Goal: Transaction & Acquisition: Book appointment/travel/reservation

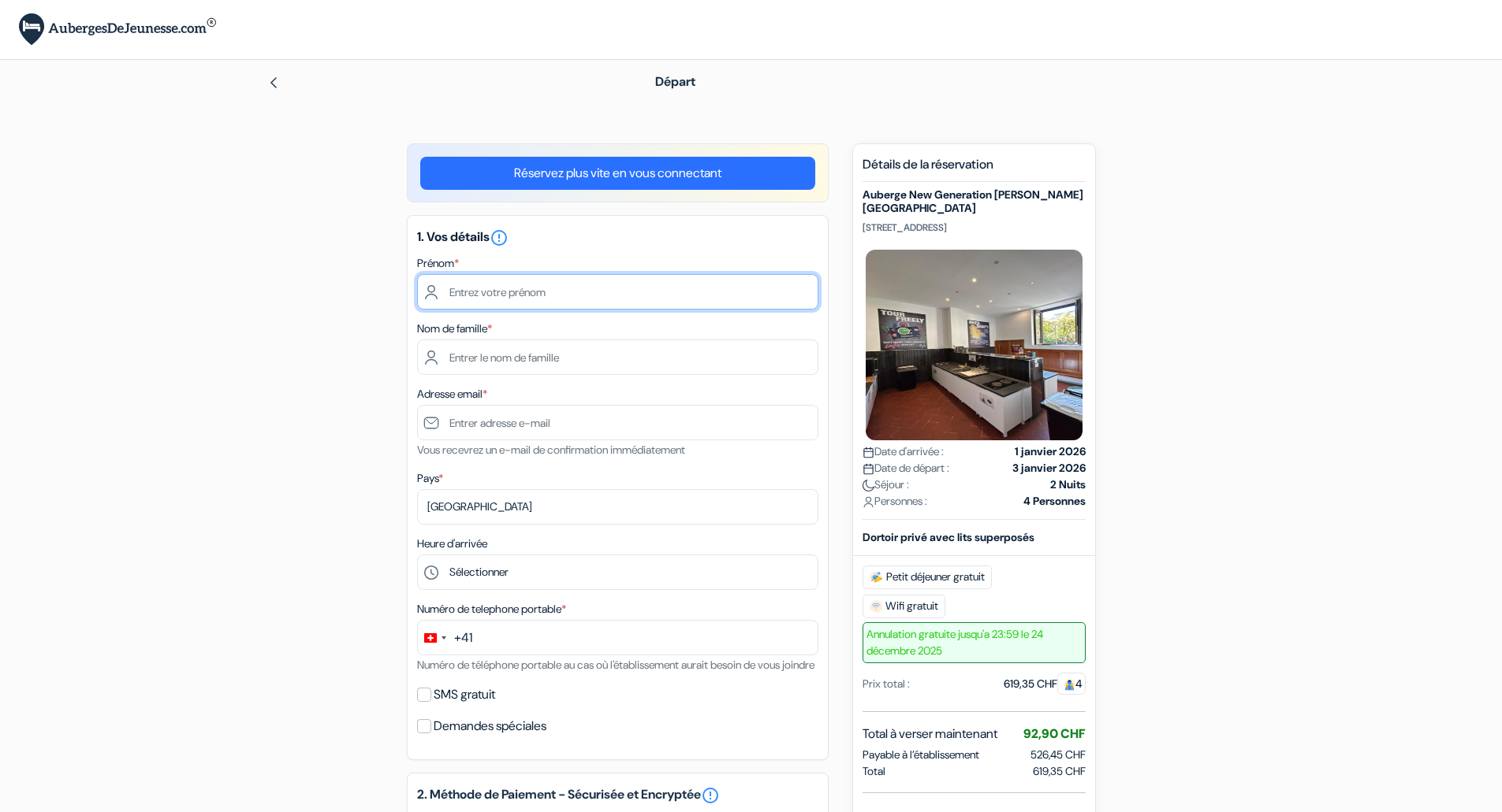
click at [646, 285] on input "text" at bounding box center [618, 292] width 401 height 36
type input "[PERSON_NAME]"
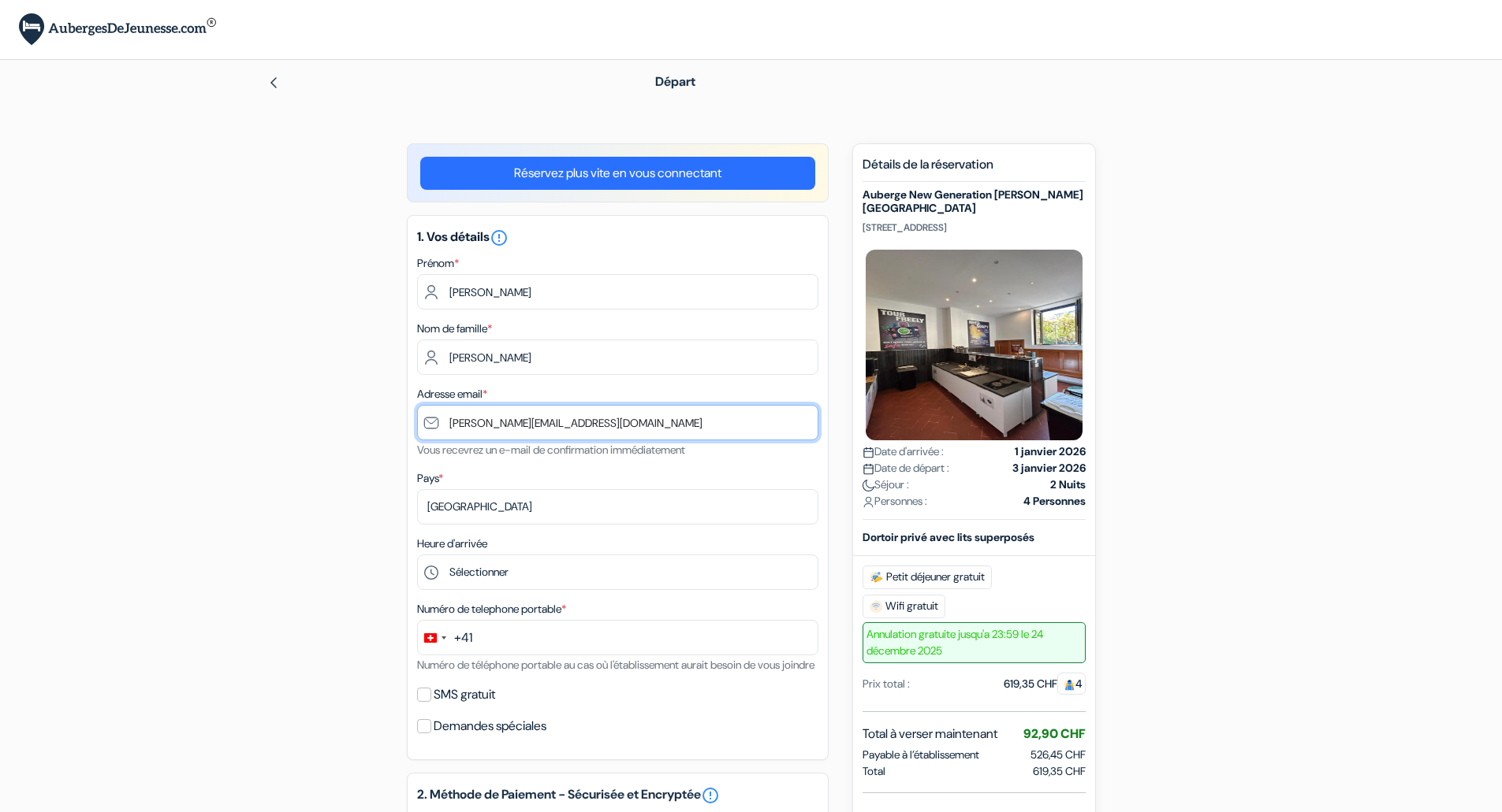
click at [557, 422] on input "[PERSON_NAME][EMAIL_ADDRESS][DOMAIN_NAME]" at bounding box center [618, 423] width 401 height 36
type input "[EMAIL_ADDRESS][DOMAIN_NAME]"
click at [533, 617] on label "Numéro de telephone portable *" at bounding box center [492, 609] width 149 height 16
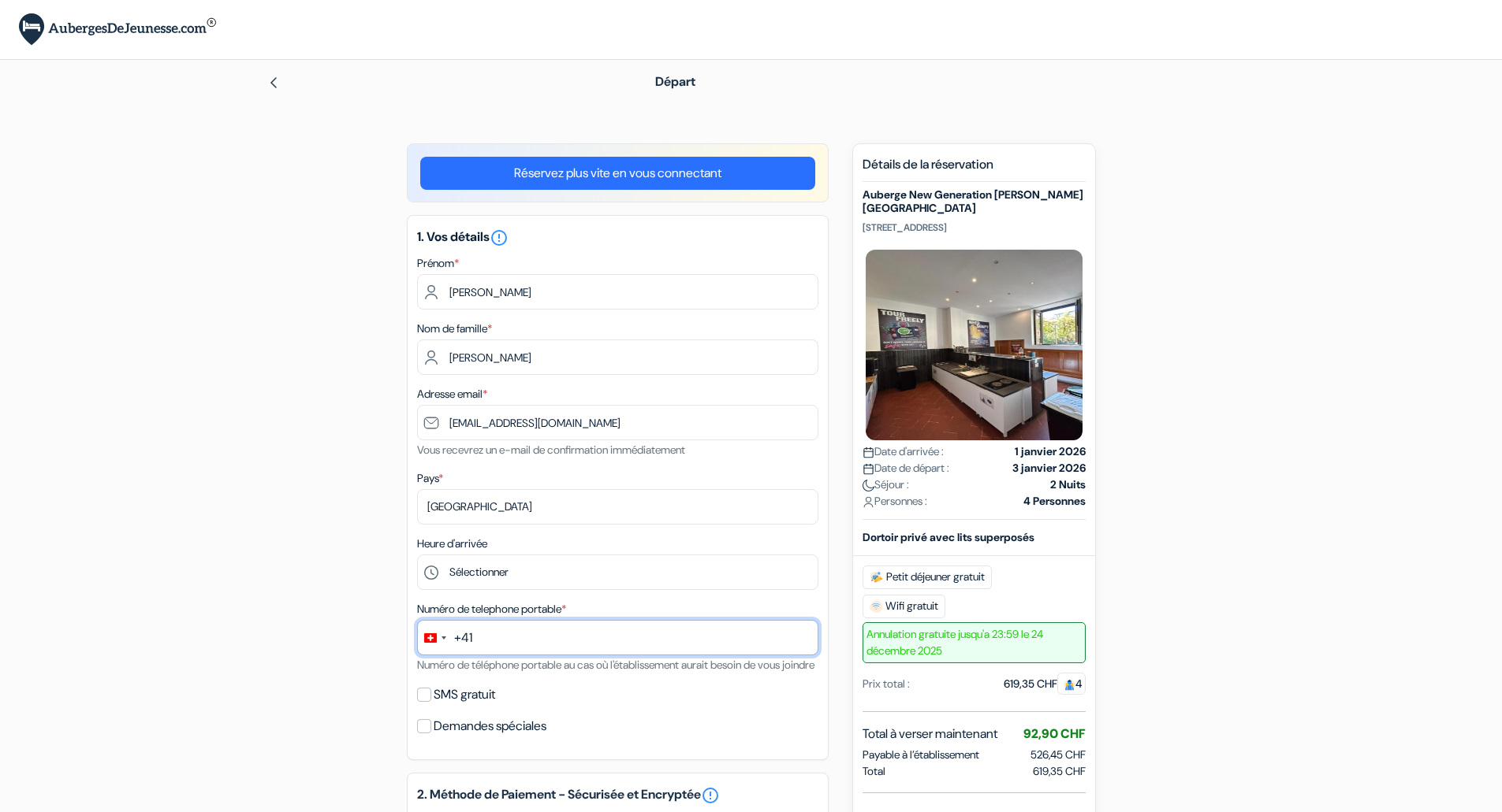
click at [529, 642] on input "text" at bounding box center [618, 638] width 401 height 36
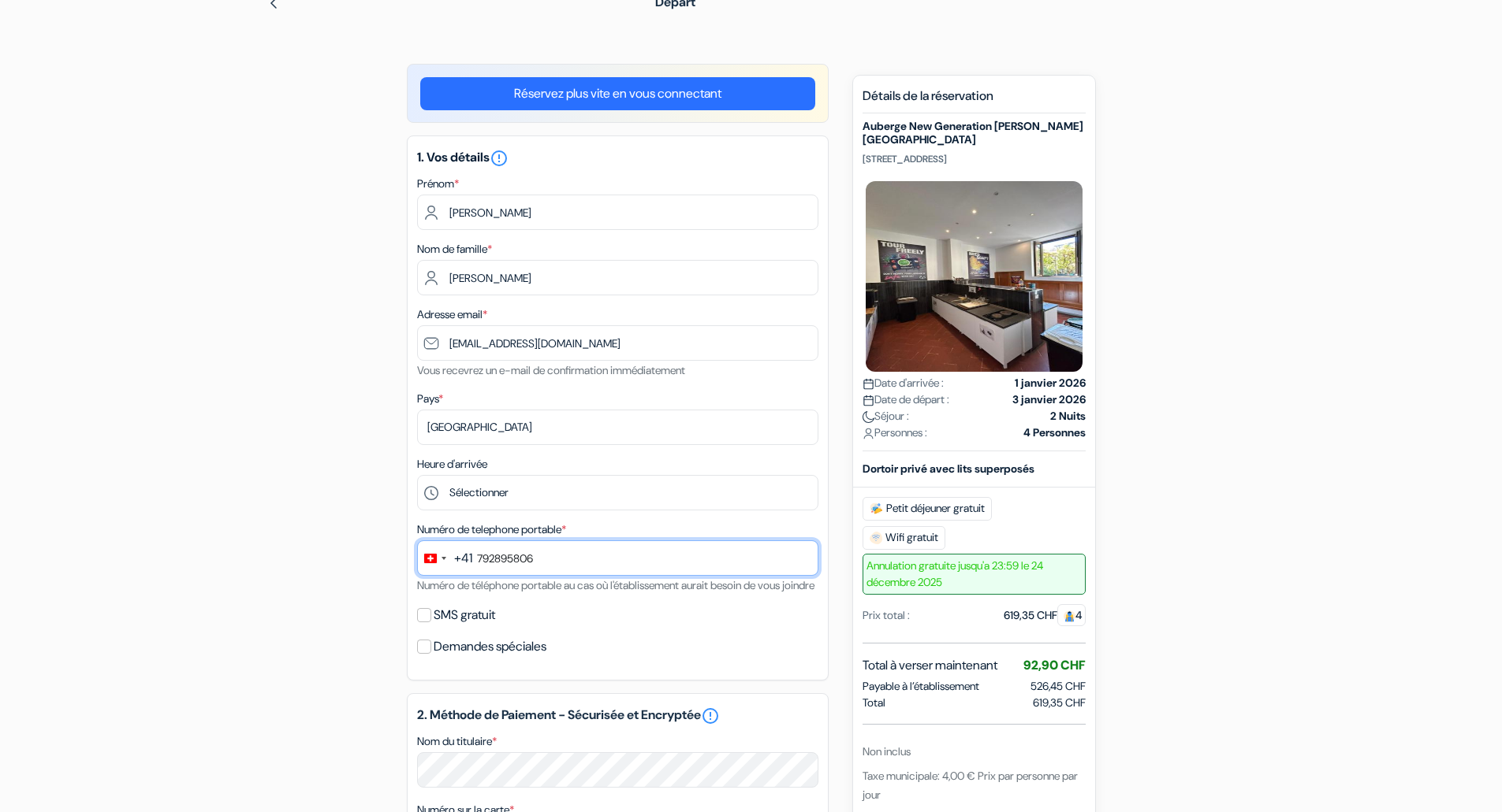
scroll to position [158, 0]
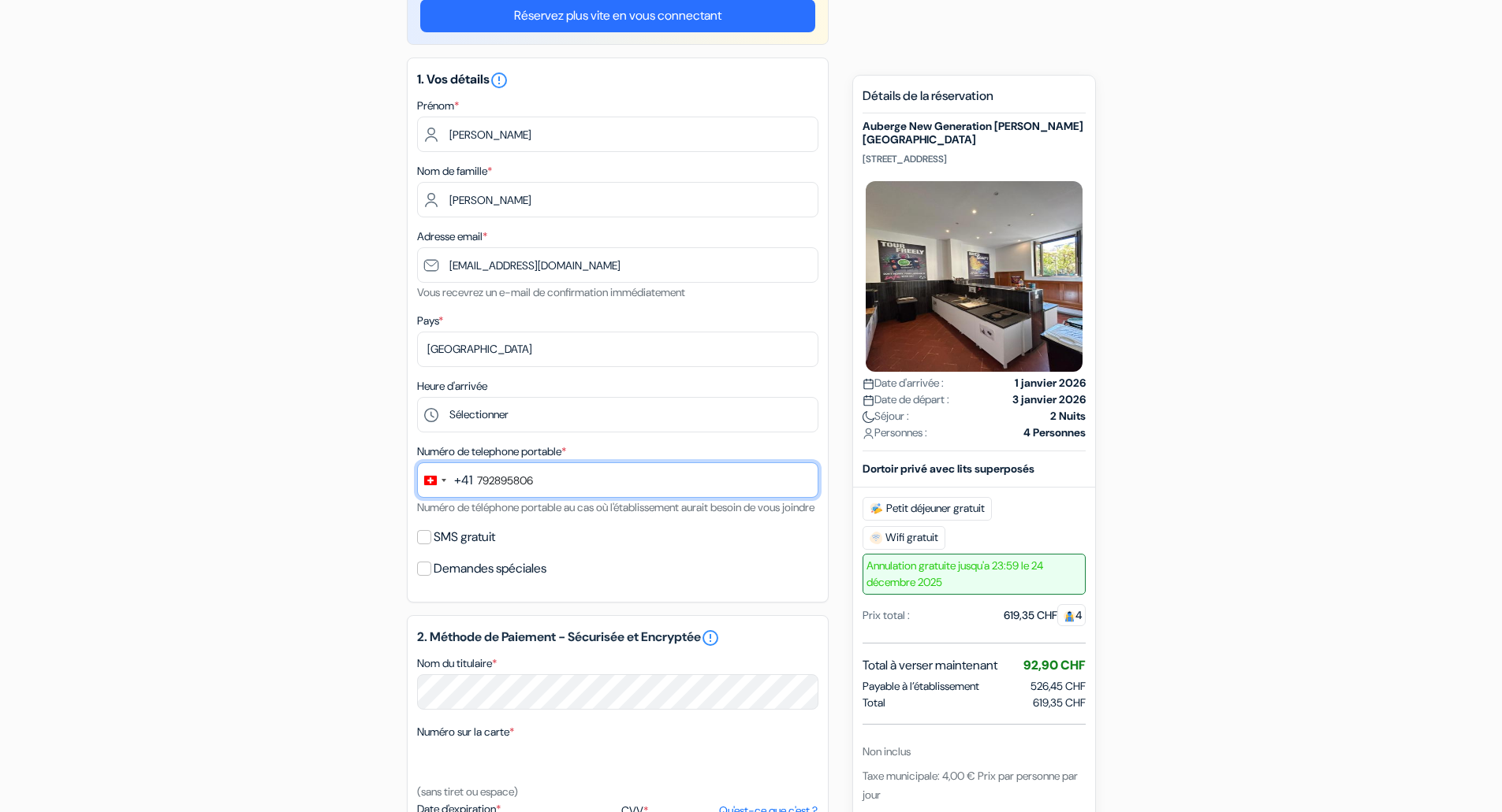
type input "792895806"
click at [425, 545] on input "SMS gratuit" at bounding box center [425, 537] width 14 height 14
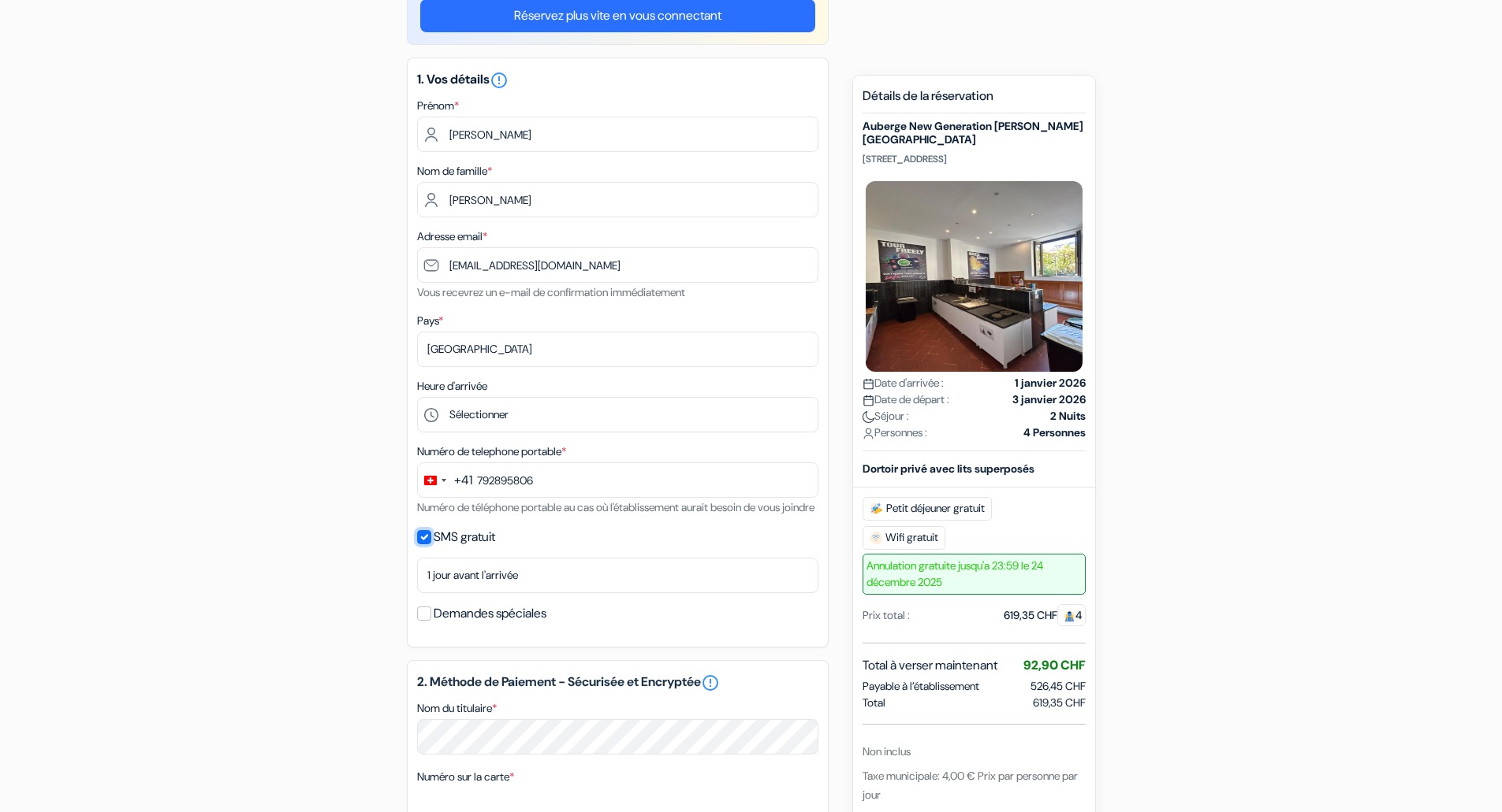
click at [425, 545] on input "SMS gratuit" at bounding box center [425, 537] width 14 height 14
checkbox input "false"
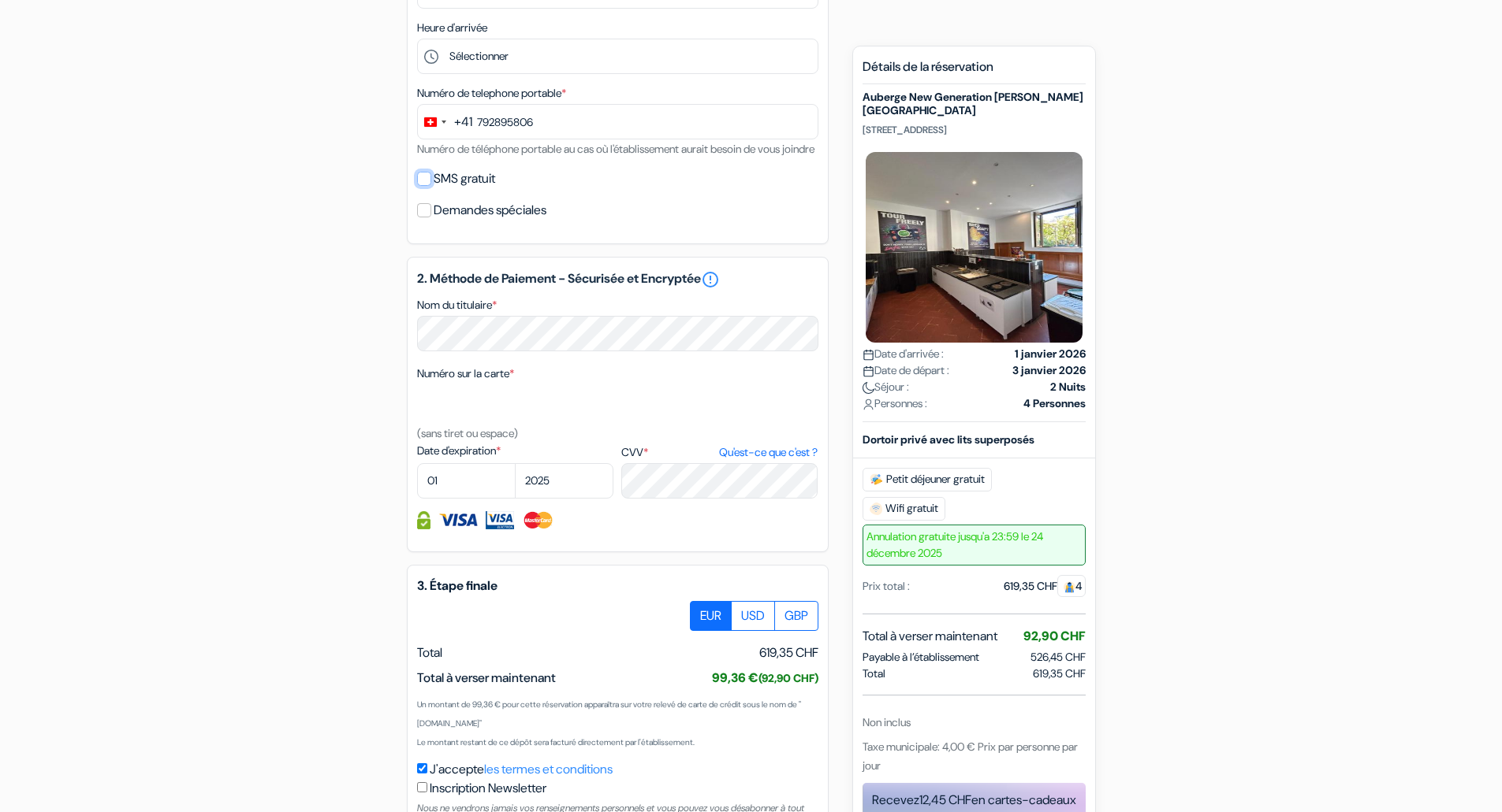
scroll to position [552, 0]
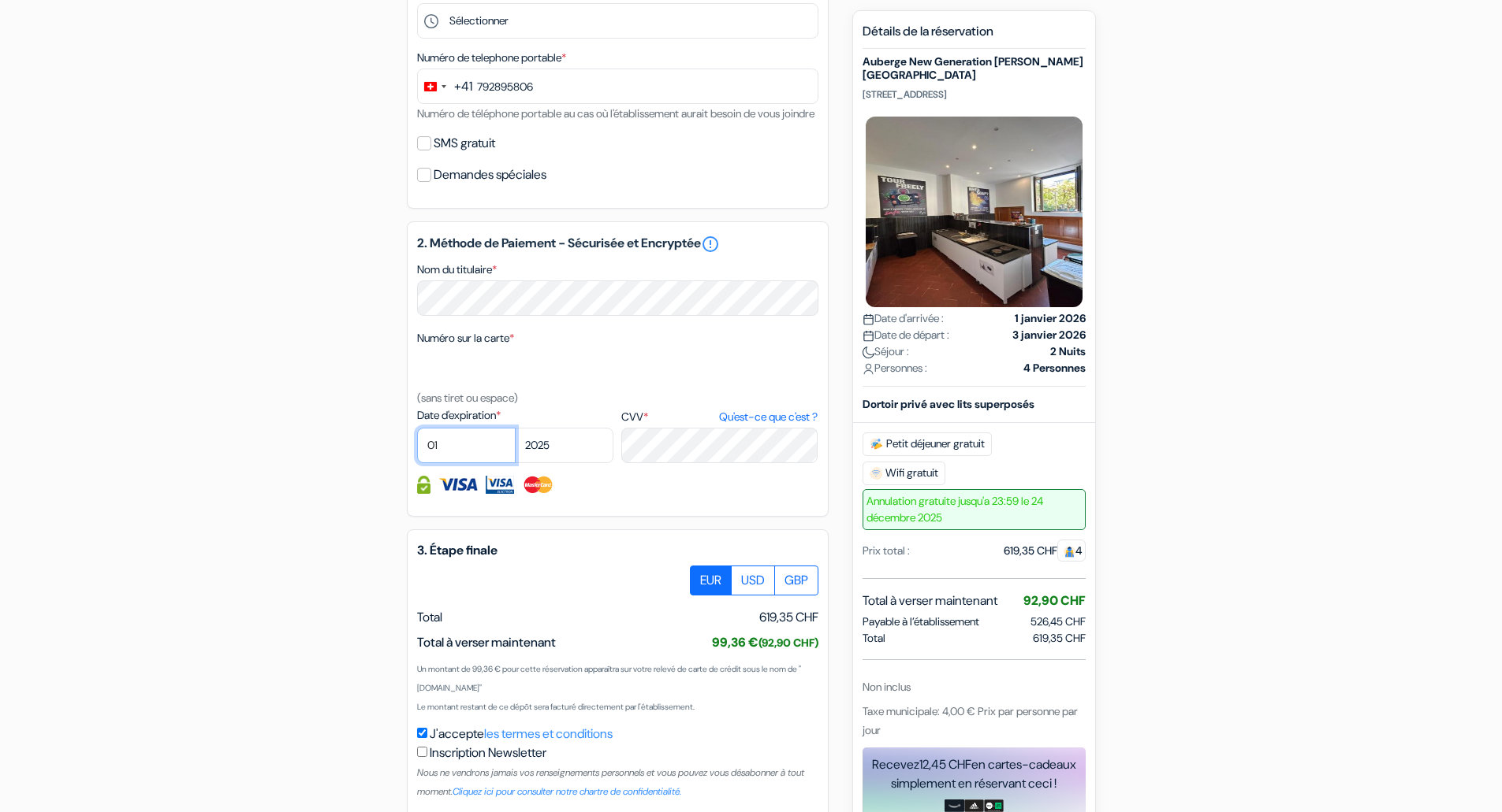
drag, startPoint x: 448, startPoint y: 452, endPoint x: 446, endPoint y: 460, distance: 8.2
click at [448, 452] on select "01 02 03 04 05 06 07 08 09 10 11 12" at bounding box center [467, 446] width 99 height 36
select select "07"
click at [417, 447] on select "01 02 03 04 05 06 07 08 09 10 11 12" at bounding box center [467, 446] width 99 height 36
click at [568, 462] on select "2025 2026 2027 2028 2029 2030 2031 2032 2033 2034 2035 2036 2037 2038 2039 2040…" at bounding box center [564, 446] width 99 height 36
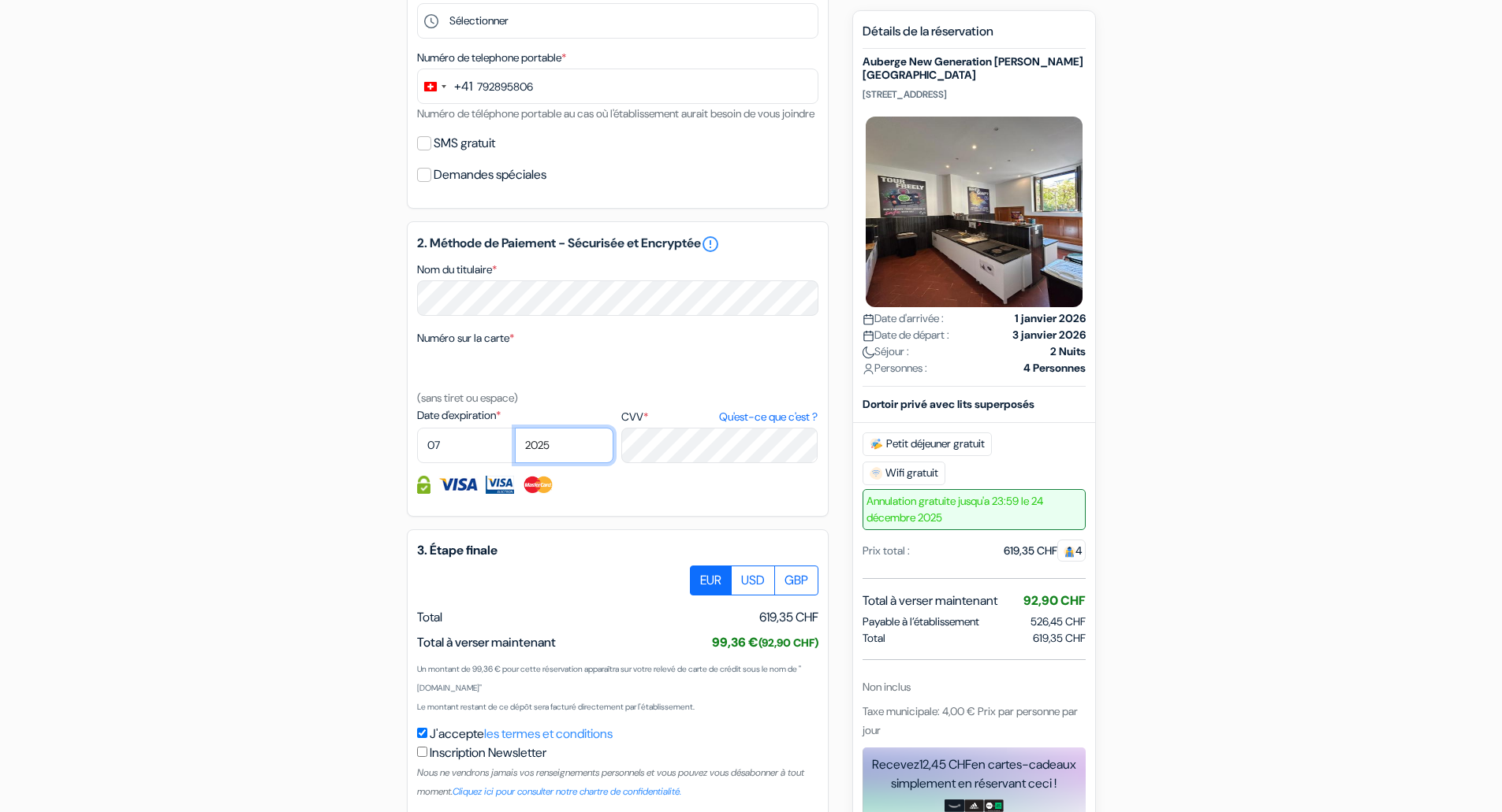
select select "2027"
click at [514, 447] on select "2025 2026 2027 2028 2029 2030 2031 2032 2033 2034 2035 2036 2037 2038 2039 2040…" at bounding box center [564, 446] width 99 height 36
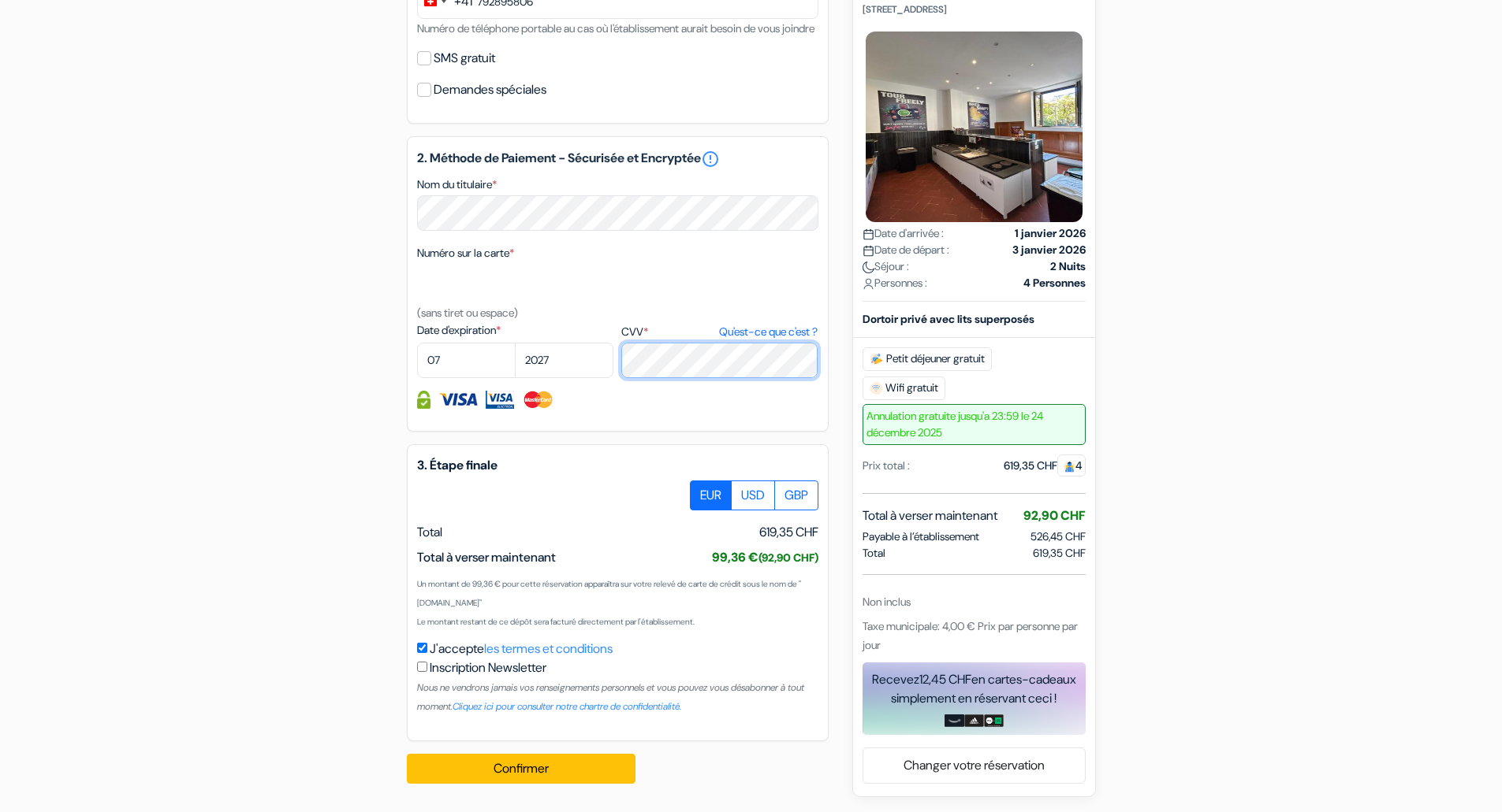
scroll to position [656, 0]
click at [510, 764] on button "Confirmer Loading..." at bounding box center [521, 768] width 229 height 30
click at [508, 767] on button "Confirmer Loading..." at bounding box center [521, 768] width 229 height 30
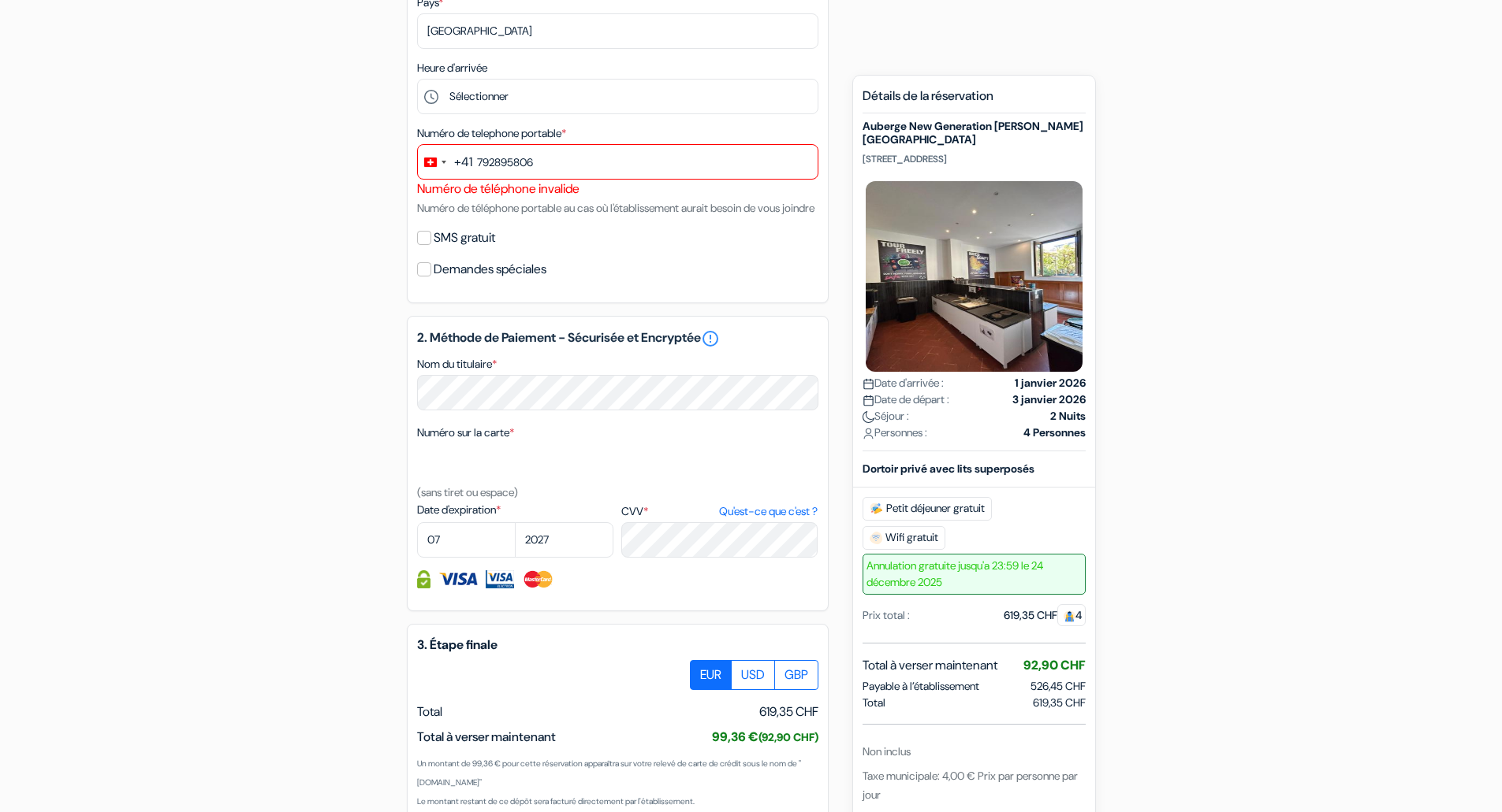
scroll to position [438, 0]
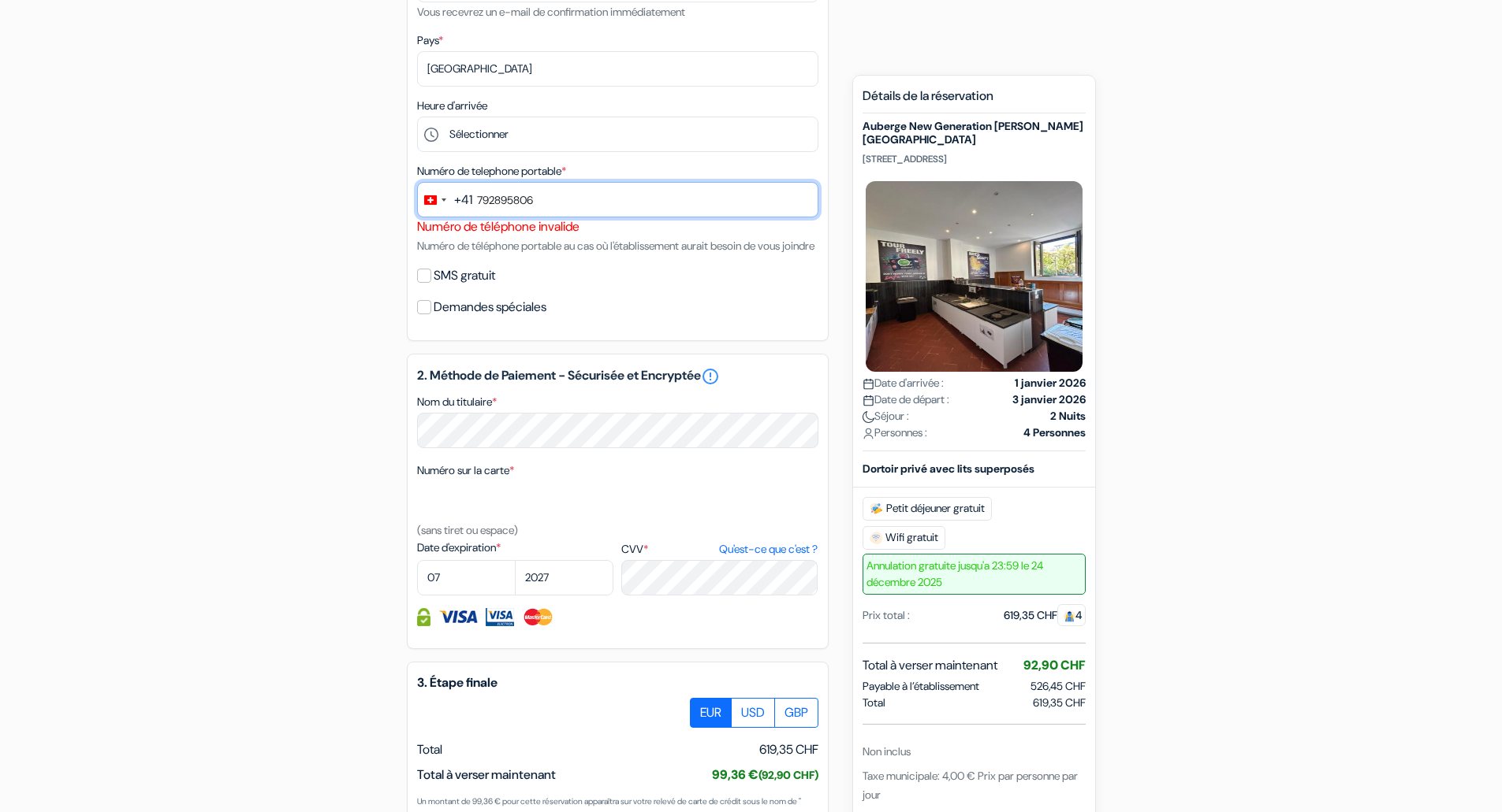
click at [479, 197] on input "792895806" at bounding box center [618, 200] width 401 height 36
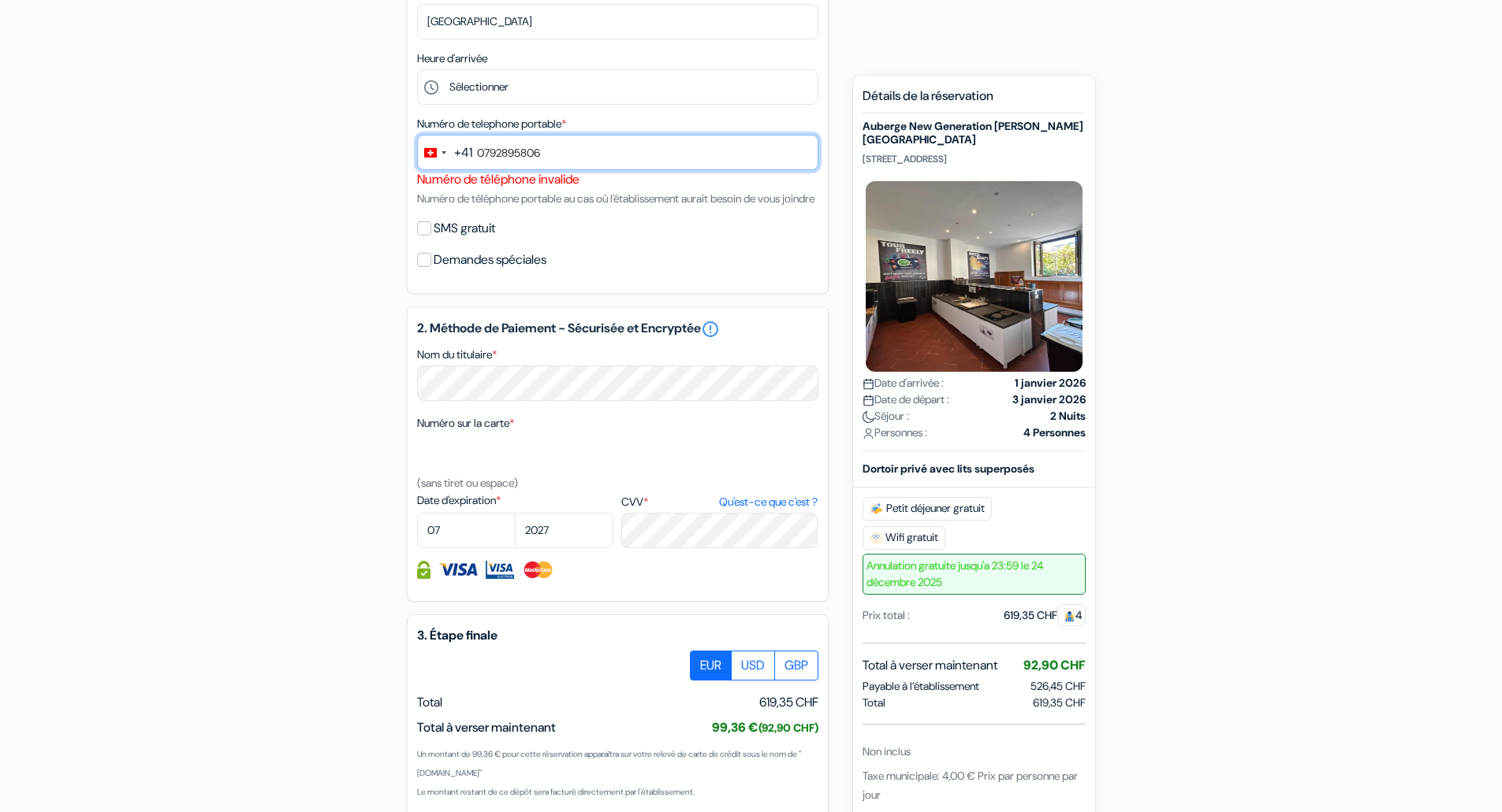
scroll to position [675, 0]
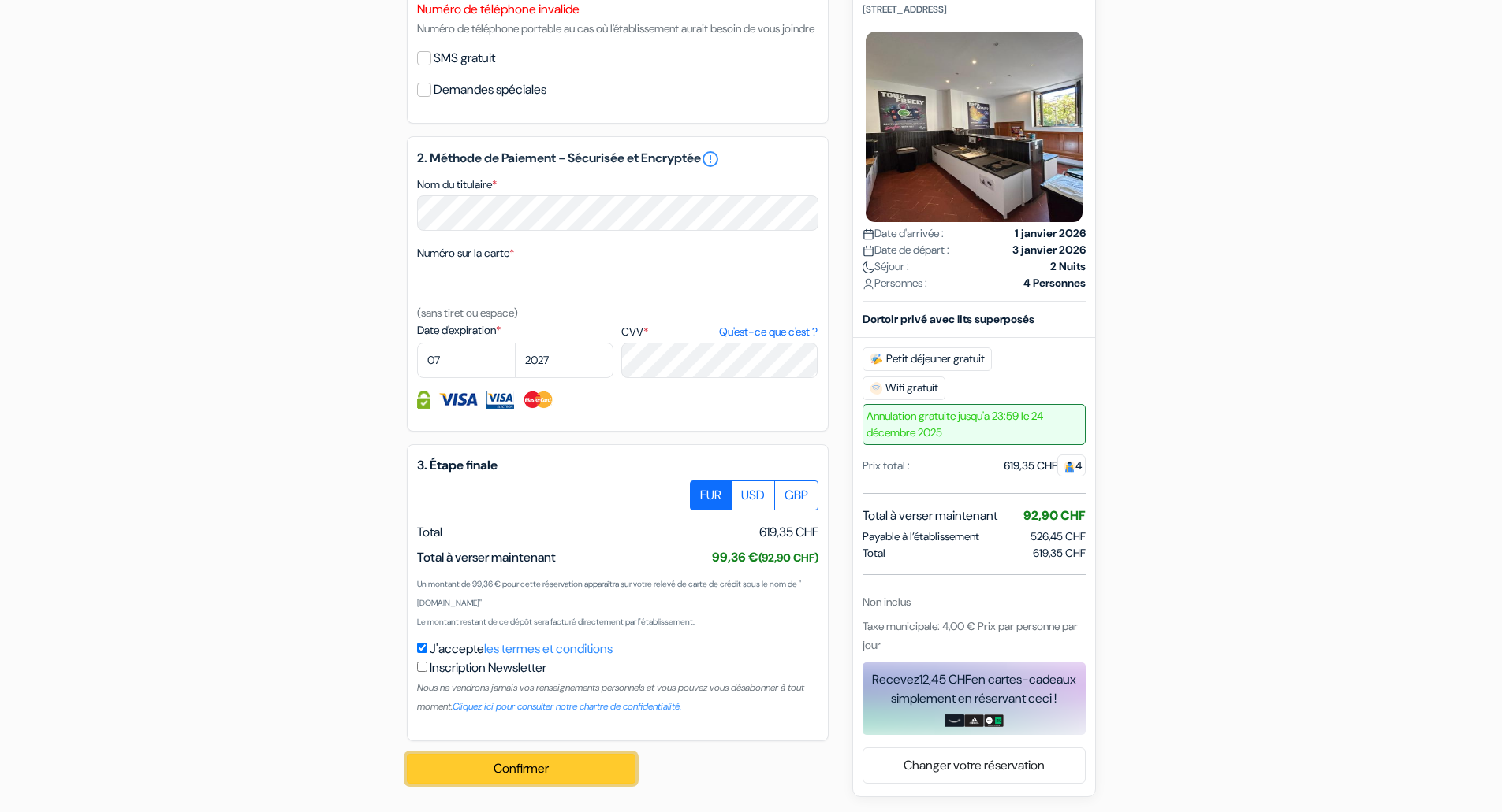
click at [488, 769] on button "Confirmer Loading..." at bounding box center [521, 768] width 229 height 30
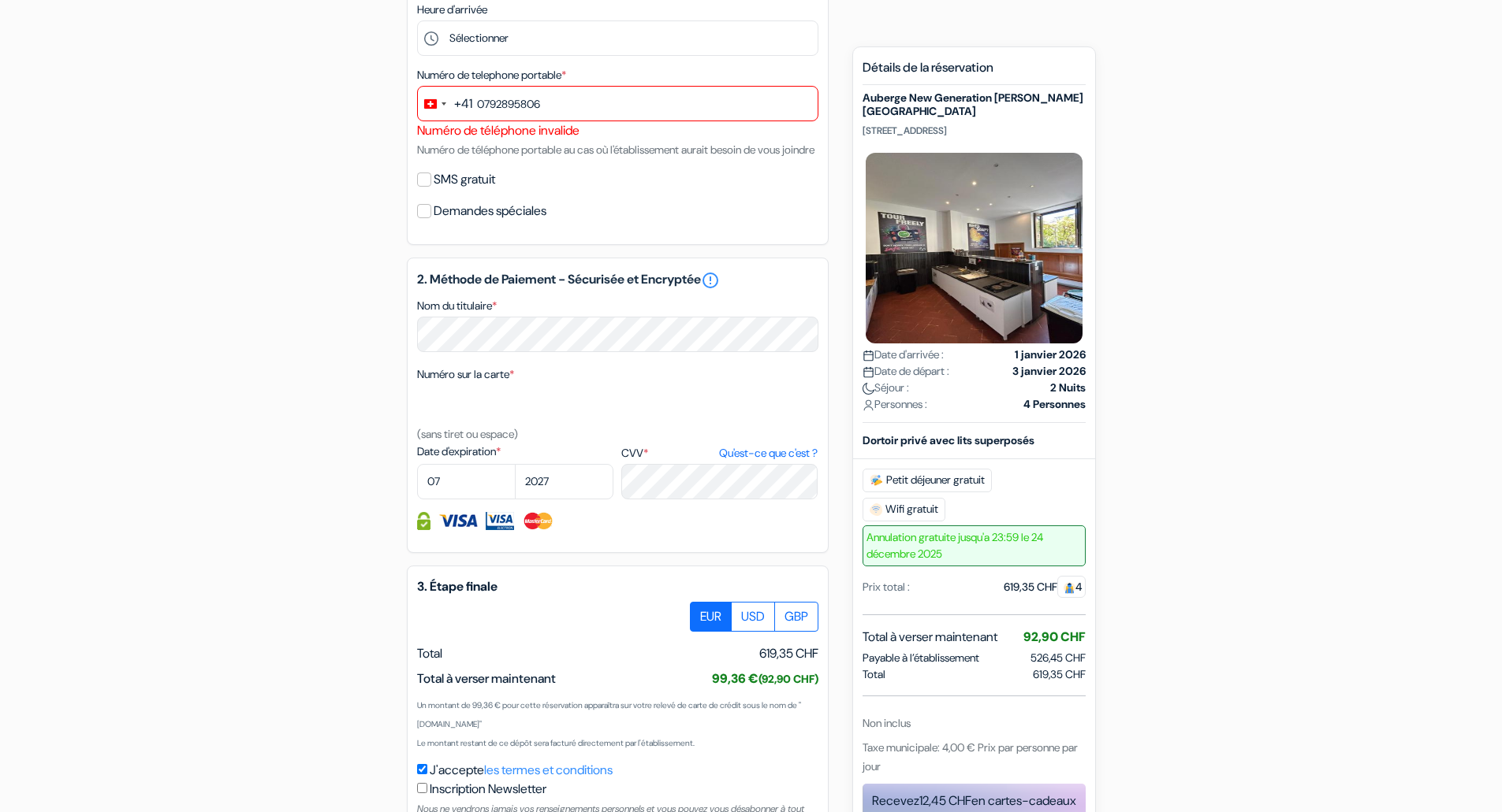
scroll to position [281, 0]
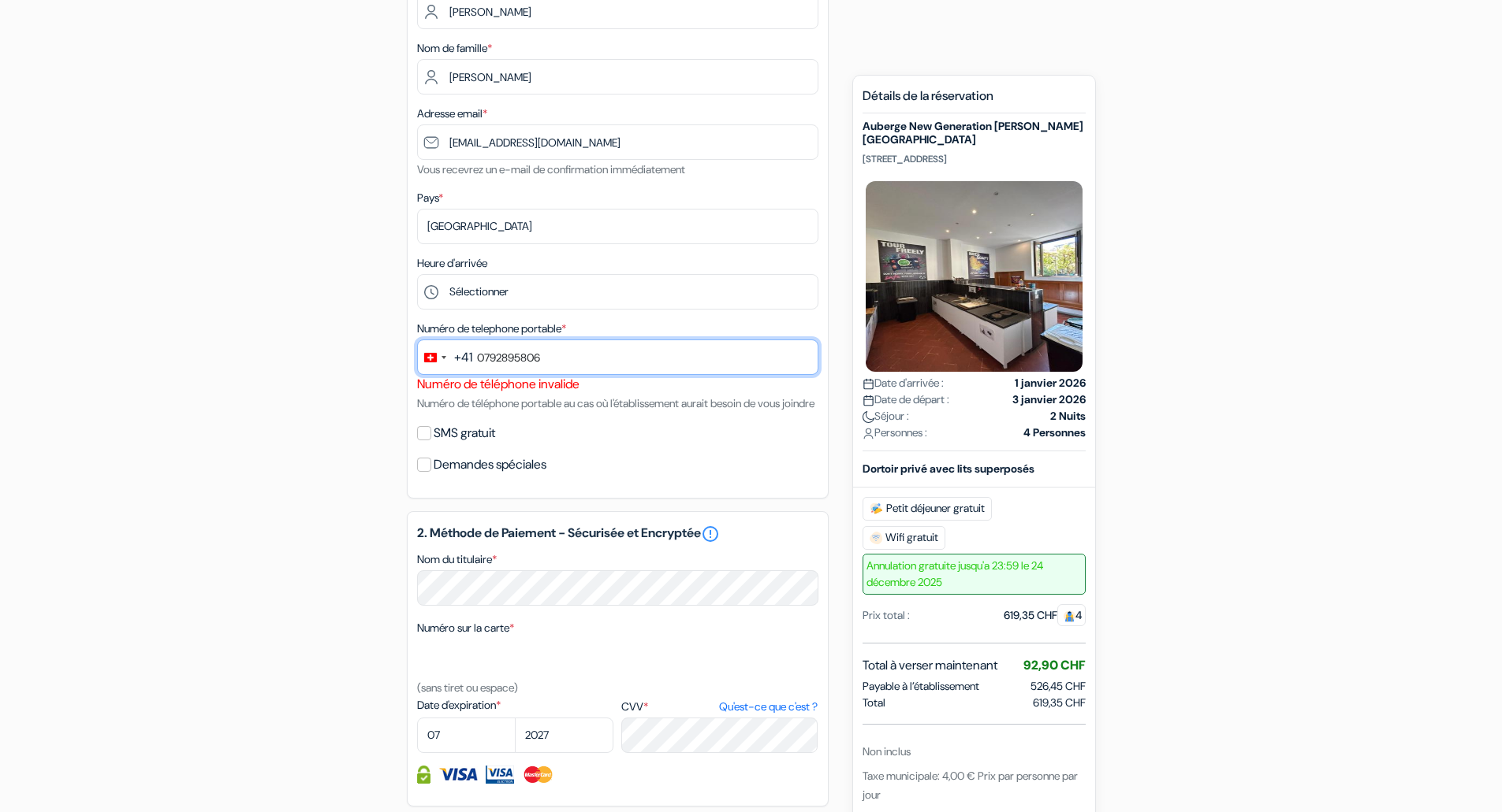
click at [496, 362] on input "0792895806" at bounding box center [618, 357] width 401 height 36
click at [486, 353] on input "0792895806" at bounding box center [618, 357] width 401 height 36
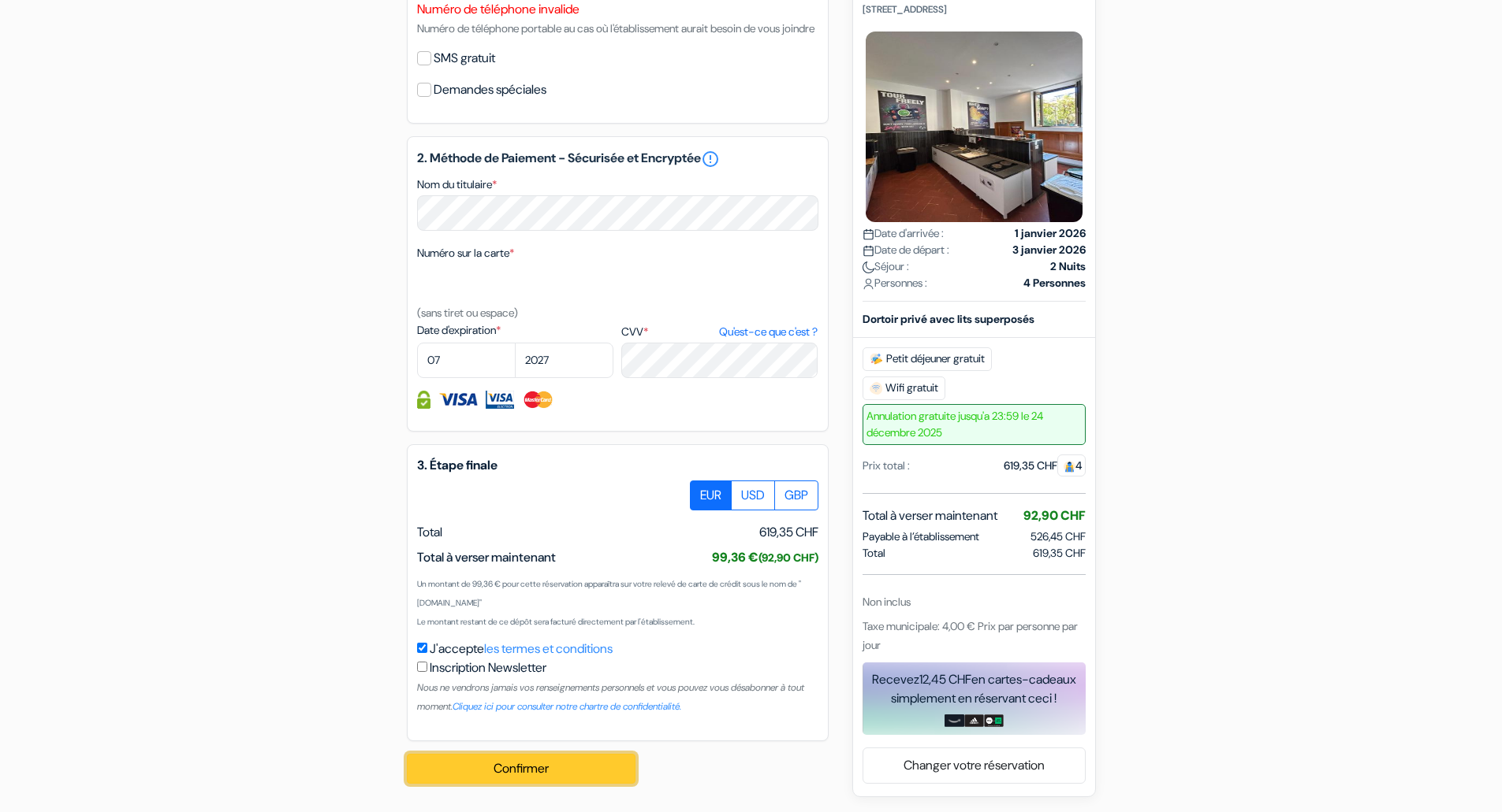
click at [516, 773] on button "Confirmer Loading..." at bounding box center [521, 768] width 229 height 30
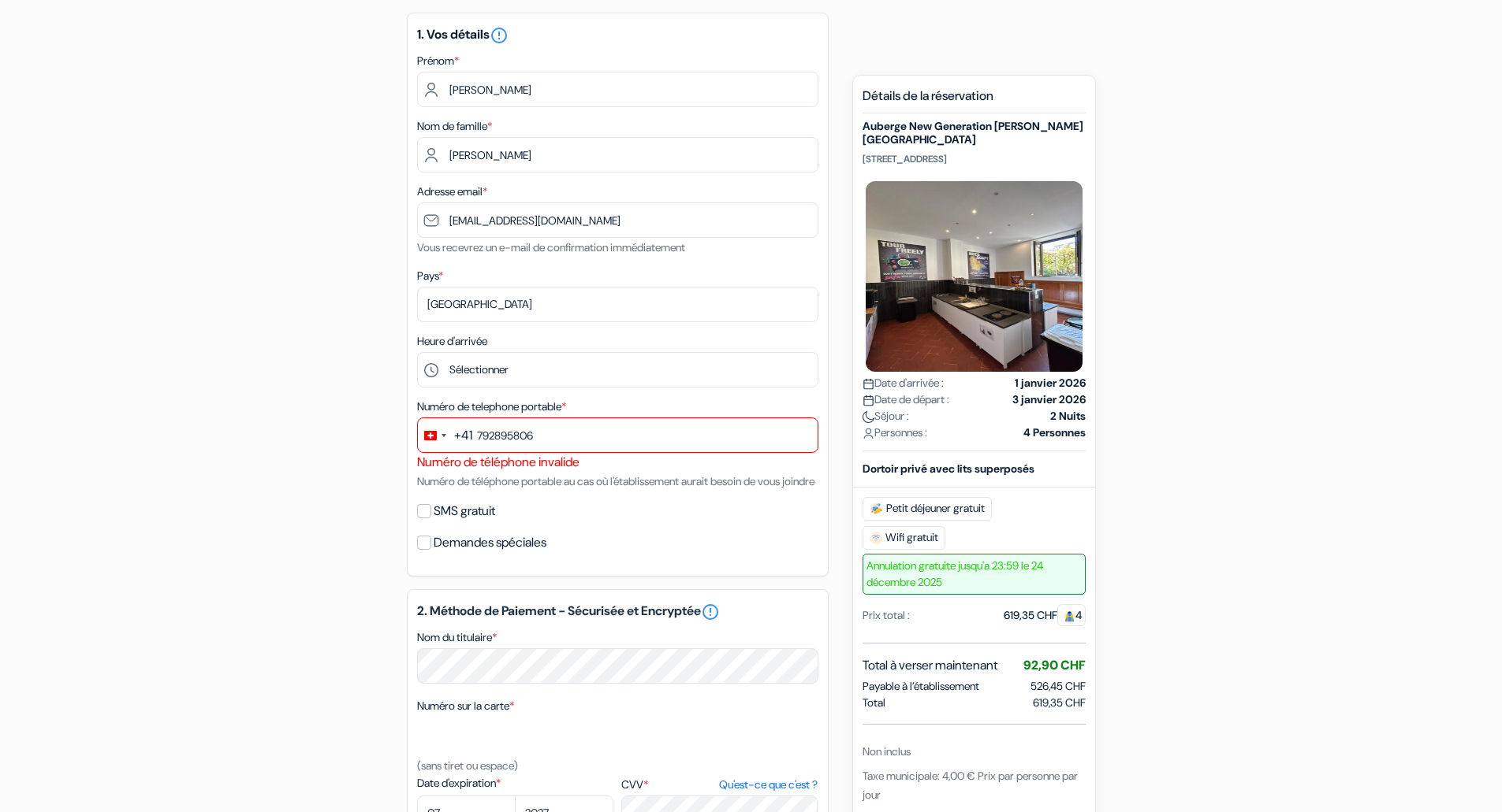
scroll to position [202, 0]
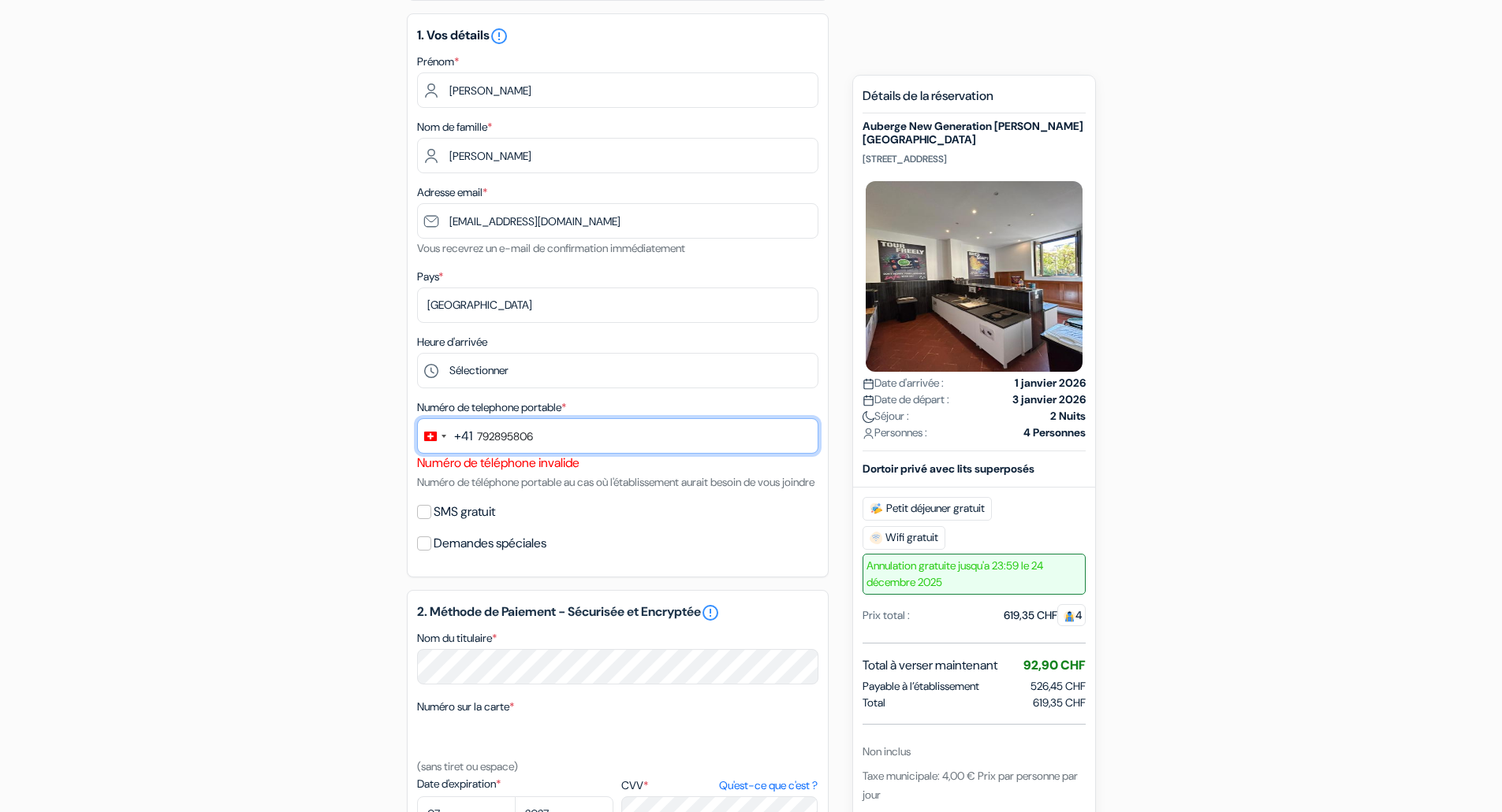
click at [477, 432] on input "792895806" at bounding box center [618, 436] width 401 height 36
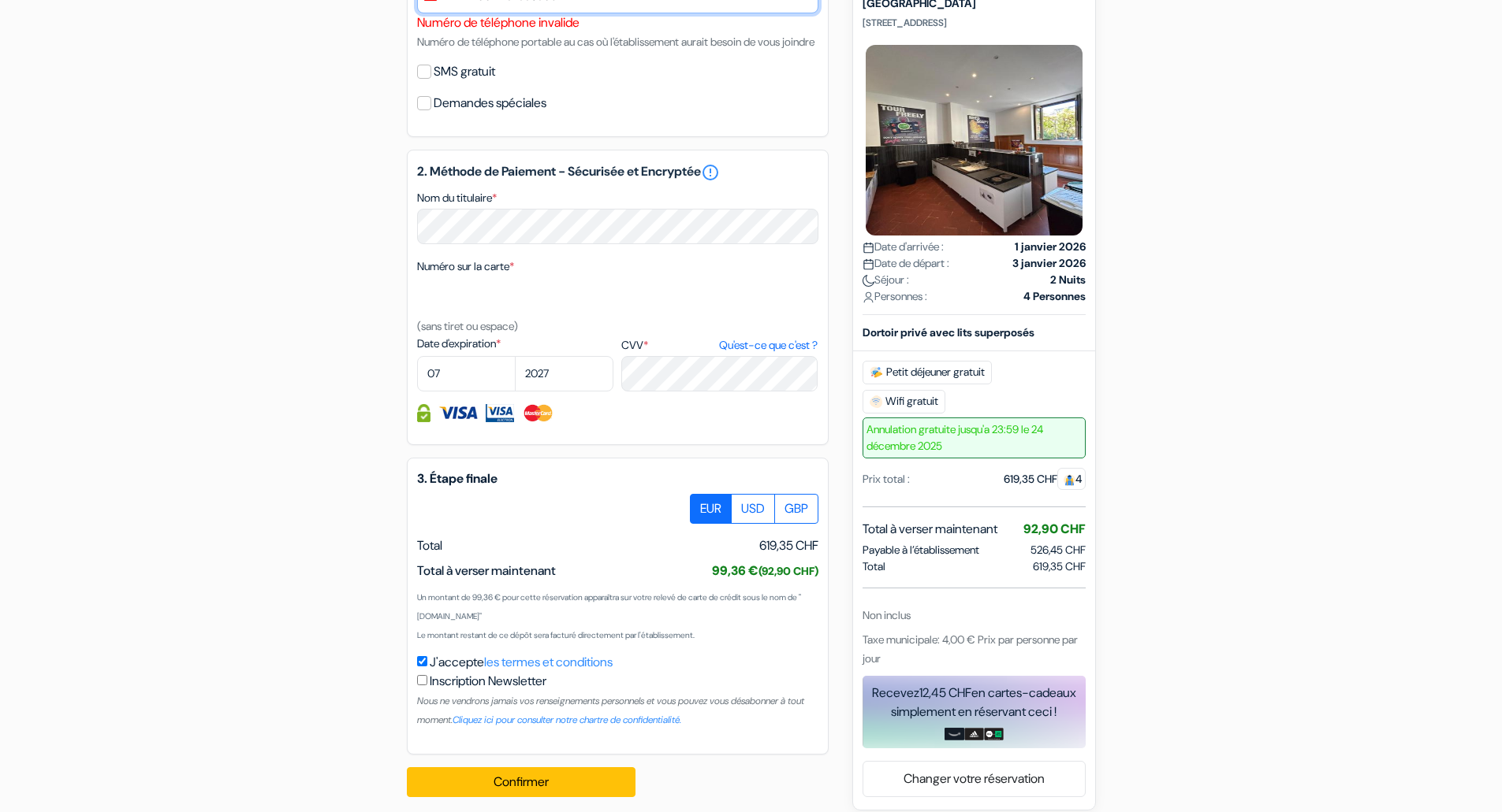
scroll to position [675, 0]
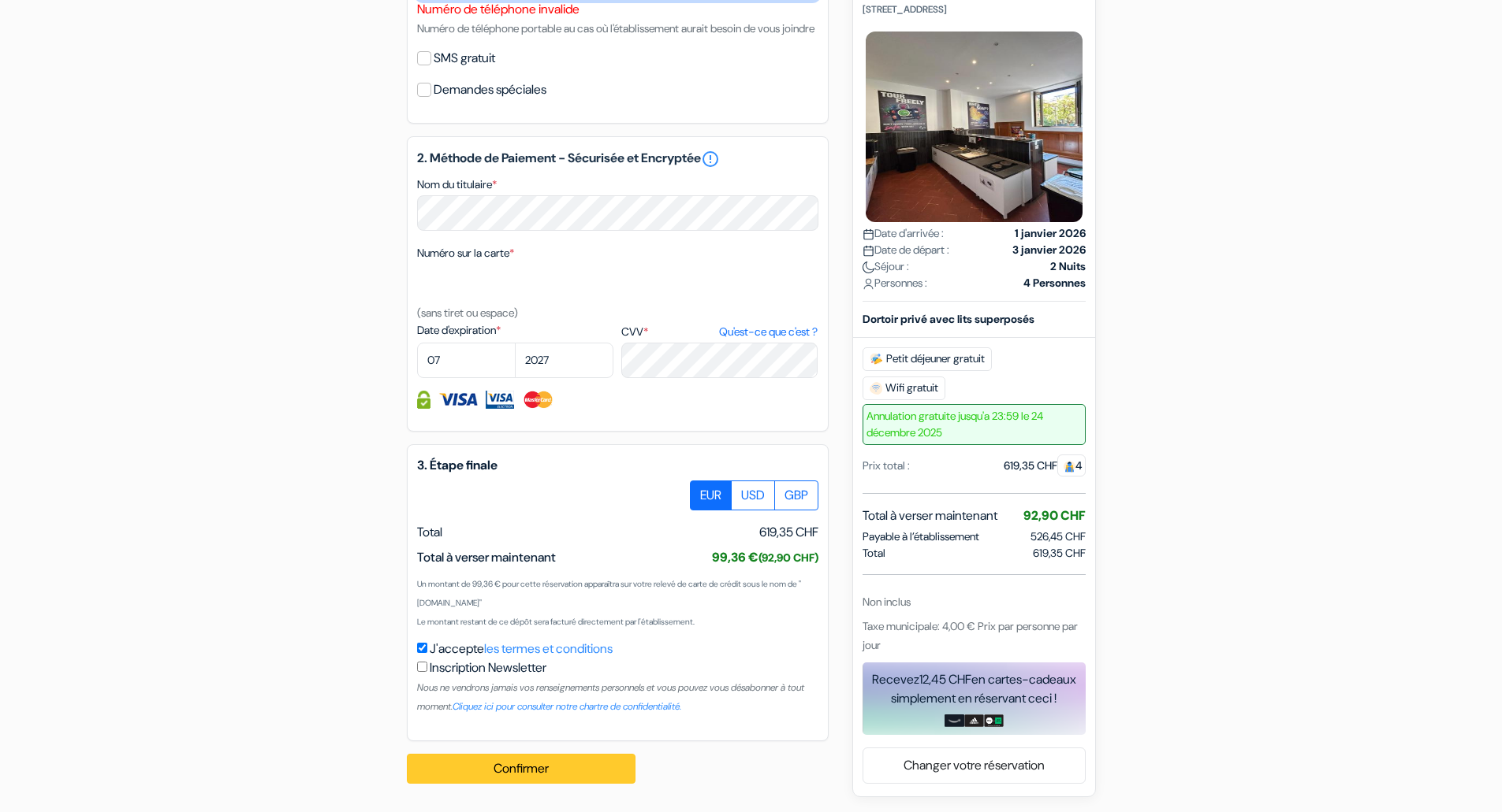
type input "0041792895806"
click at [505, 774] on button "Confirmer Loading..." at bounding box center [521, 768] width 229 height 30
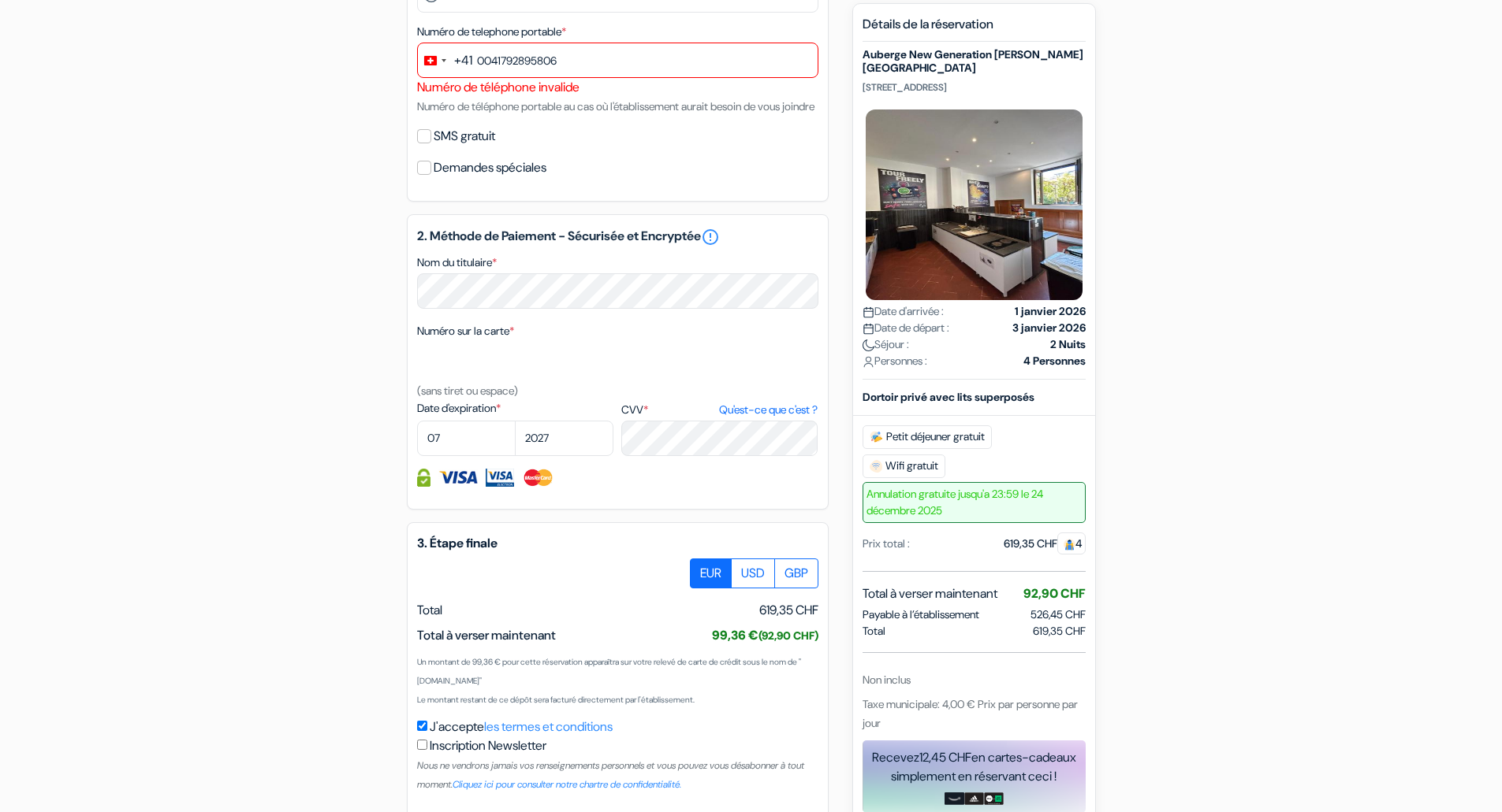
scroll to position [281, 0]
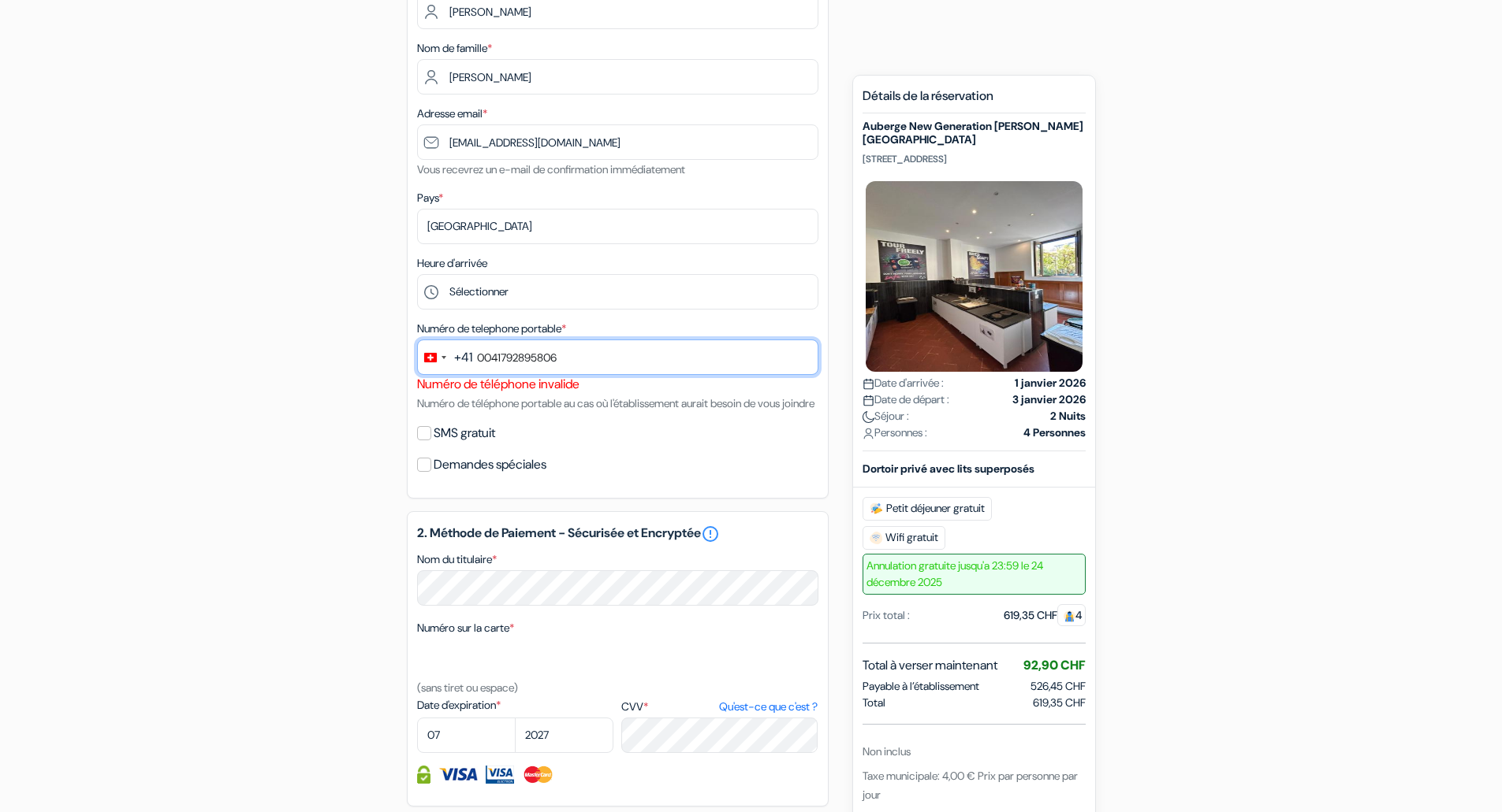
drag, startPoint x: 588, startPoint y: 361, endPoint x: 398, endPoint y: 359, distance: 190.0
click at [398, 359] on div "add_box Auberge New Generation [PERSON_NAME][GEOGRAPHIC_DATA] [STREET_ADDRESS] …" at bounding box center [751, 517] width 1041 height 1309
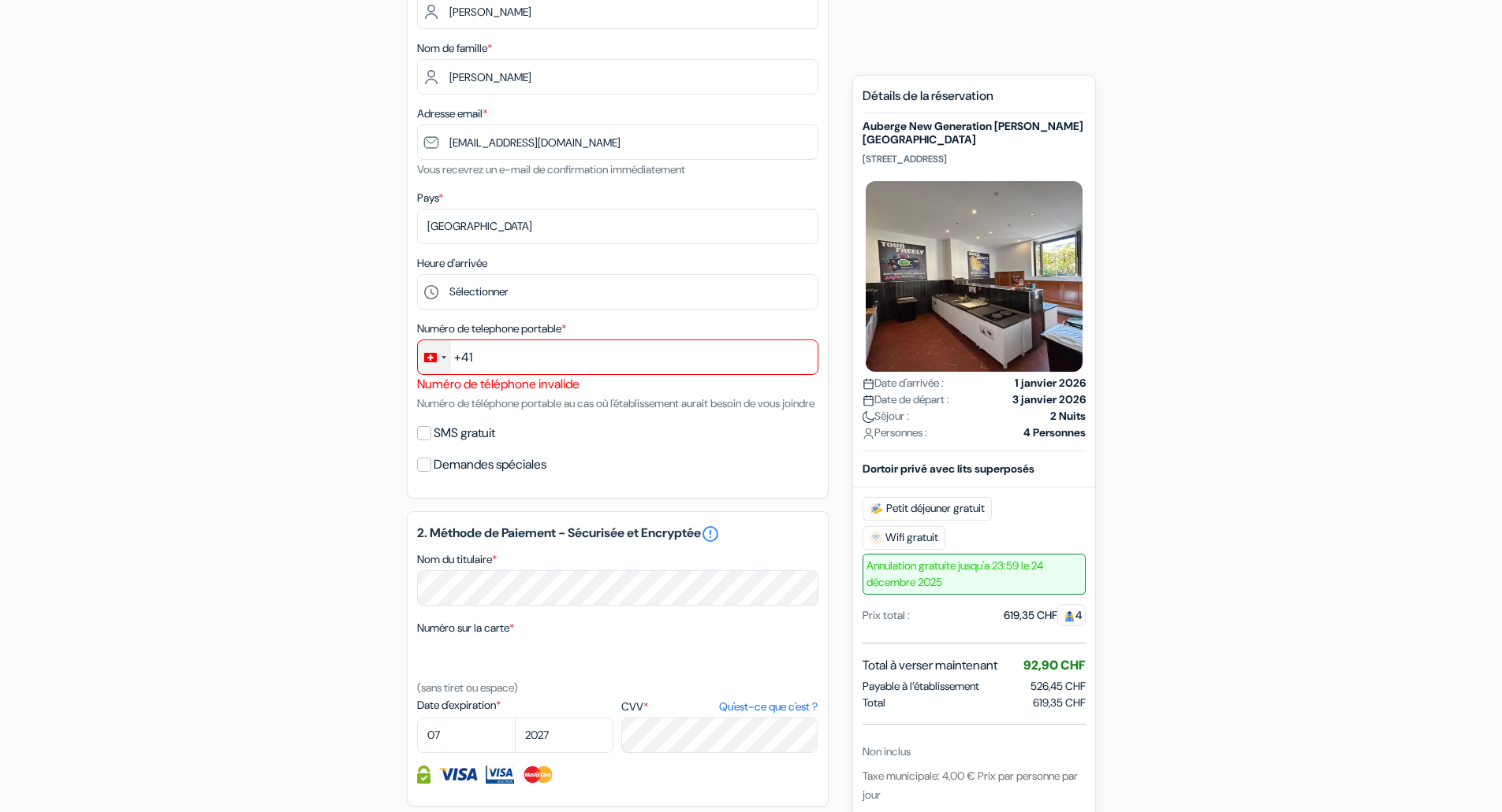
click at [444, 354] on div "Change country, selected Switzerland (+41)" at bounding box center [434, 357] width 33 height 34
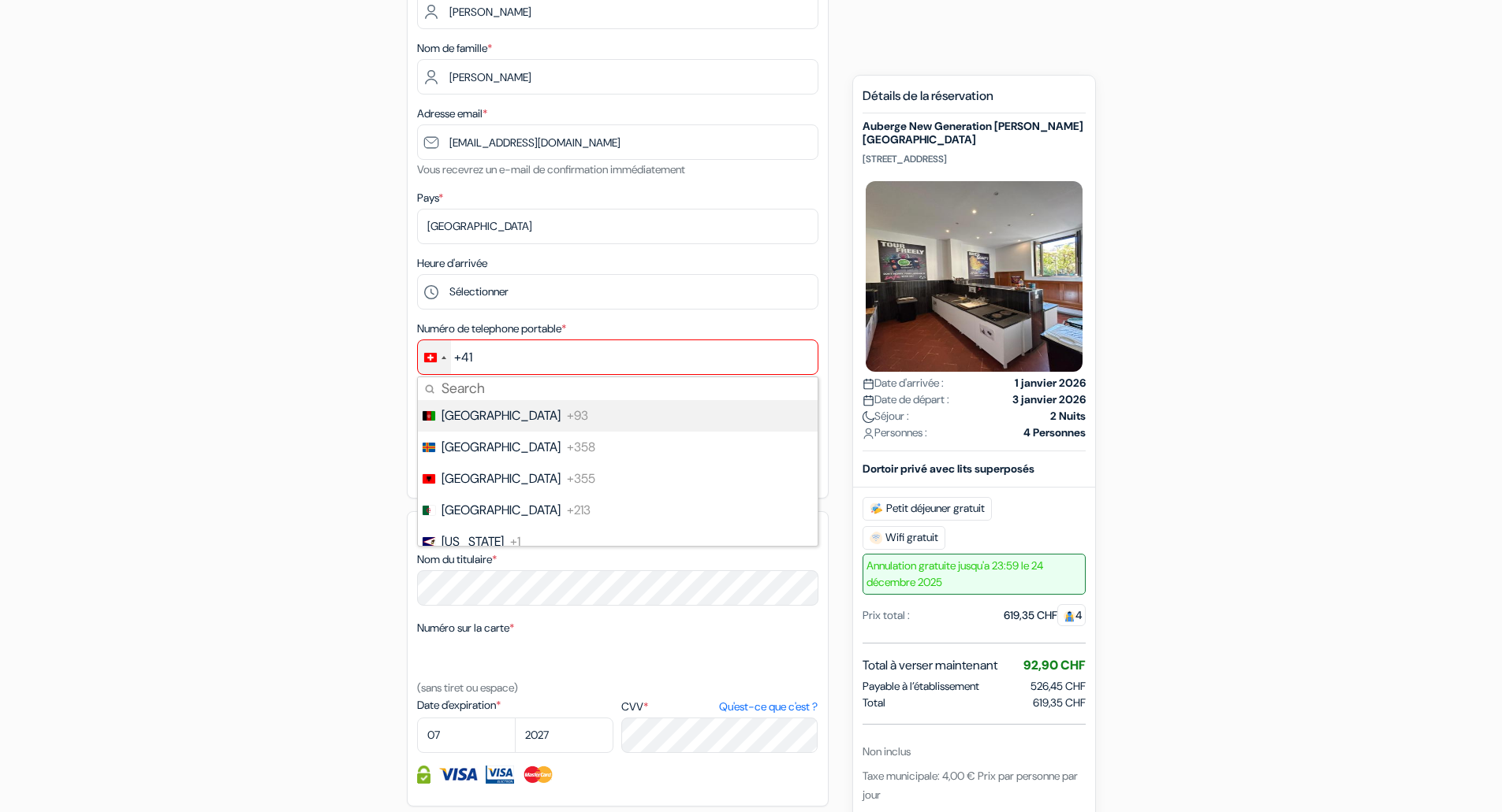
click at [462, 386] on input "Search" at bounding box center [617, 389] width 400 height 22
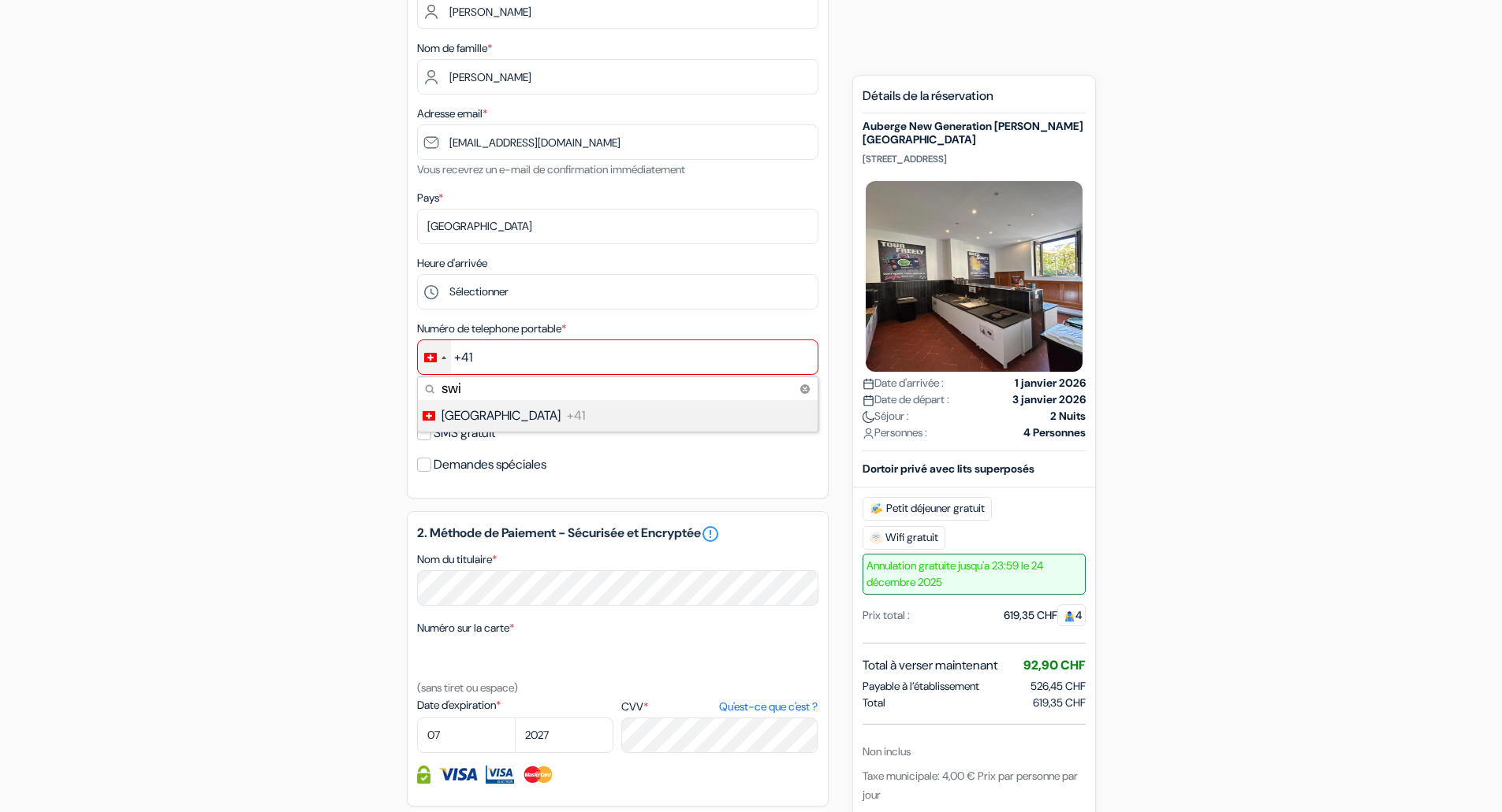
type input "swi"
click at [490, 418] on span "[GEOGRAPHIC_DATA]" at bounding box center [501, 415] width 119 height 19
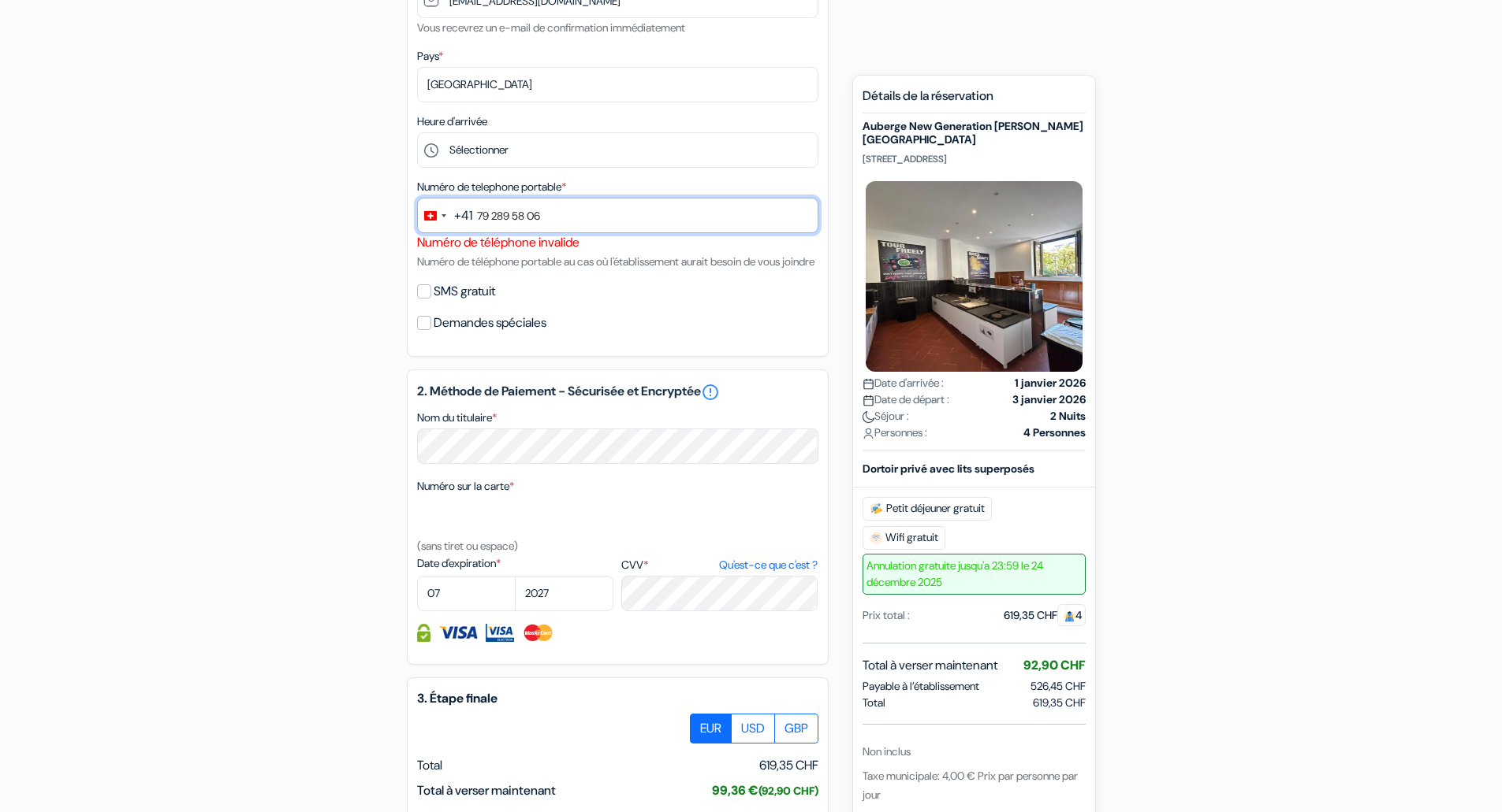
scroll to position [675, 0]
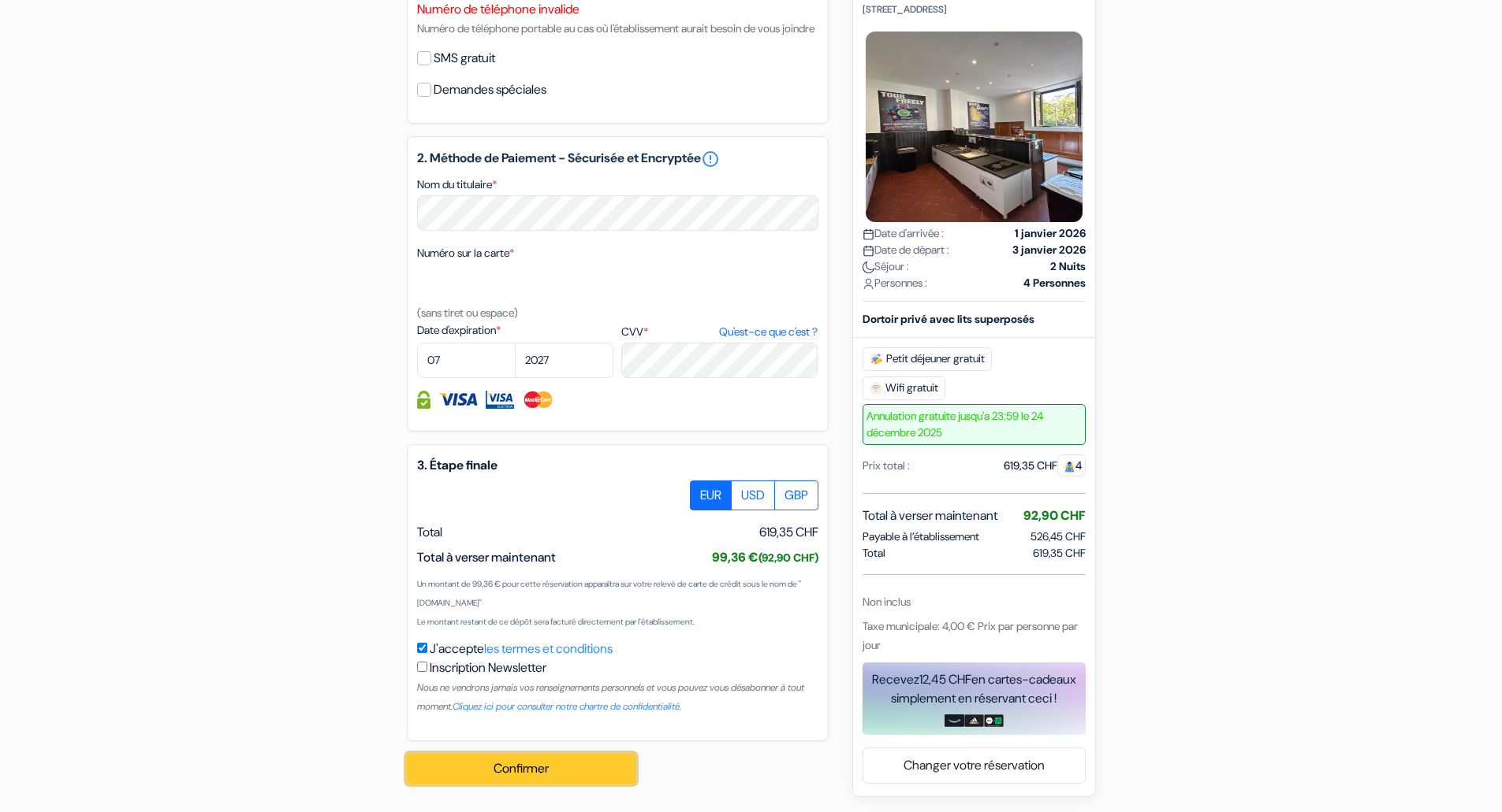
click at [513, 766] on button "Confirmer Loading..." at bounding box center [521, 768] width 229 height 30
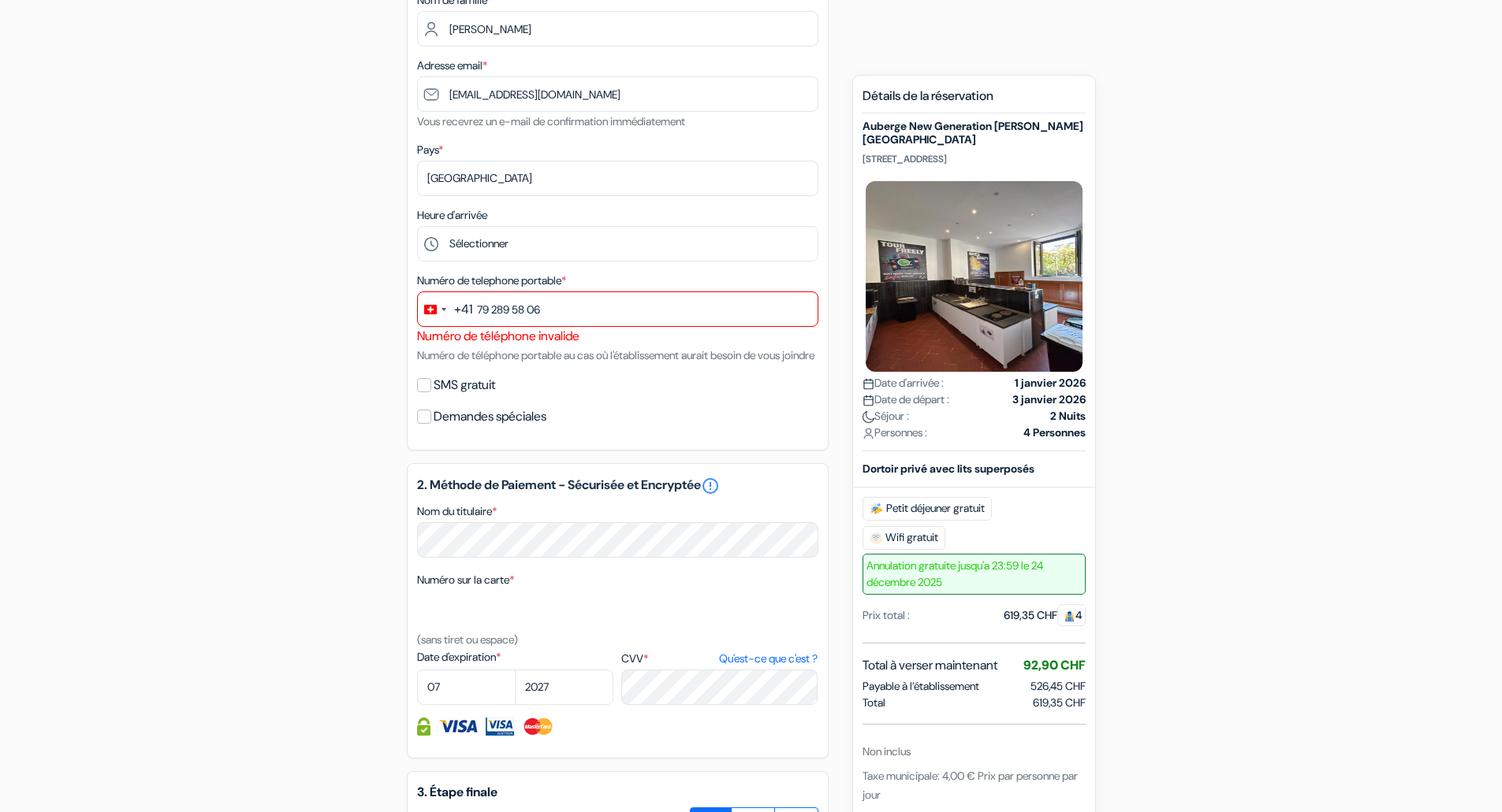
scroll to position [281, 0]
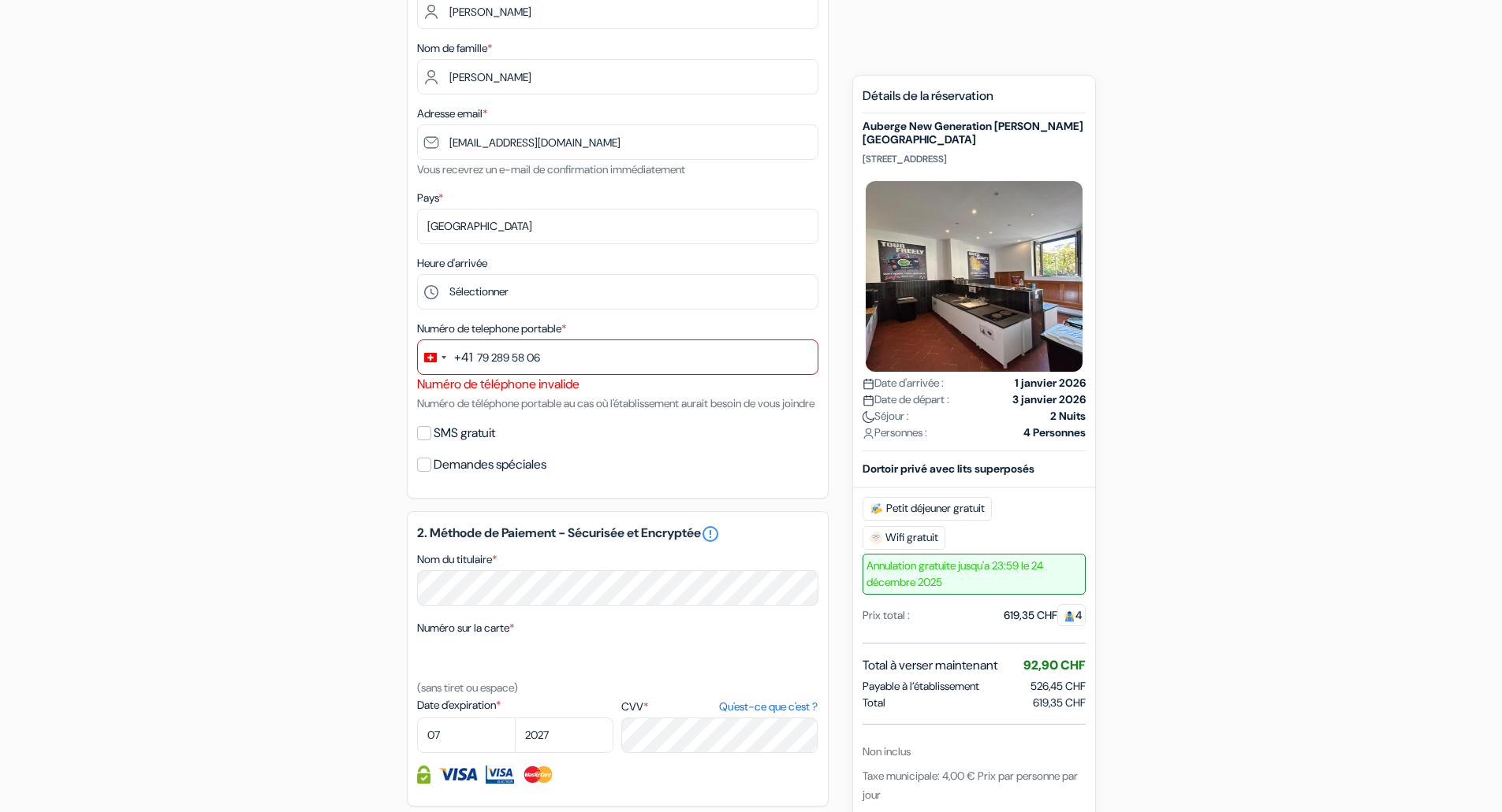
click at [591, 327] on div "Numéro de telephone portable * +41 swi 1 result found No results found [GEOGRAP…" at bounding box center [618, 366] width 401 height 93
drag, startPoint x: 488, startPoint y: 356, endPoint x: 529, endPoint y: 301, distance: 68.6
click at [487, 356] on input "79 289 58 06" at bounding box center [618, 357] width 401 height 36
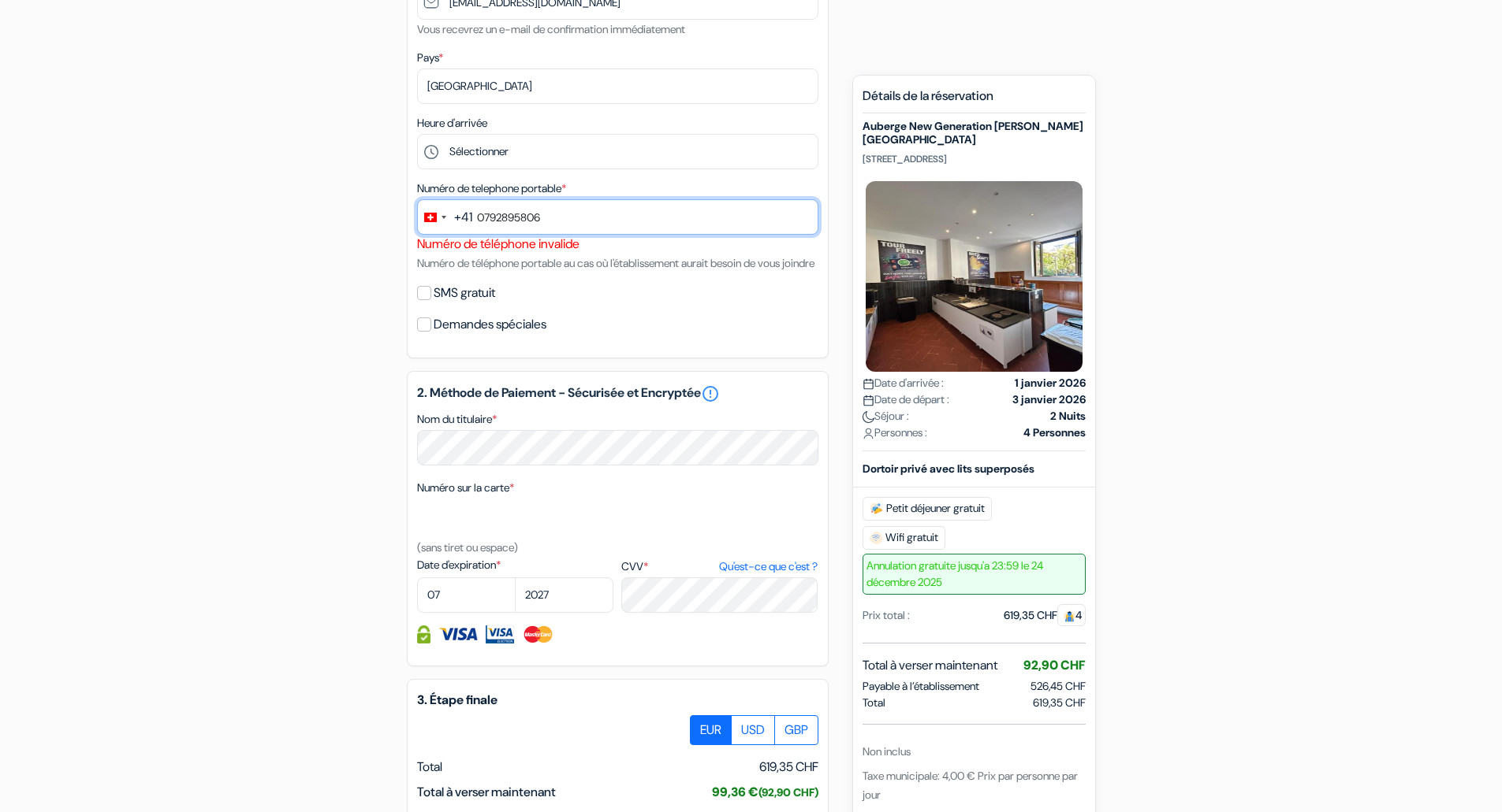
scroll to position [675, 0]
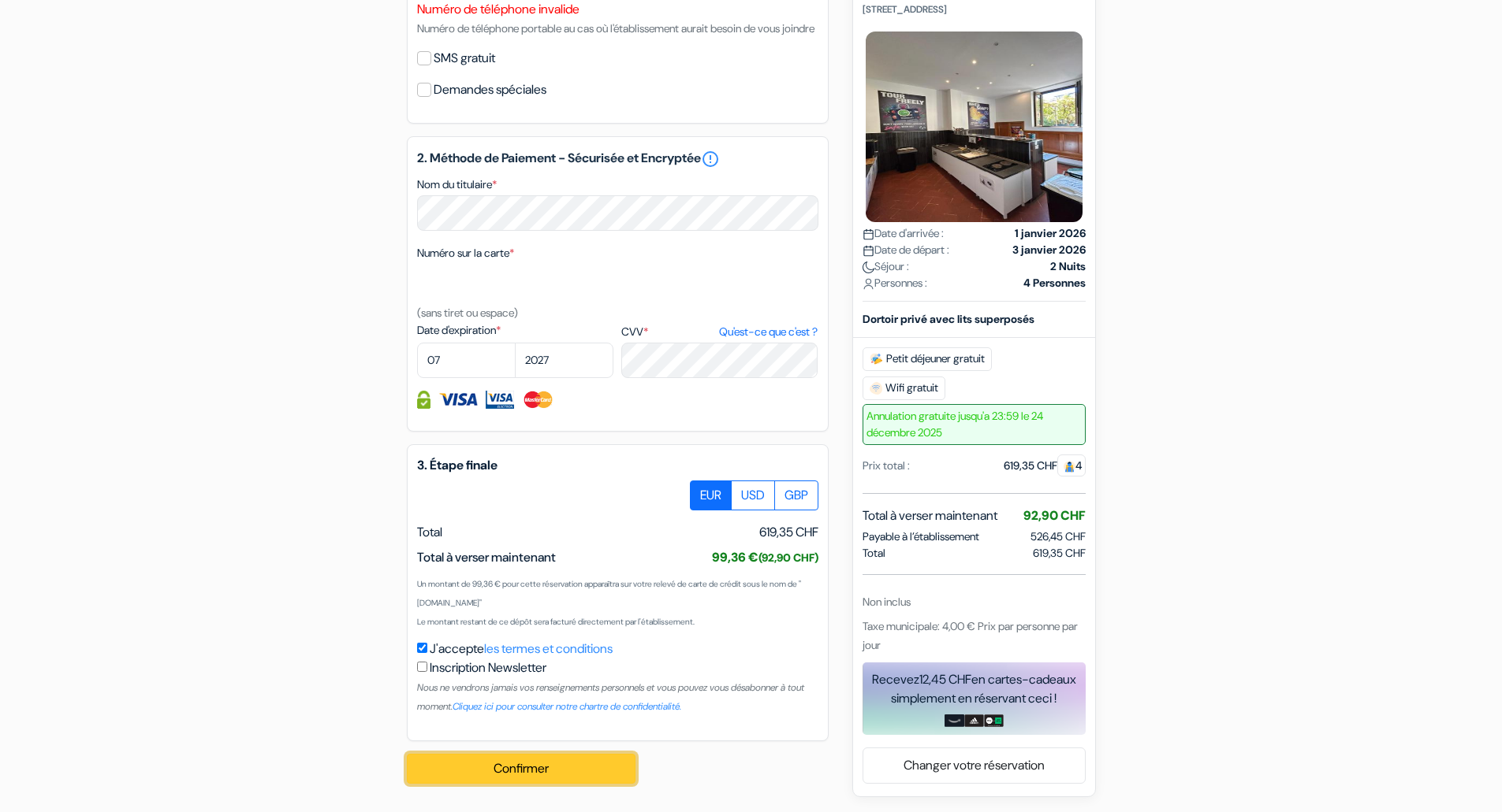
click at [589, 768] on button "Confirmer Loading..." at bounding box center [521, 768] width 229 height 30
click at [536, 772] on button "Confirmer Loading..." at bounding box center [521, 768] width 229 height 30
click at [534, 771] on button "Confirmer Loading..." at bounding box center [521, 768] width 229 height 30
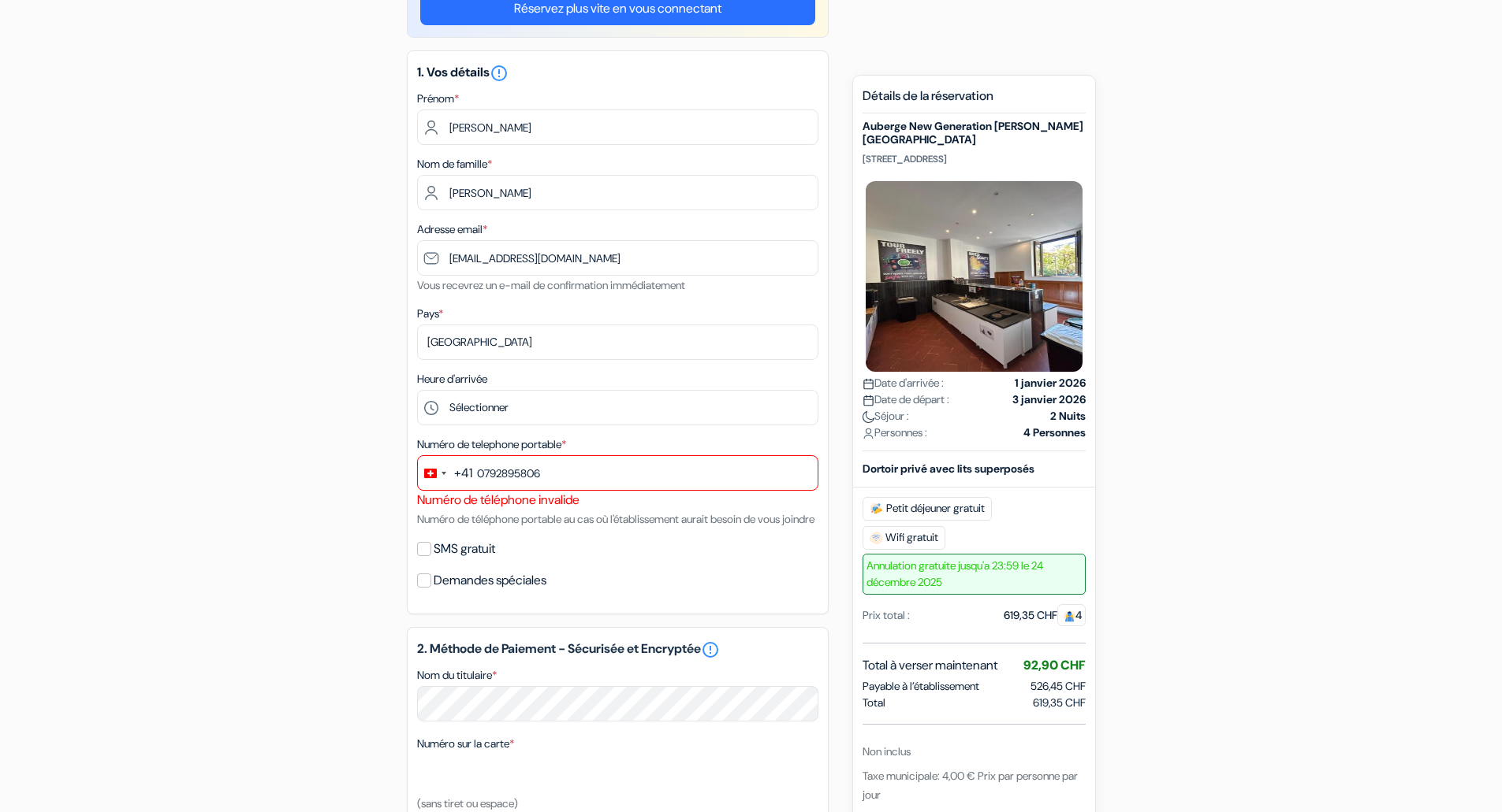
scroll to position [0, 0]
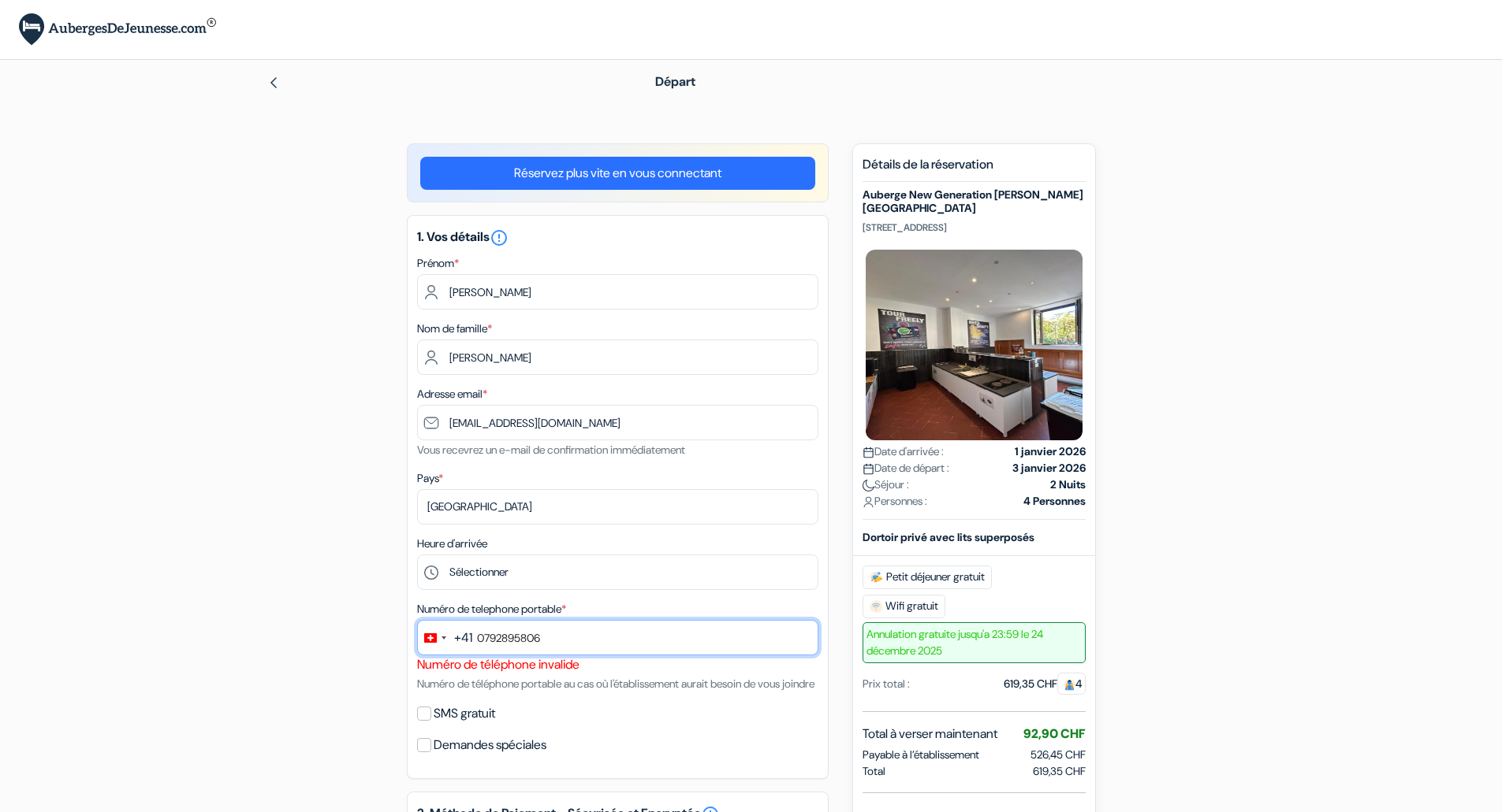
click at [479, 639] on input "0792895806" at bounding box center [618, 638] width 401 height 36
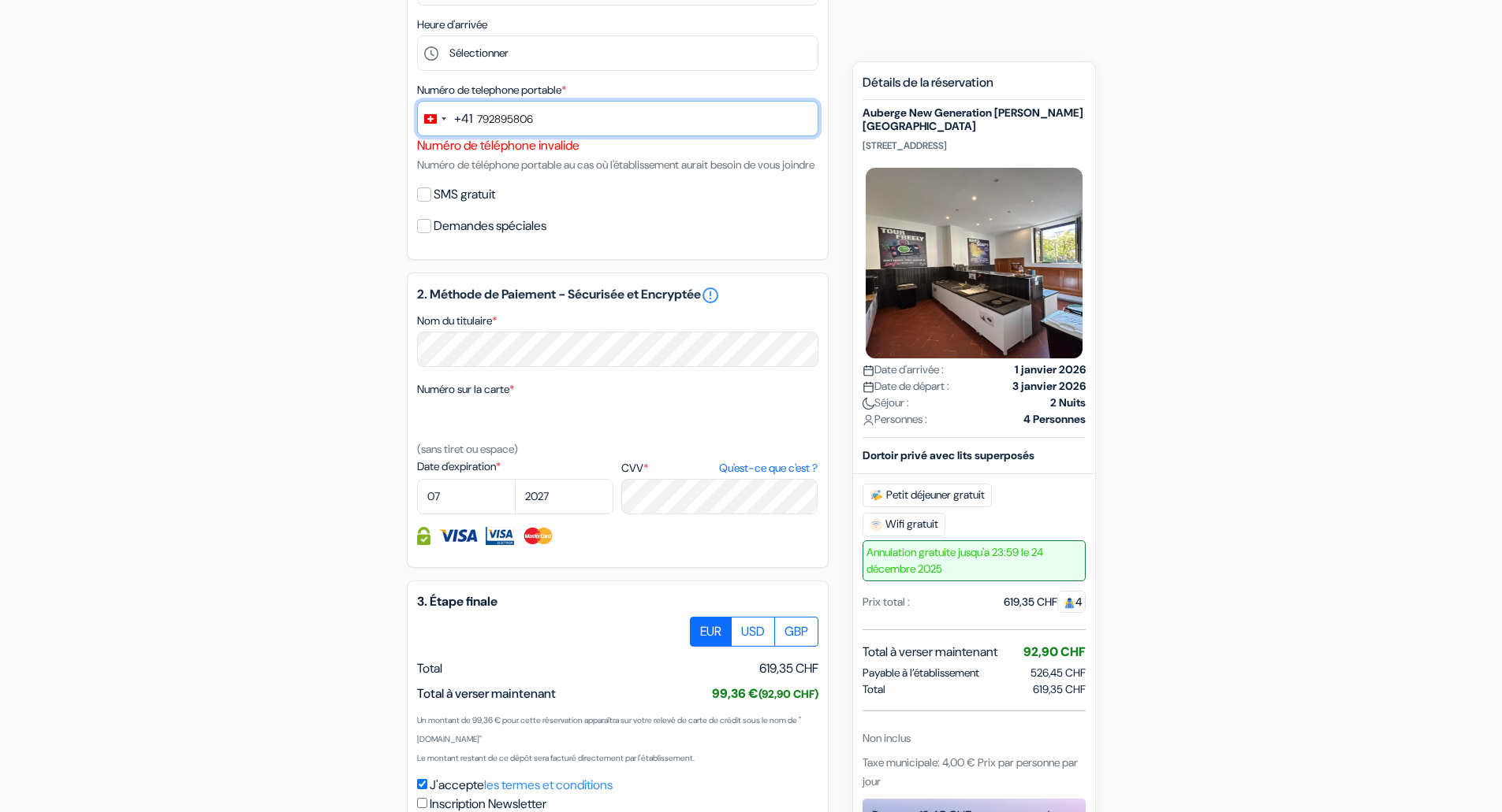
scroll to position [675, 0]
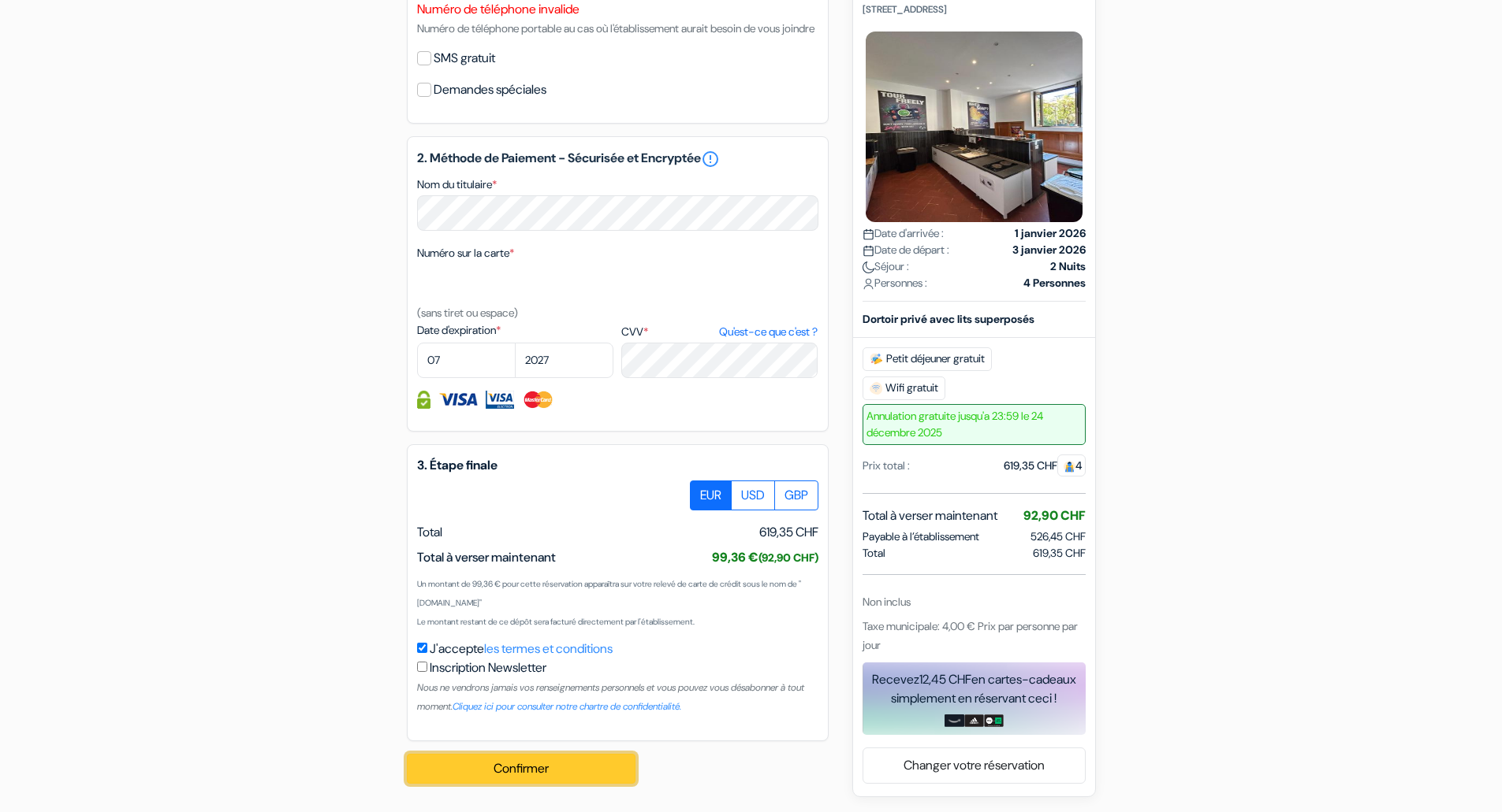
click at [624, 757] on button "Confirmer Loading..." at bounding box center [521, 768] width 229 height 30
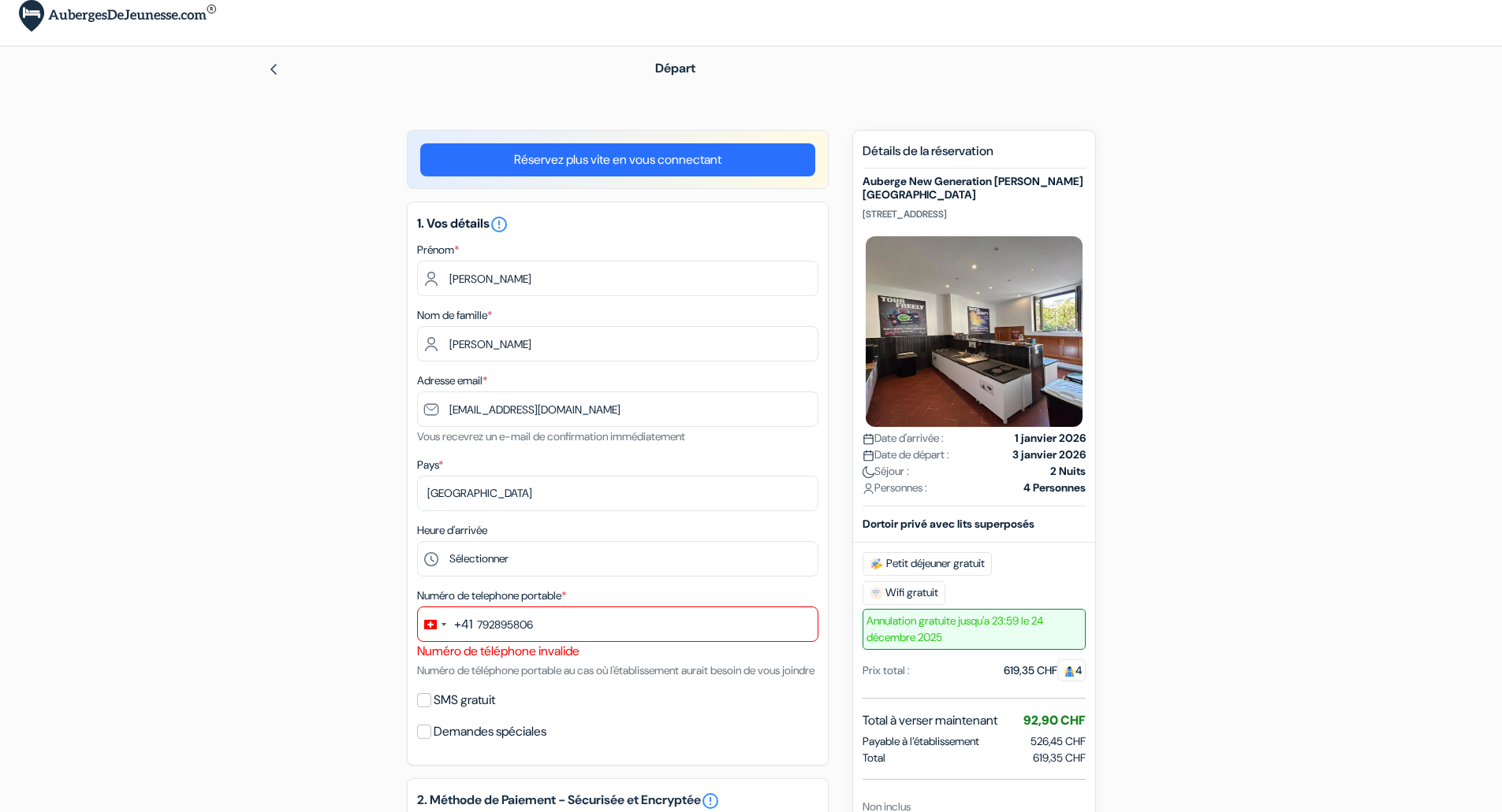
scroll to position [0, 0]
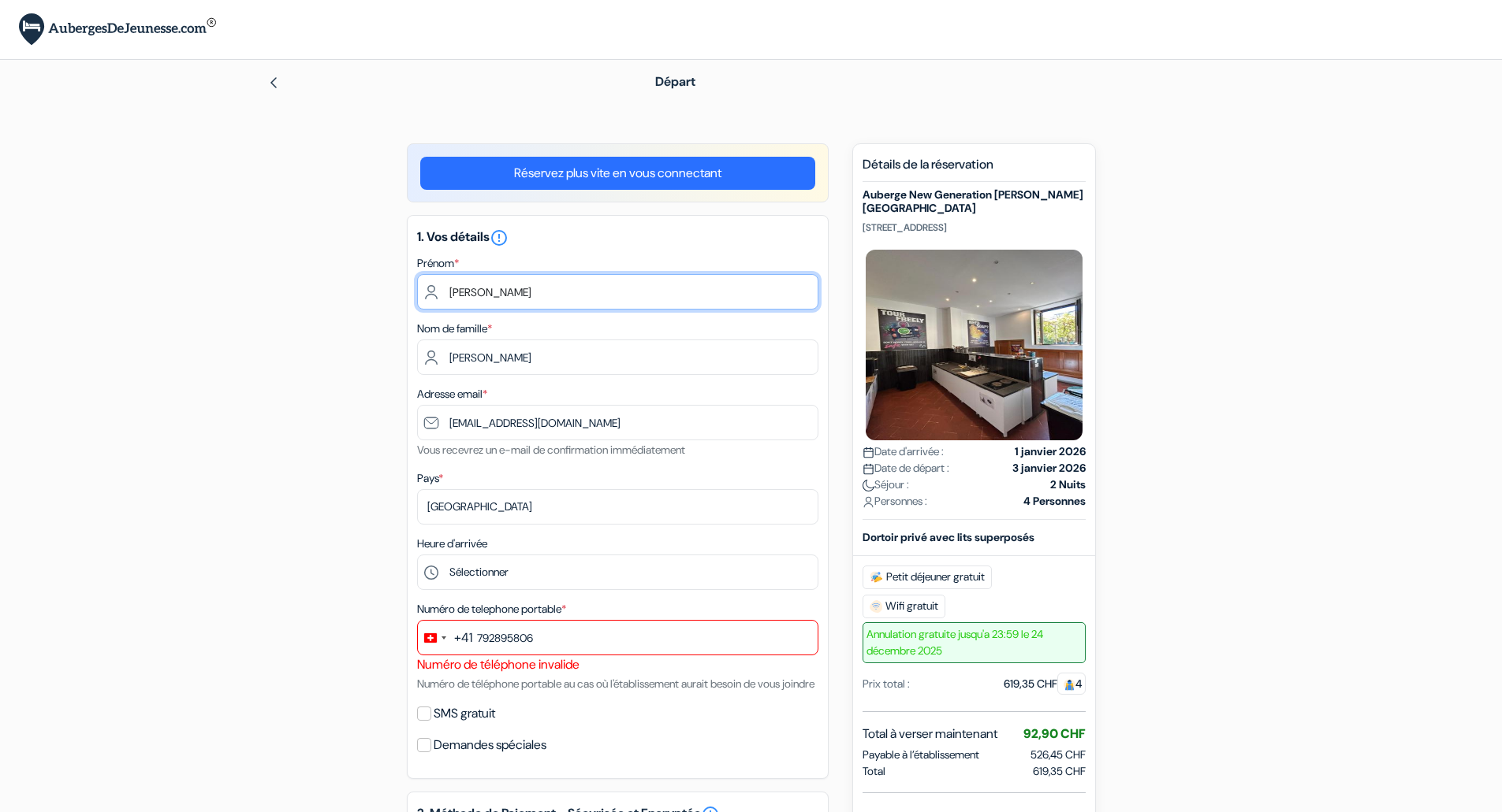
click at [516, 282] on input "[PERSON_NAME]" at bounding box center [618, 292] width 401 height 36
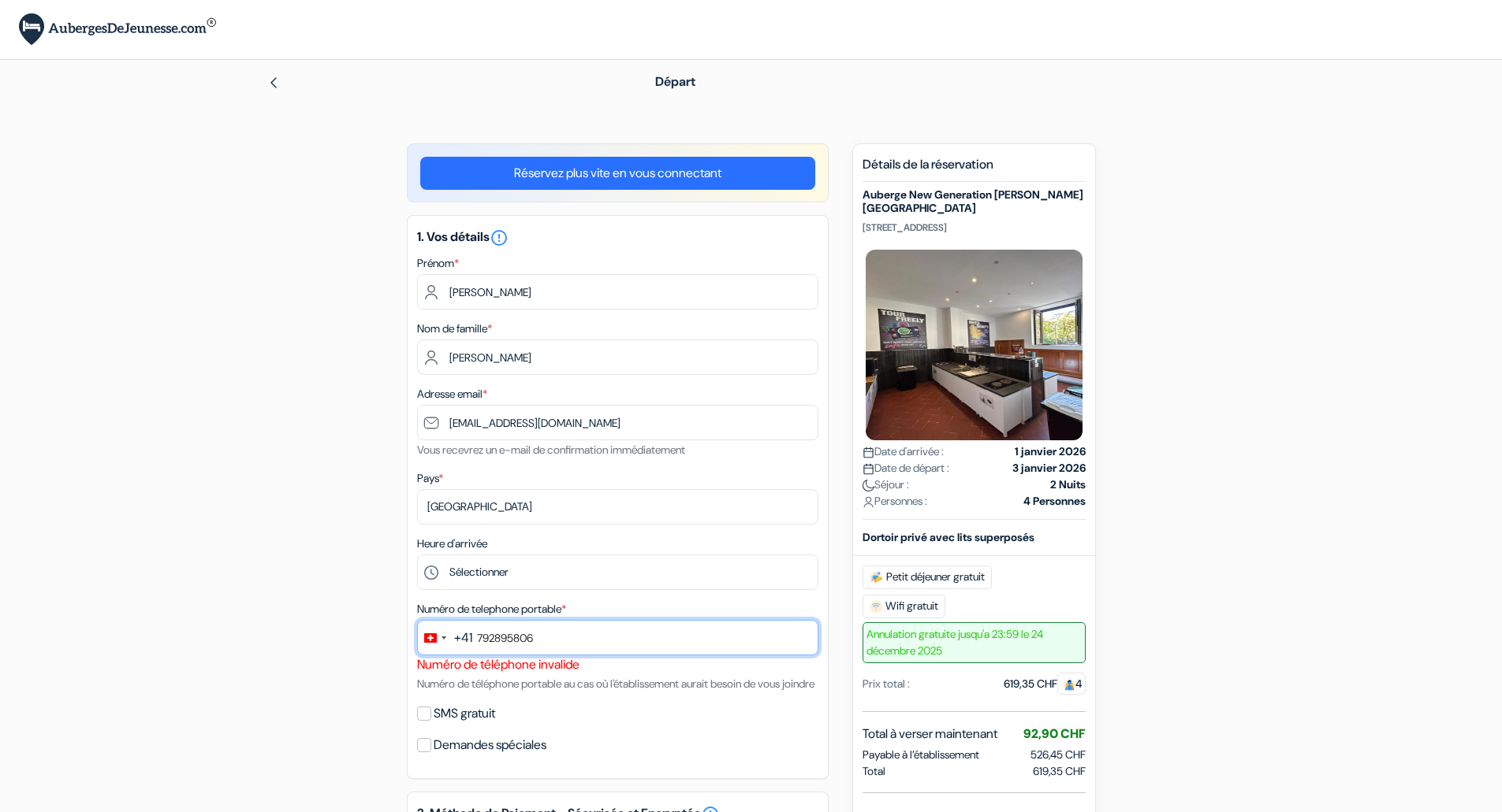
click at [557, 633] on input "792895806" at bounding box center [618, 638] width 401 height 36
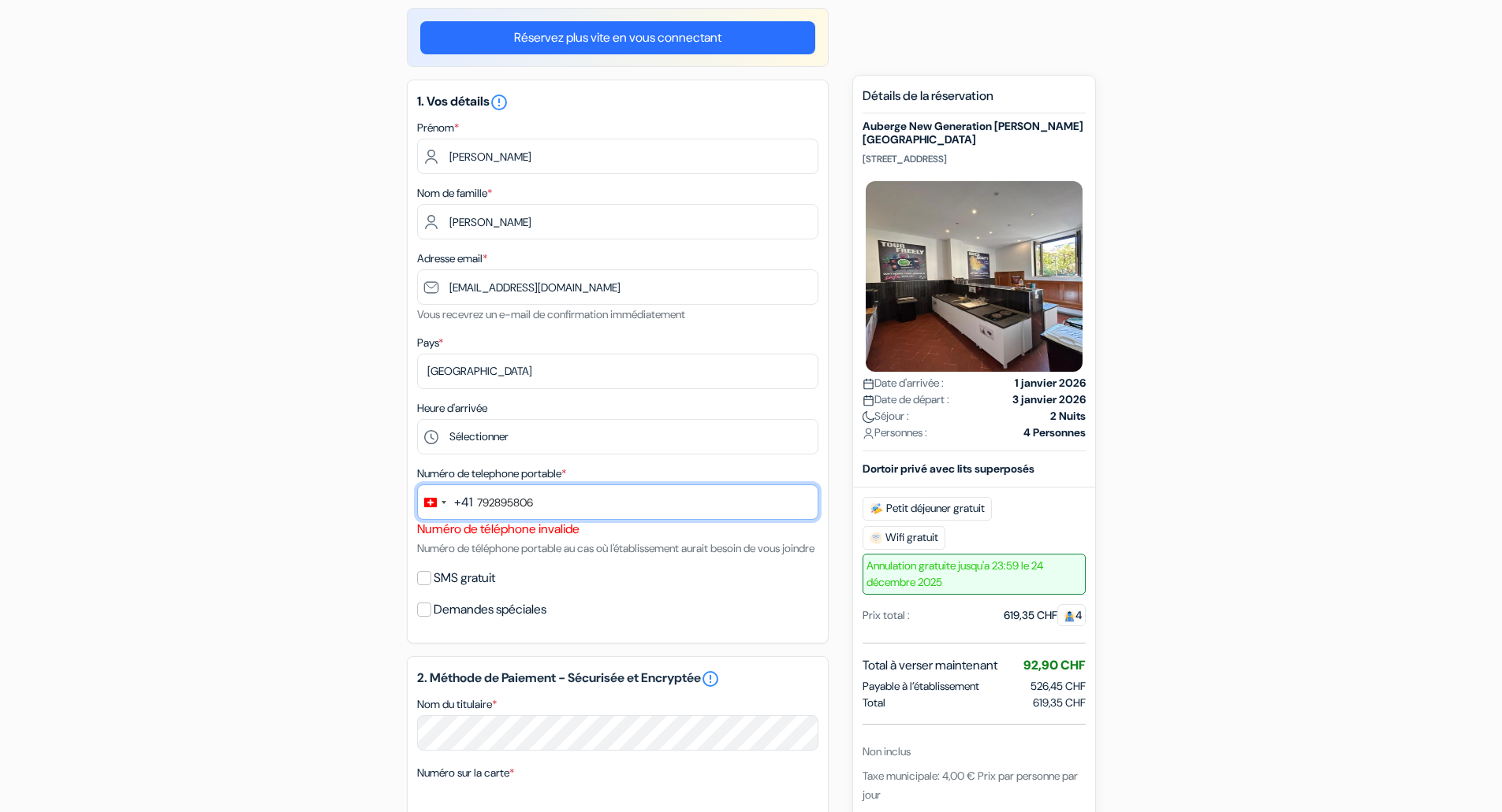
scroll to position [158, 0]
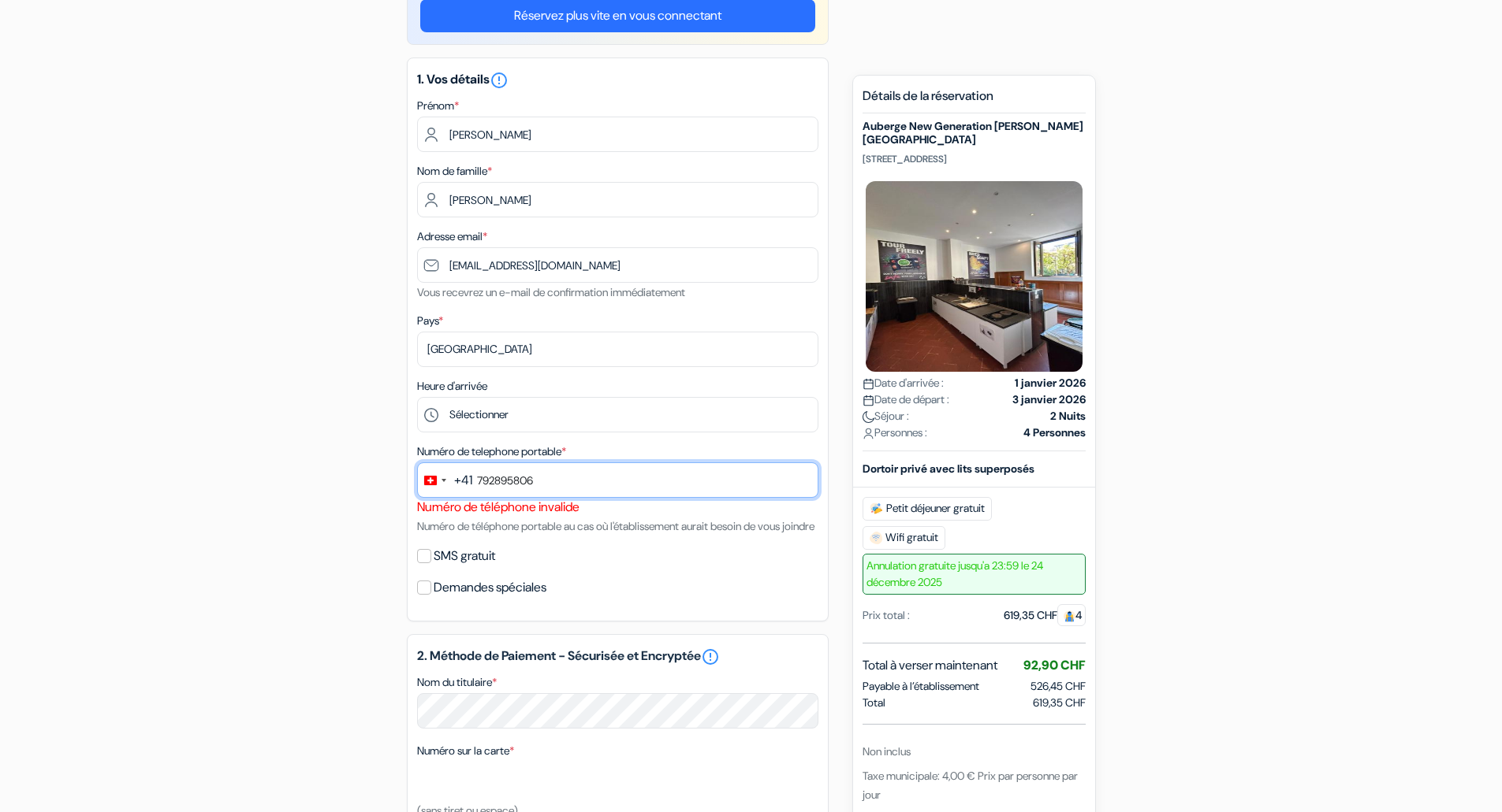
click at [477, 477] on input "792895806" at bounding box center [618, 480] width 401 height 36
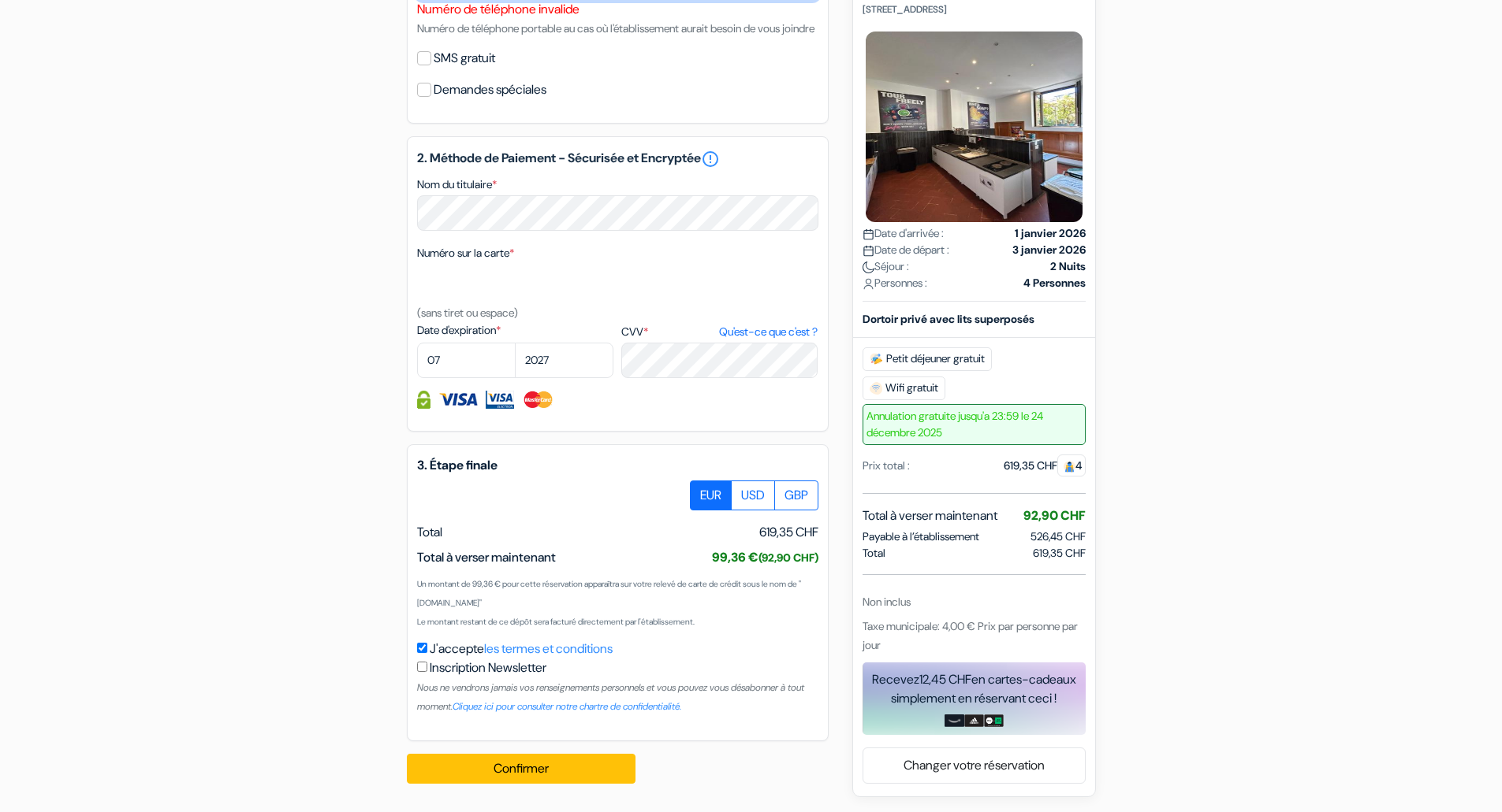
scroll to position [675, 0]
click at [510, 764] on button "Confirmer Loading..." at bounding box center [521, 768] width 229 height 30
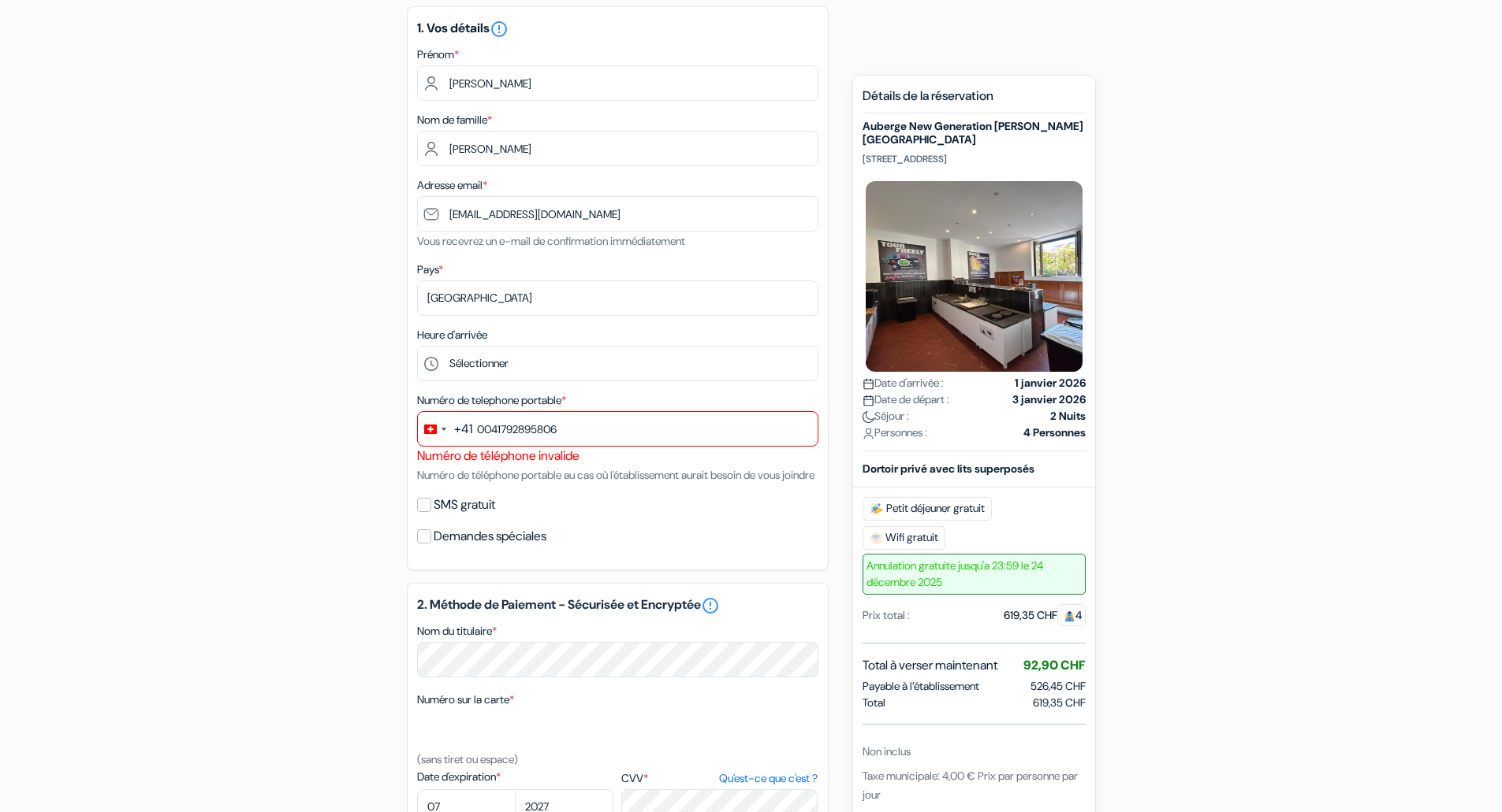
scroll to position [202, 0]
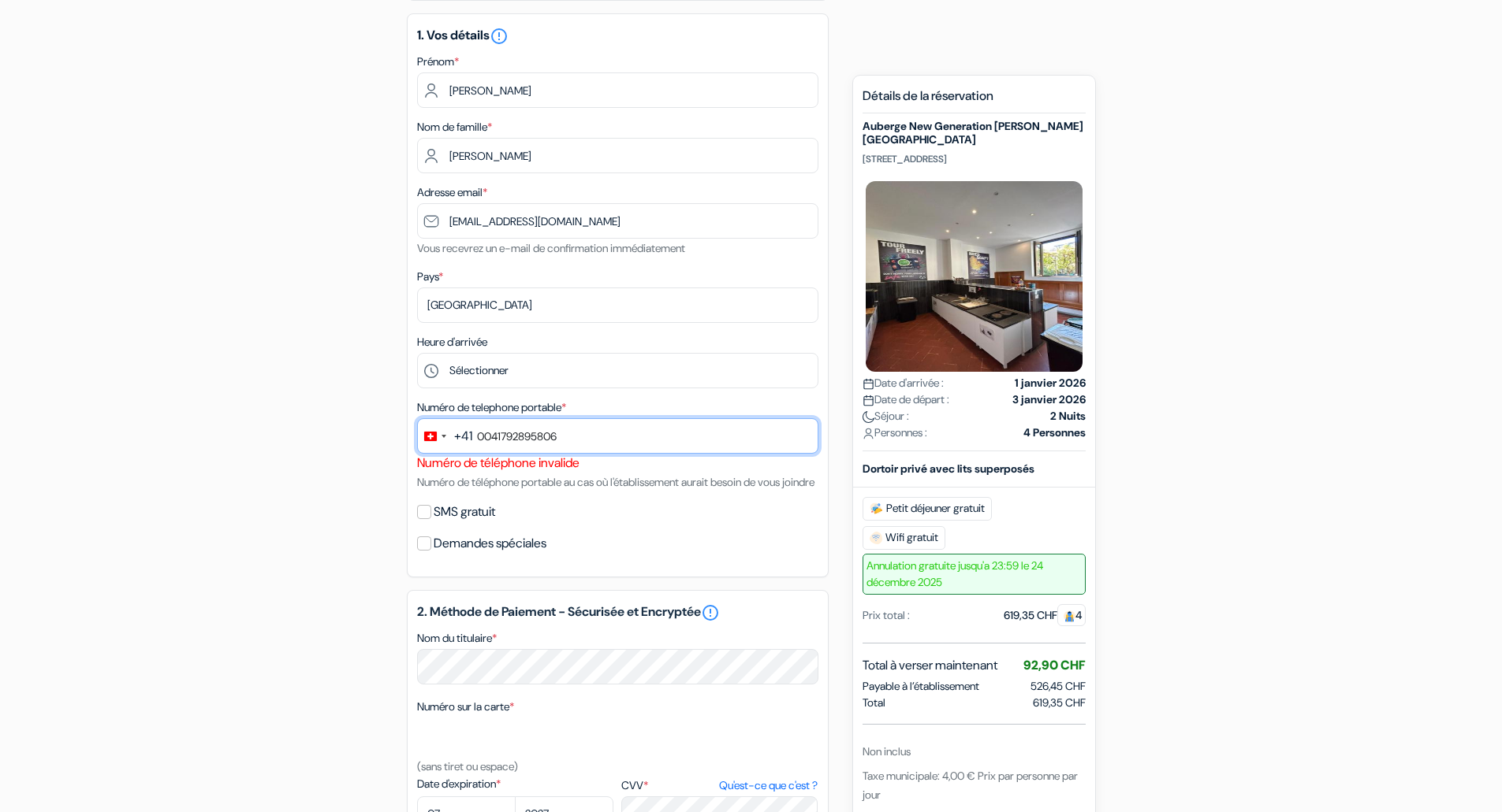
click at [492, 439] on input "0041792895806" at bounding box center [618, 436] width 401 height 36
click at [499, 436] on input "0041792895806" at bounding box center [618, 436] width 401 height 36
click at [493, 431] on input "0041792895806" at bounding box center [618, 436] width 401 height 36
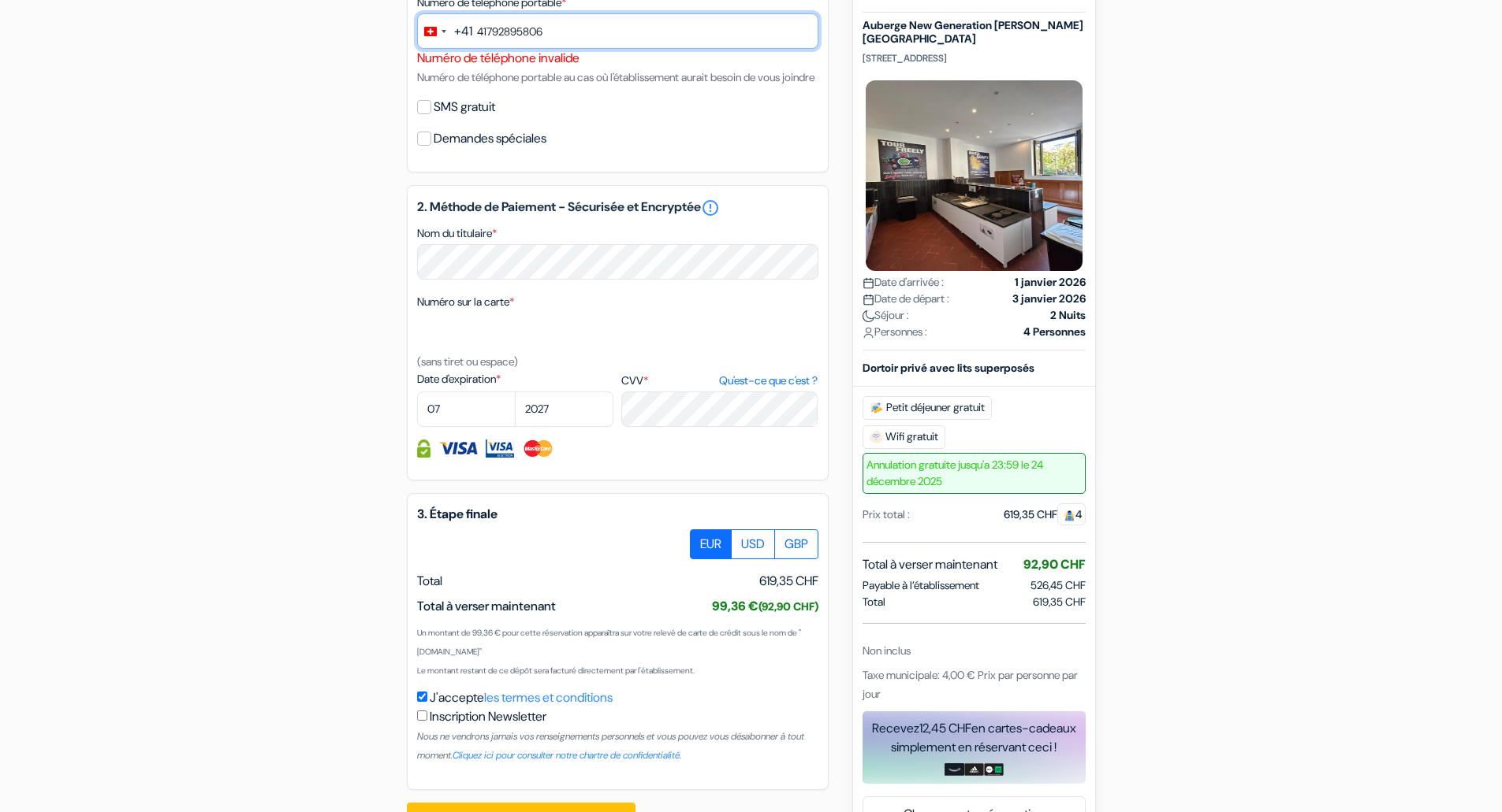
scroll to position [675, 0]
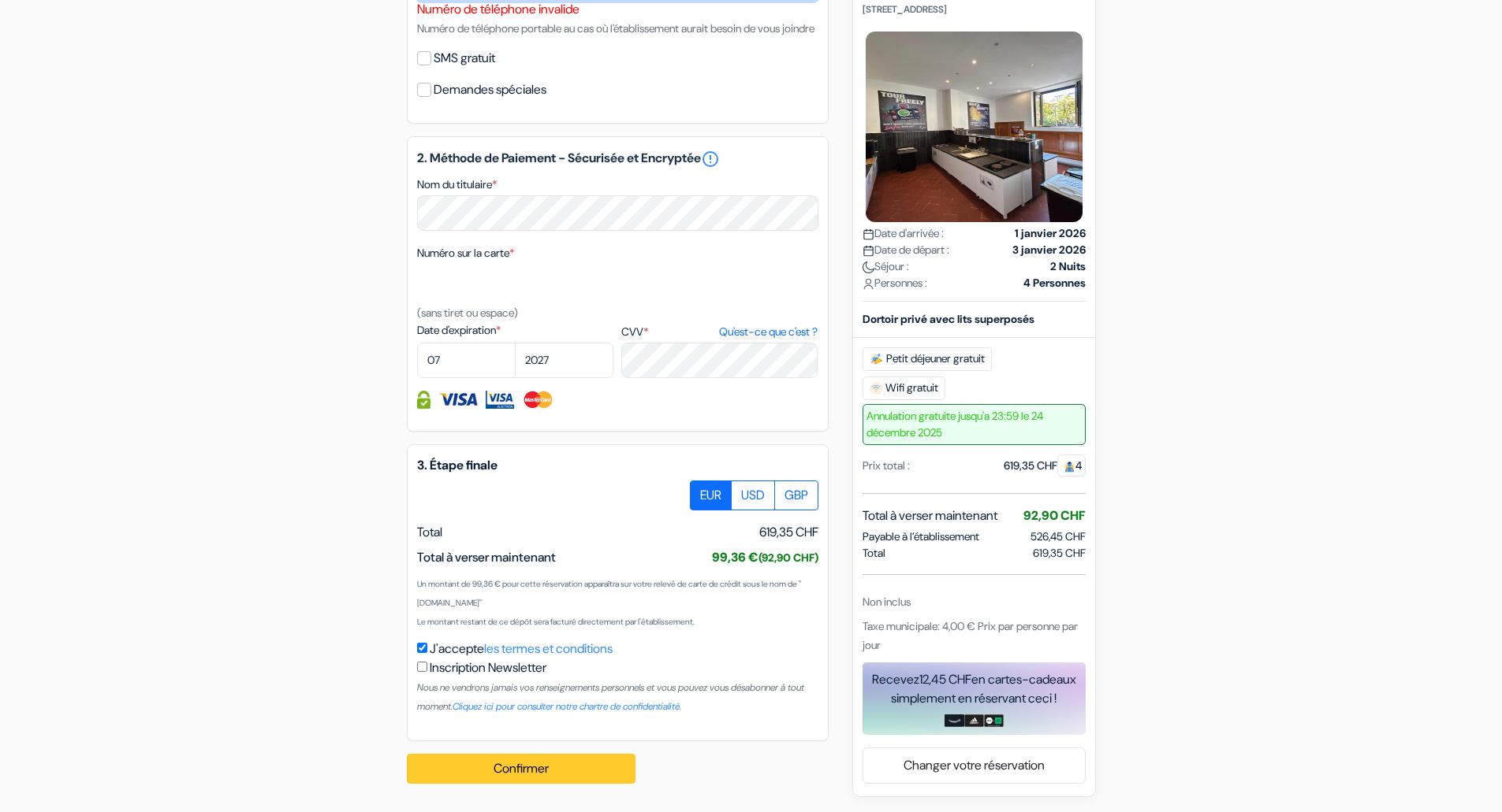
type input "41792895806"
click at [567, 774] on button "Confirmer Loading..." at bounding box center [521, 768] width 229 height 30
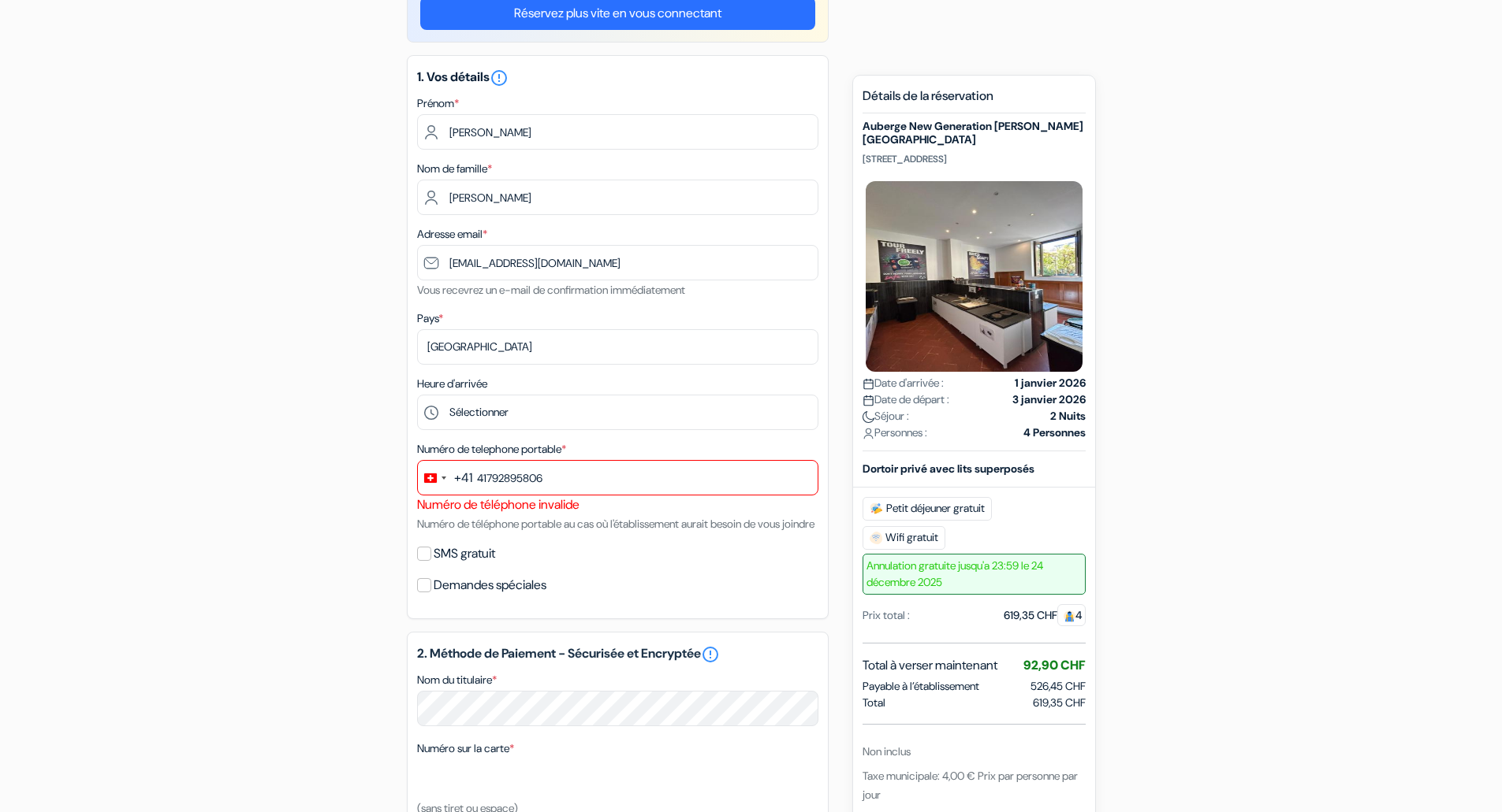
scroll to position [0, 0]
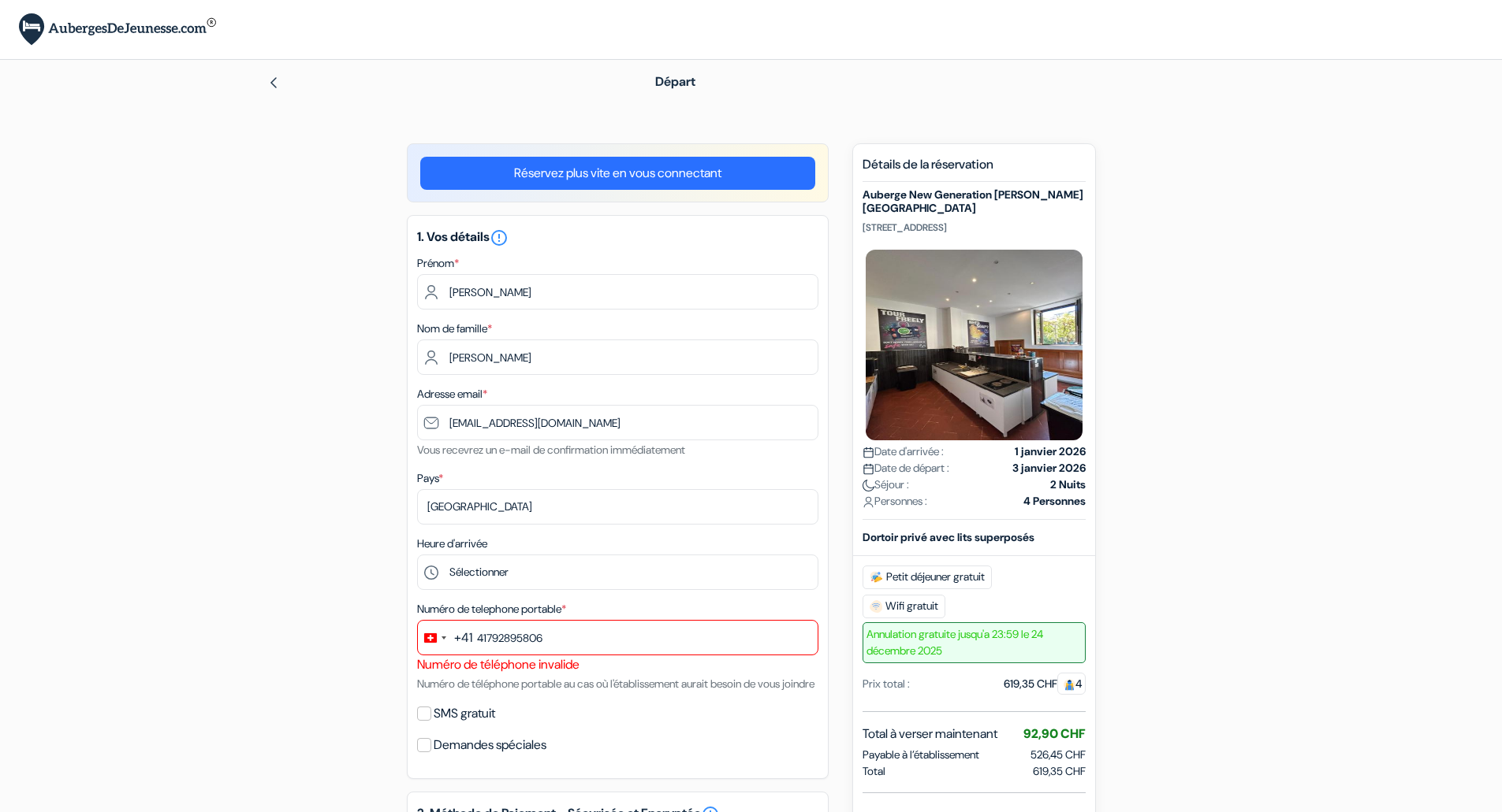
click at [278, 69] on div "Départ" at bounding box center [751, 82] width 1041 height 44
click at [278, 81] on img at bounding box center [274, 83] width 13 height 13
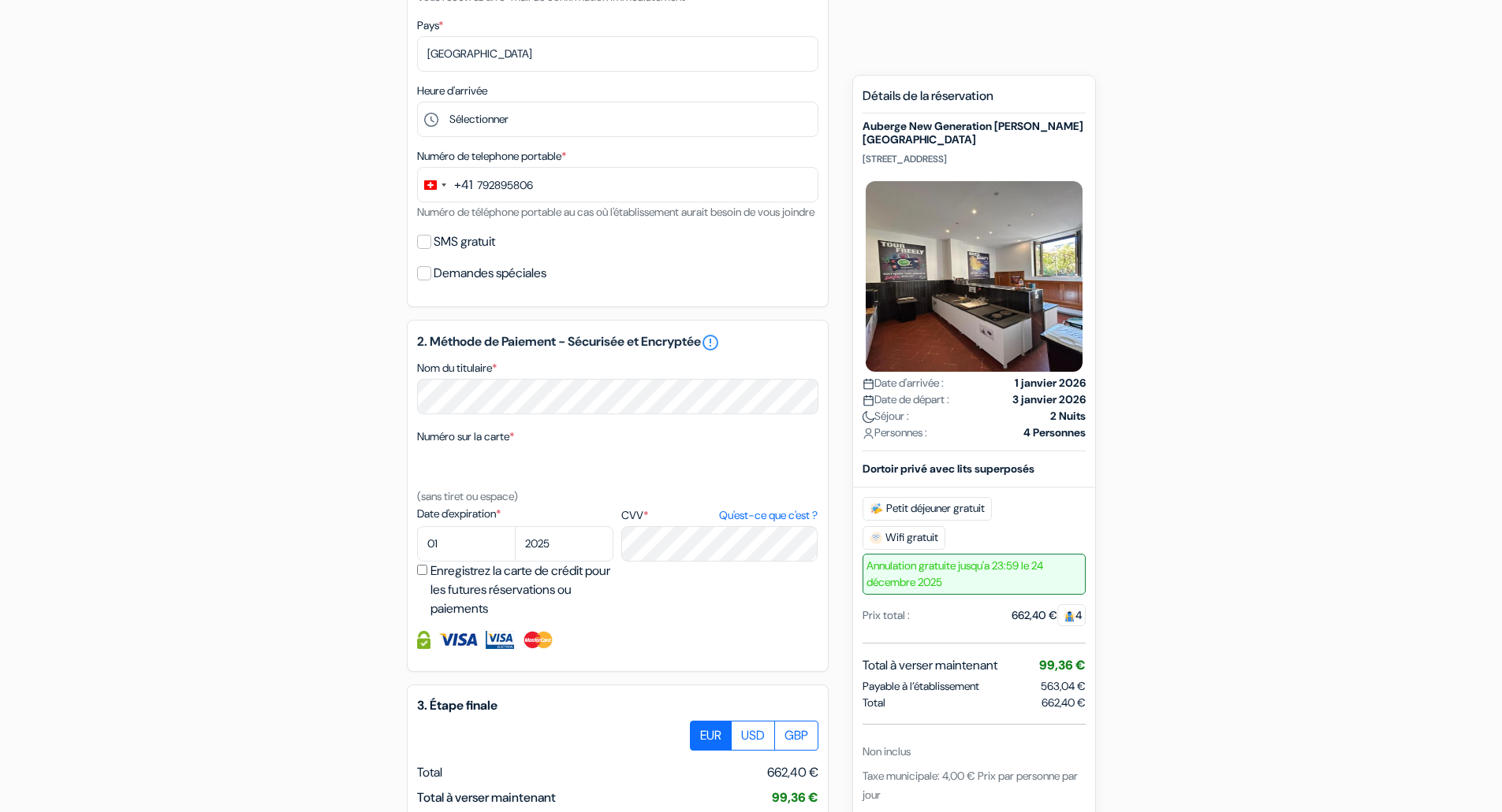
scroll to position [597, 0]
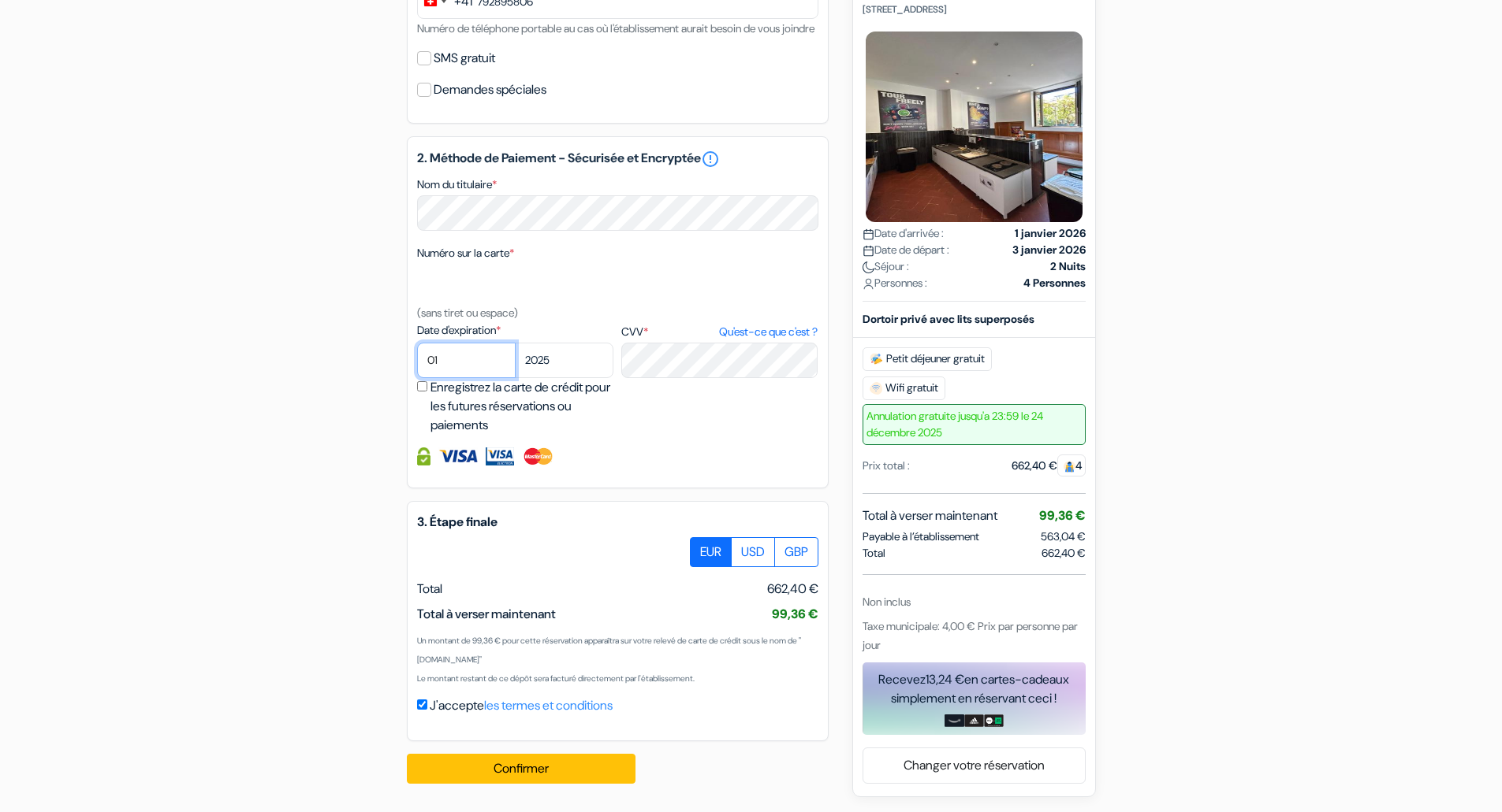
click at [498, 350] on select "01 02 03 04 05 06 07 08 09 10 11 12" at bounding box center [467, 361] width 99 height 36
select select "07"
click at [417, 343] on select "01 02 03 04 05 06 07 08 09 10 11 12" at bounding box center [467, 361] width 99 height 36
click at [541, 364] on select "2025 2026 2027 2028 2029 2030 2031 2032 2033 2034 2035 2036 2037 2038 2039 2040…" at bounding box center [564, 361] width 99 height 36
select select "2027"
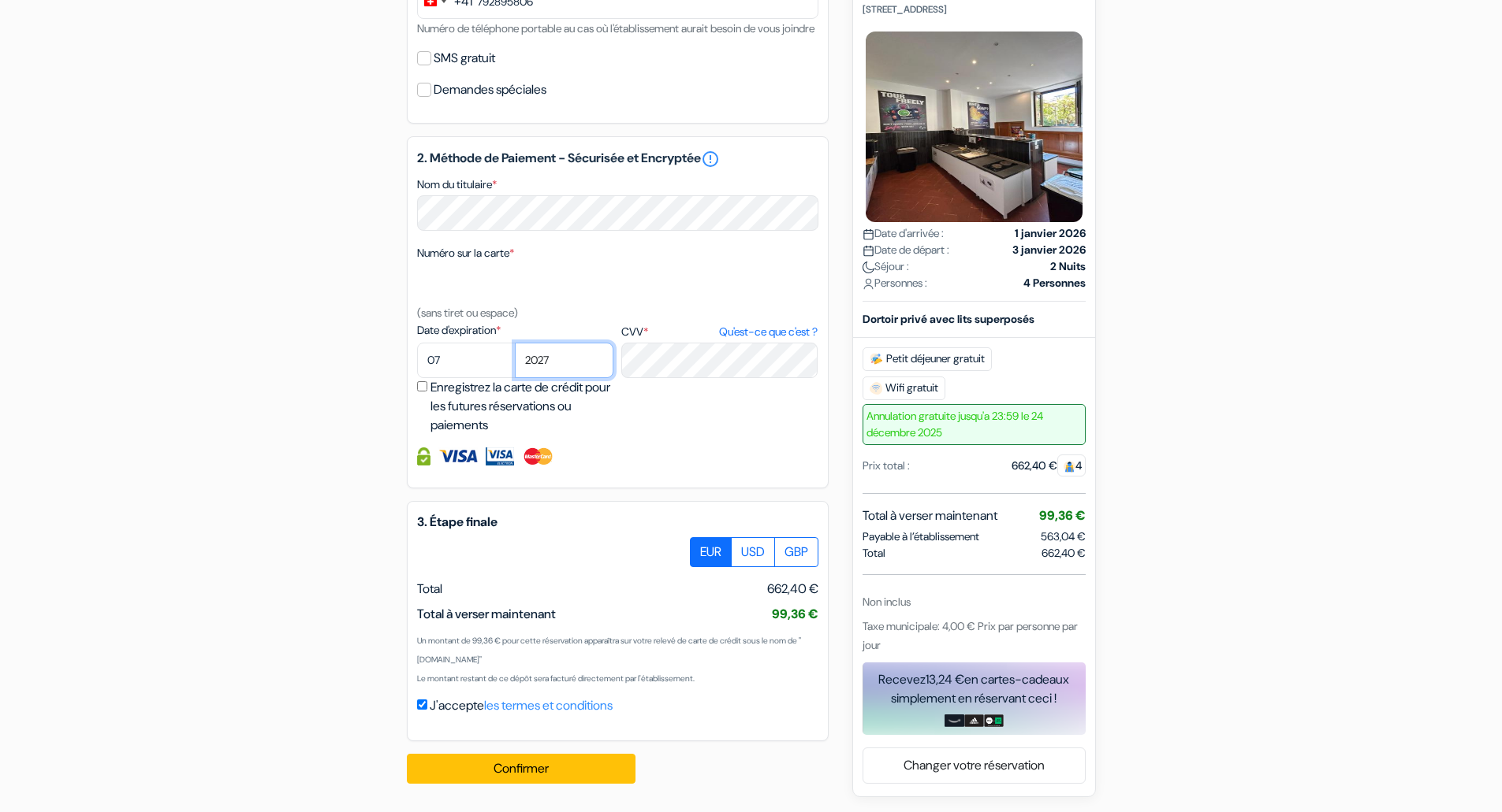
click at [514, 343] on select "2025 2026 2027 2028 2029 2030 2031 2032 2033 2034 2035 2036 2037 2038 2039 2040…" at bounding box center [564, 361] width 99 height 36
click at [529, 776] on button "Confirmer Loading..." at bounding box center [521, 768] width 229 height 30
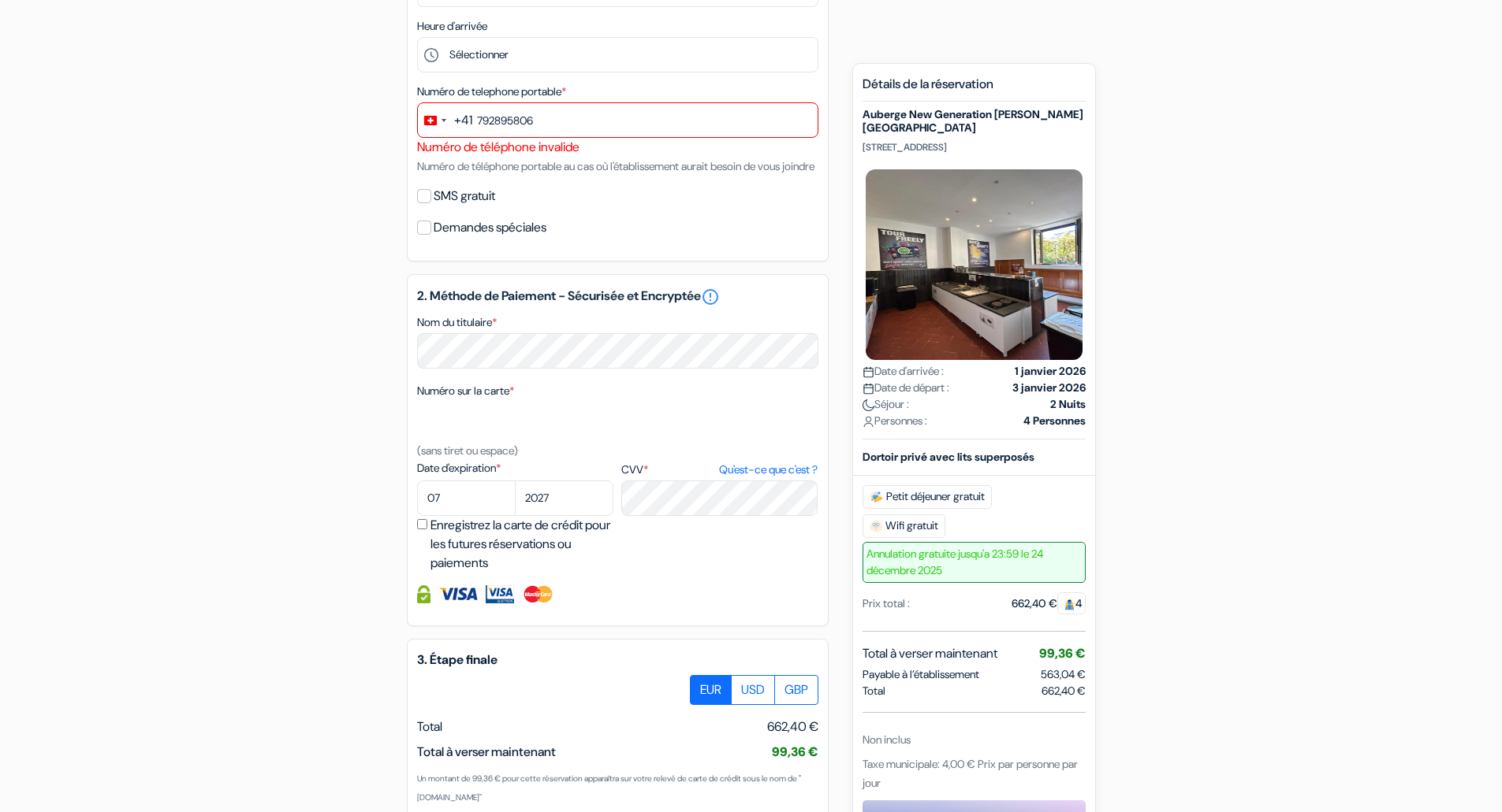
scroll to position [616, 0]
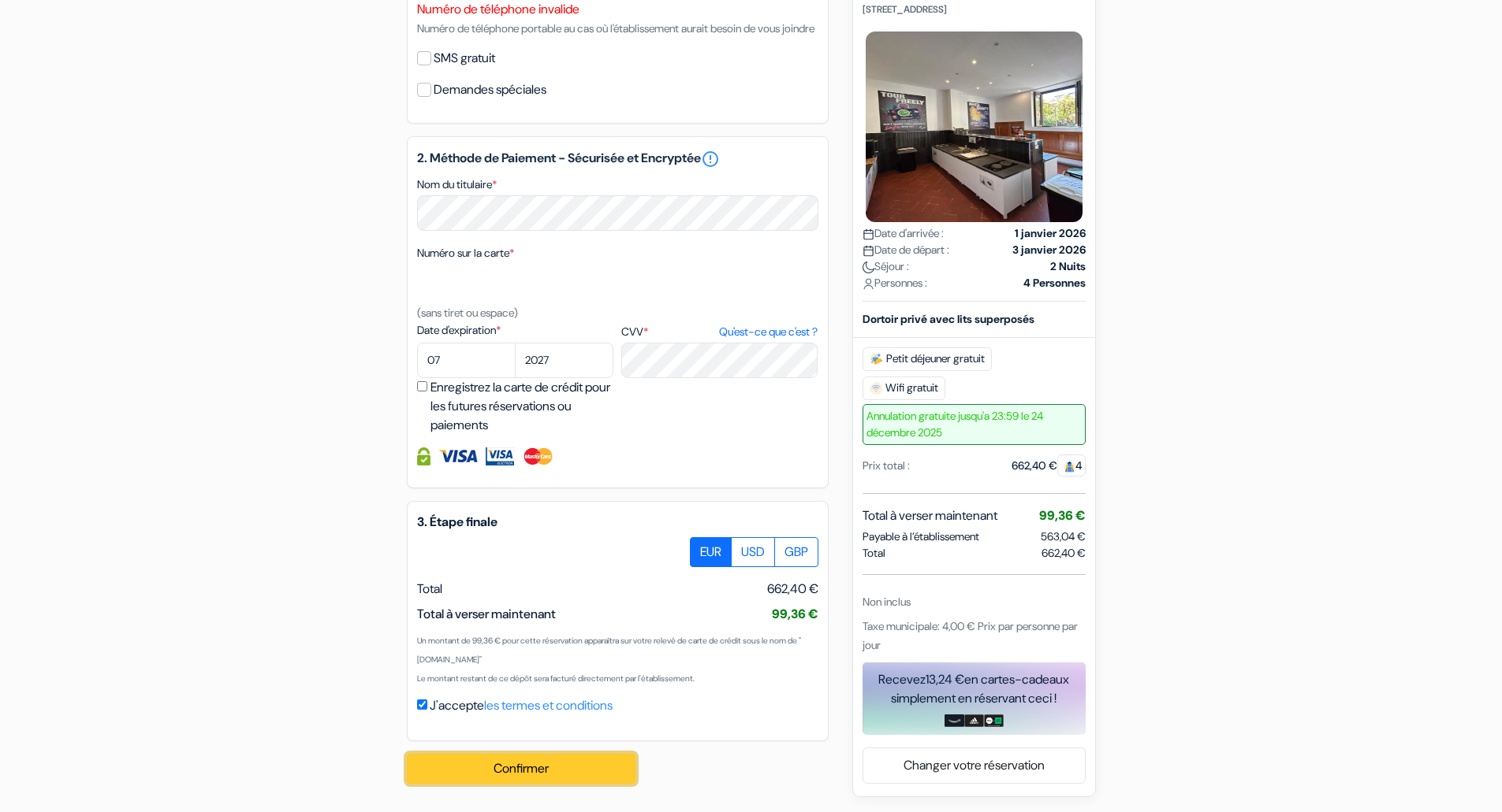
click at [514, 763] on button "Confirmer Loading..." at bounding box center [521, 768] width 229 height 30
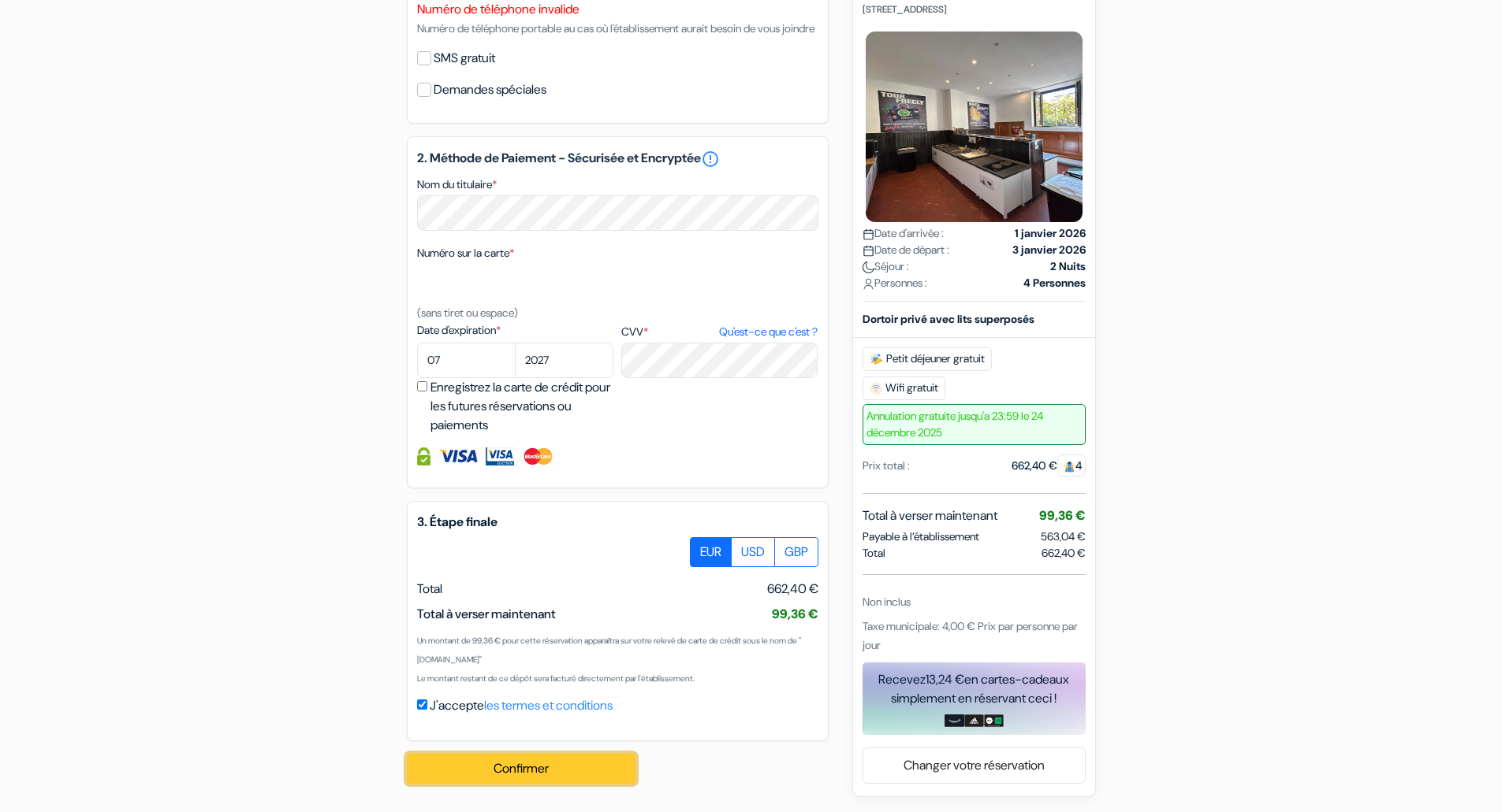
click at [514, 763] on button "Confirmer Loading..." at bounding box center [521, 768] width 229 height 30
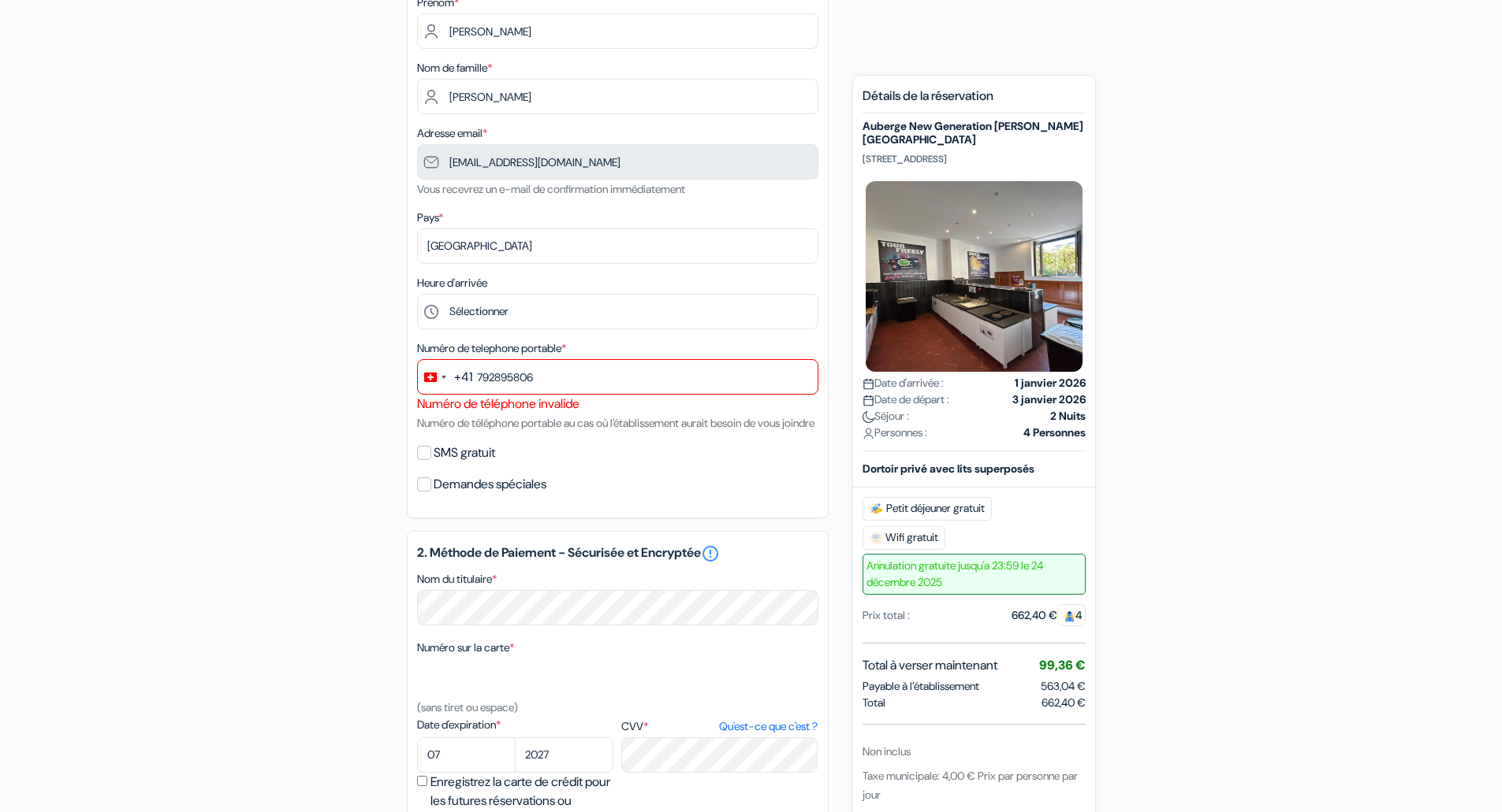
scroll to position [143, 0]
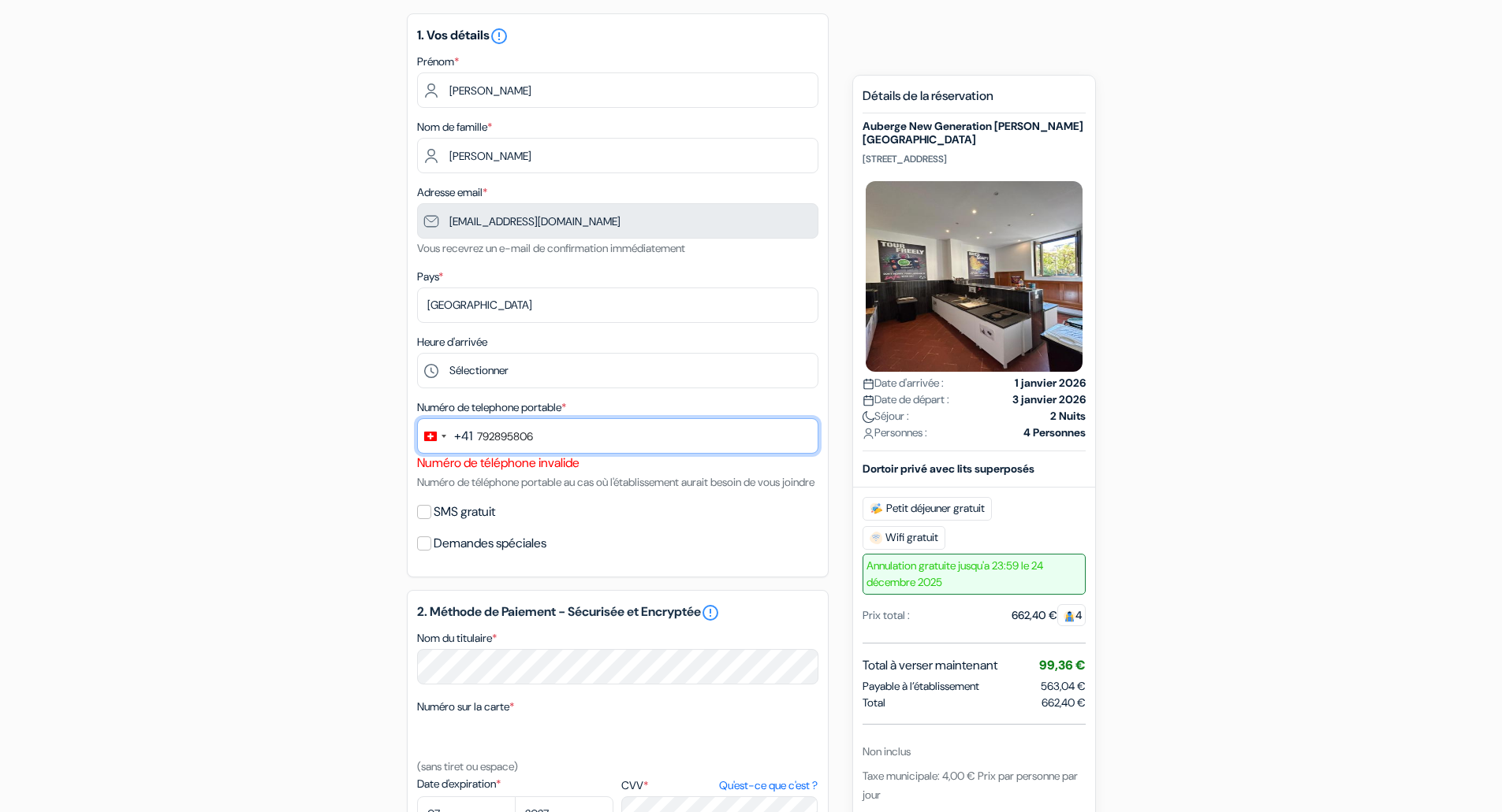
click at [589, 427] on input "792895806" at bounding box center [618, 436] width 401 height 36
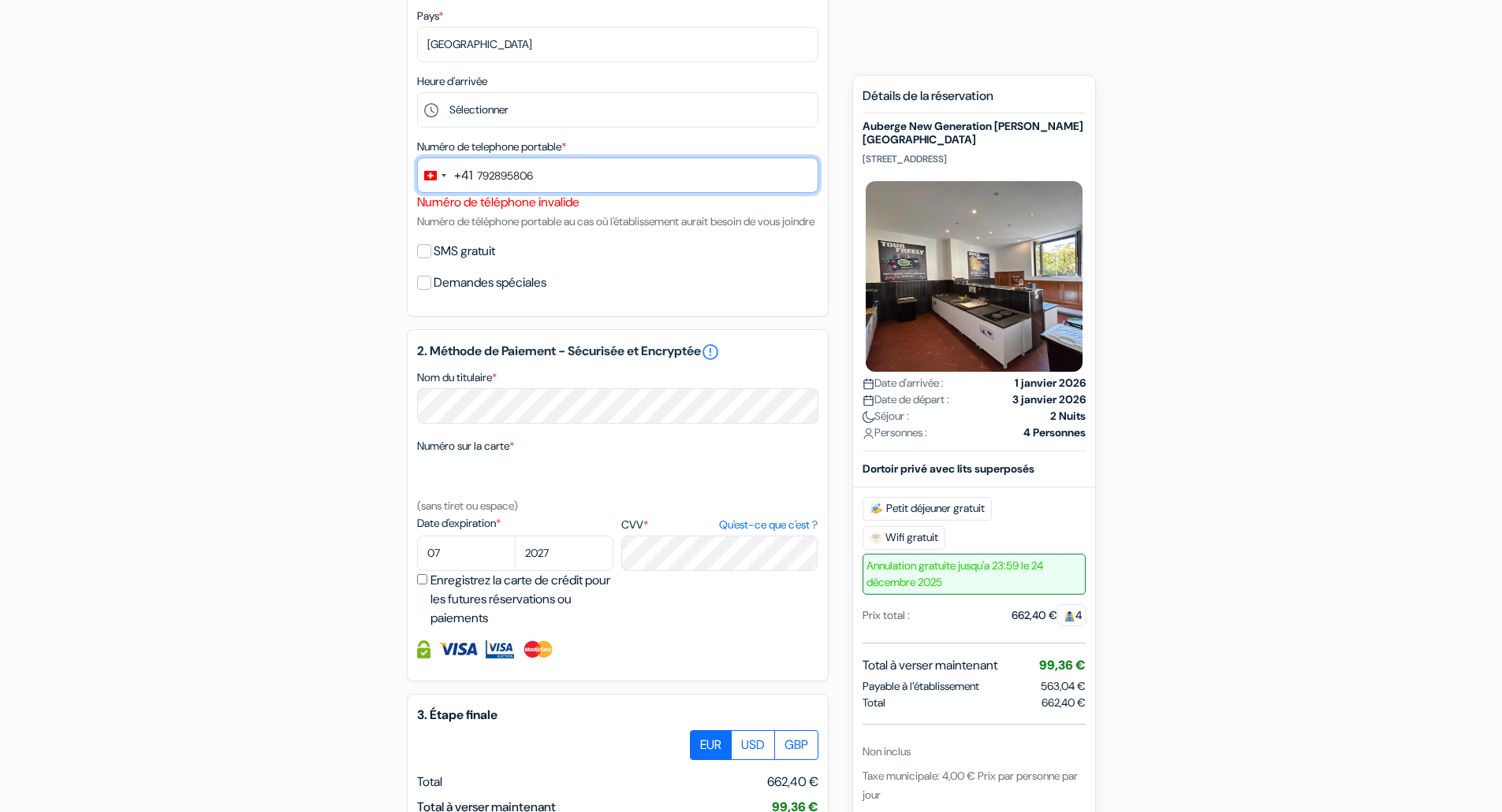
scroll to position [616, 0]
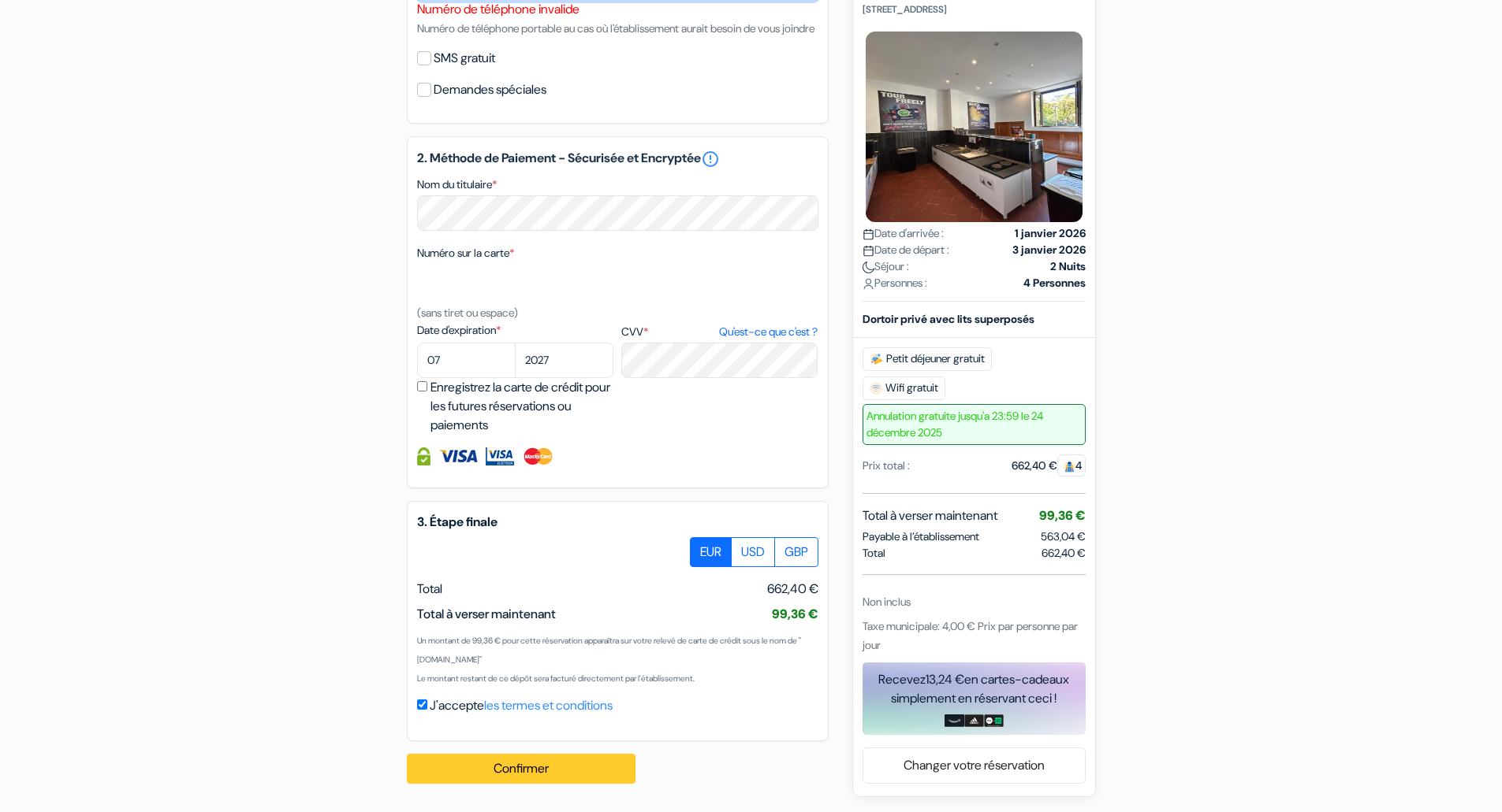
type input "792895806"
click at [569, 762] on button "Confirmer Loading..." at bounding box center [521, 768] width 229 height 30
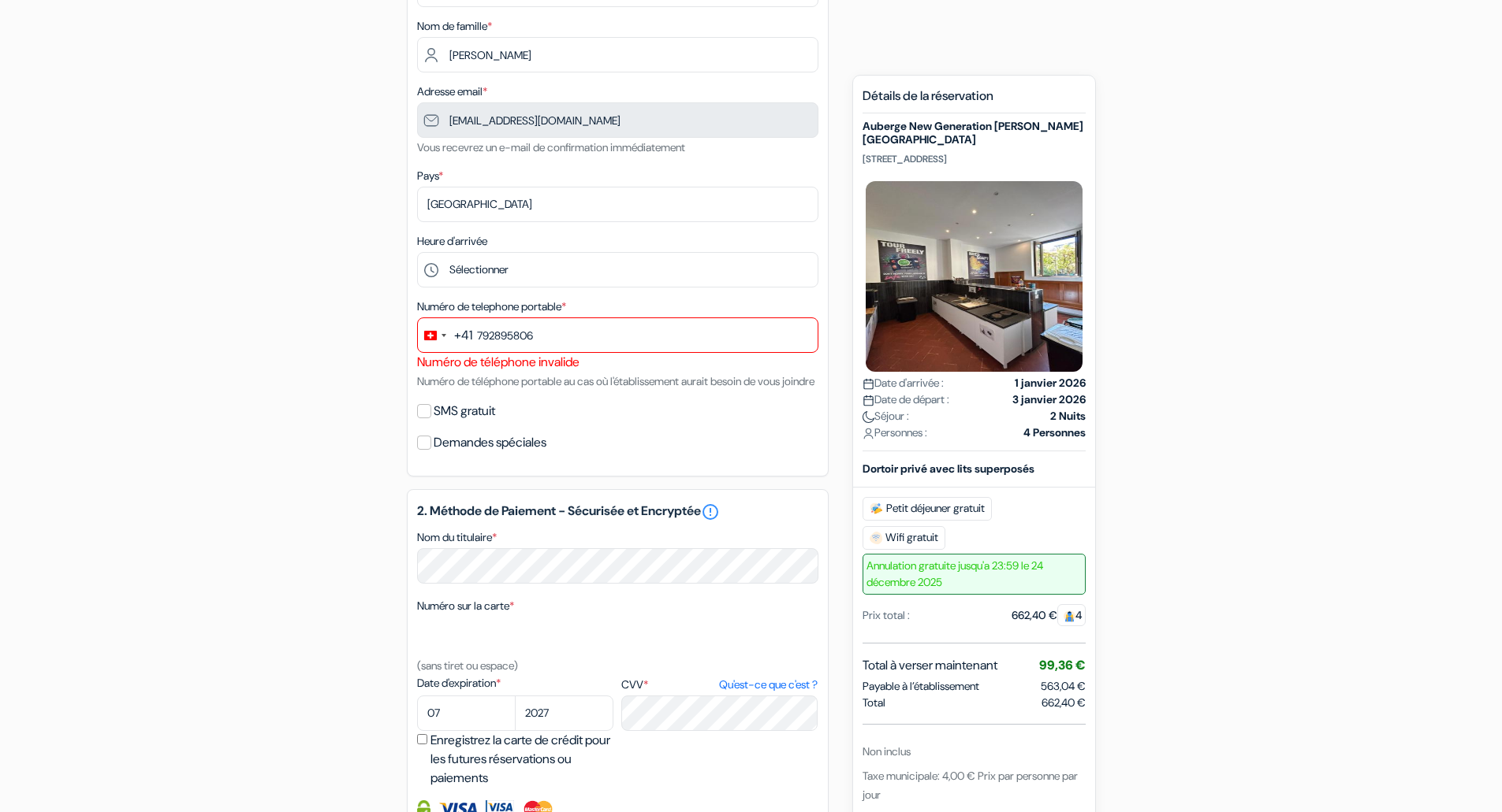
scroll to position [0, 0]
